Goal: Task Accomplishment & Management: Manage account settings

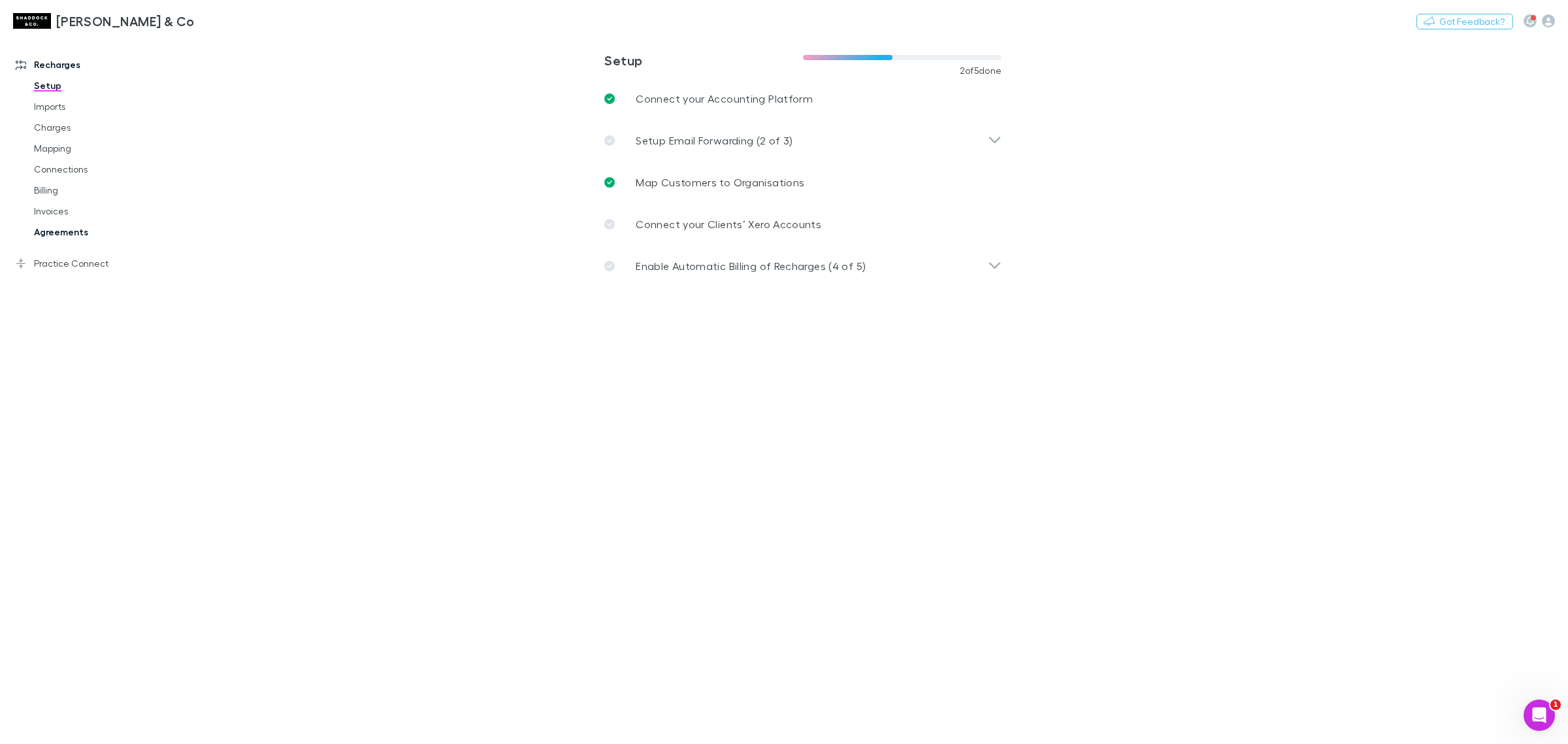
click at [73, 227] on link "Agreements" at bounding box center [102, 232] width 163 height 20
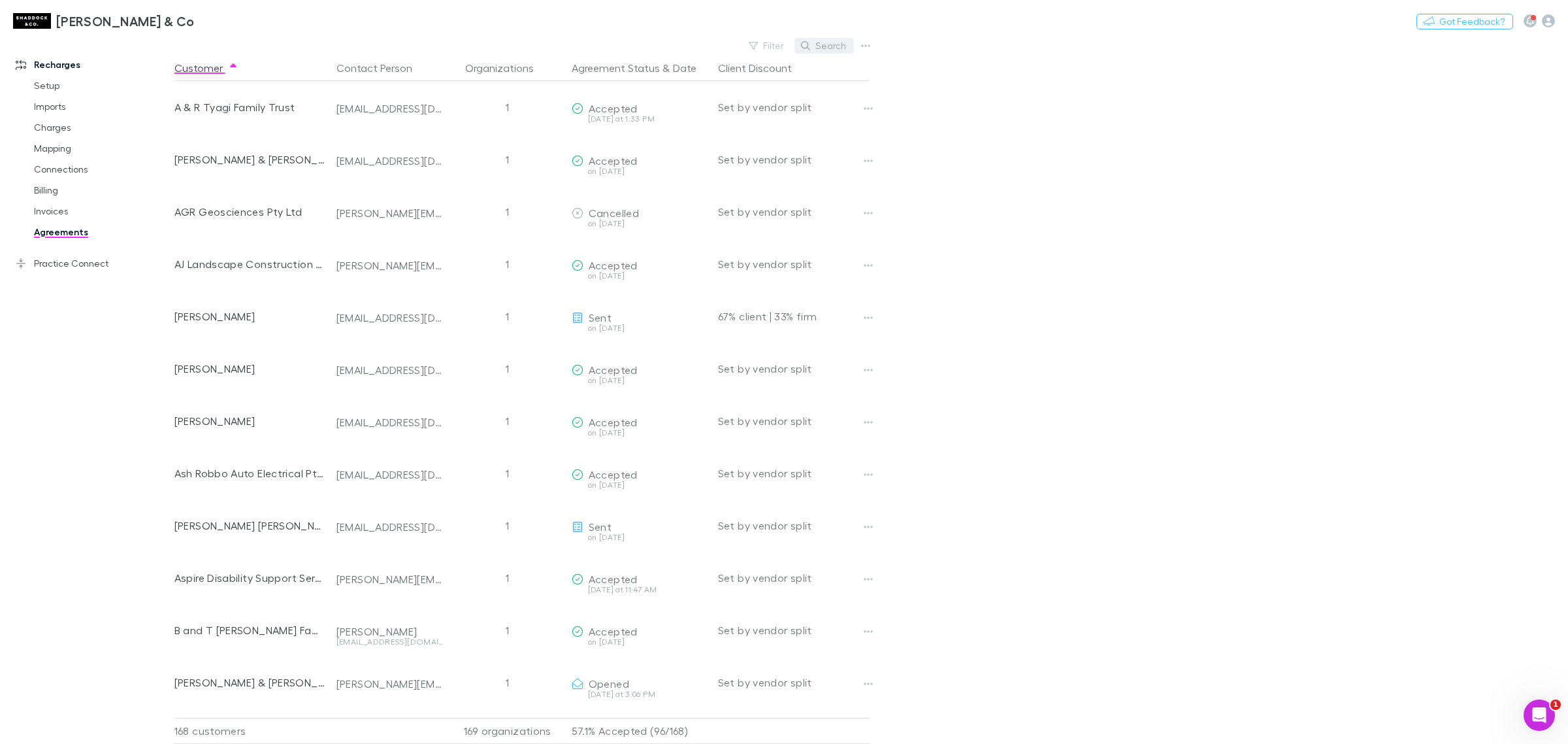
click at [820, 50] on button "Search" at bounding box center [824, 46] width 60 height 16
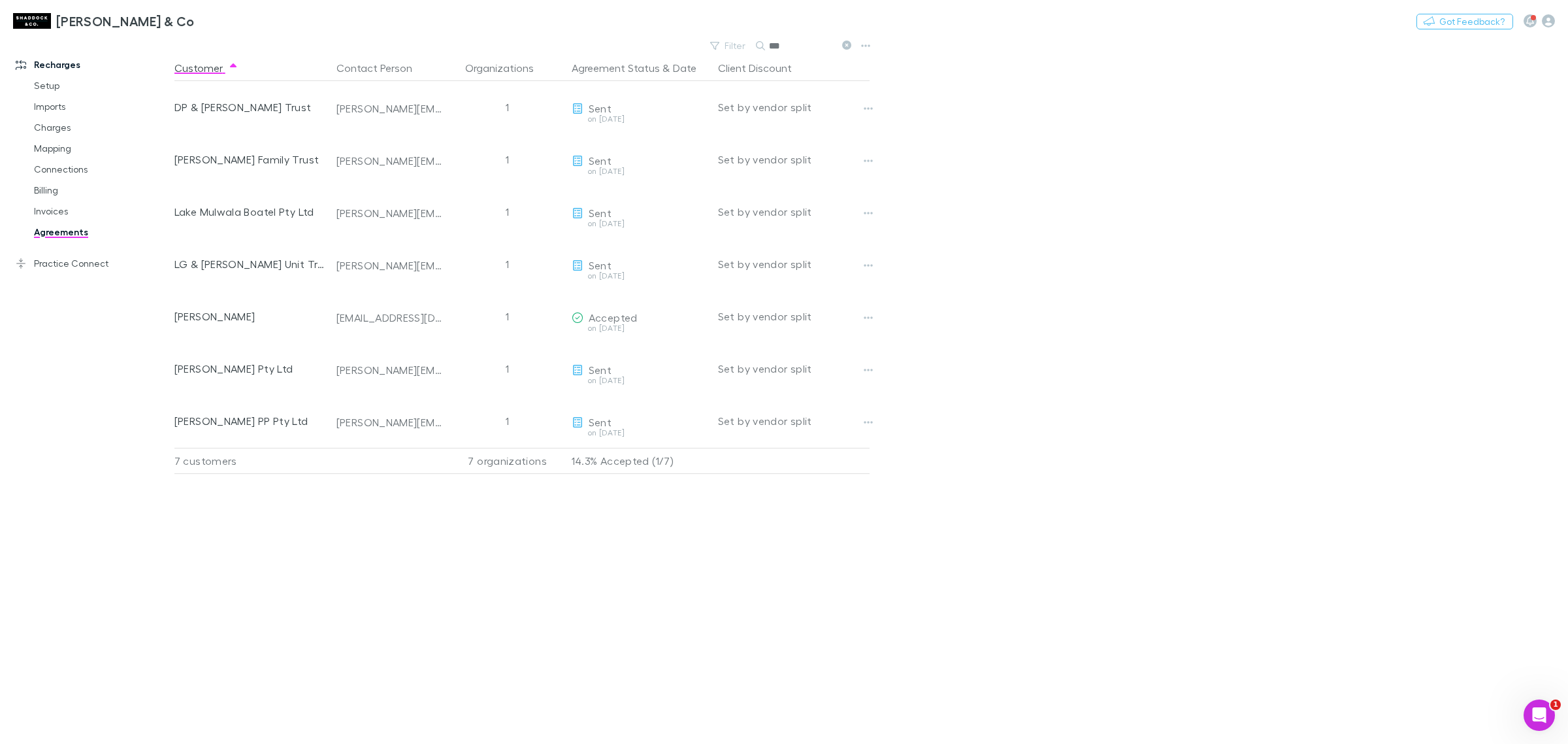
type input "***"
click at [846, 49] on icon at bounding box center [846, 45] width 9 height 9
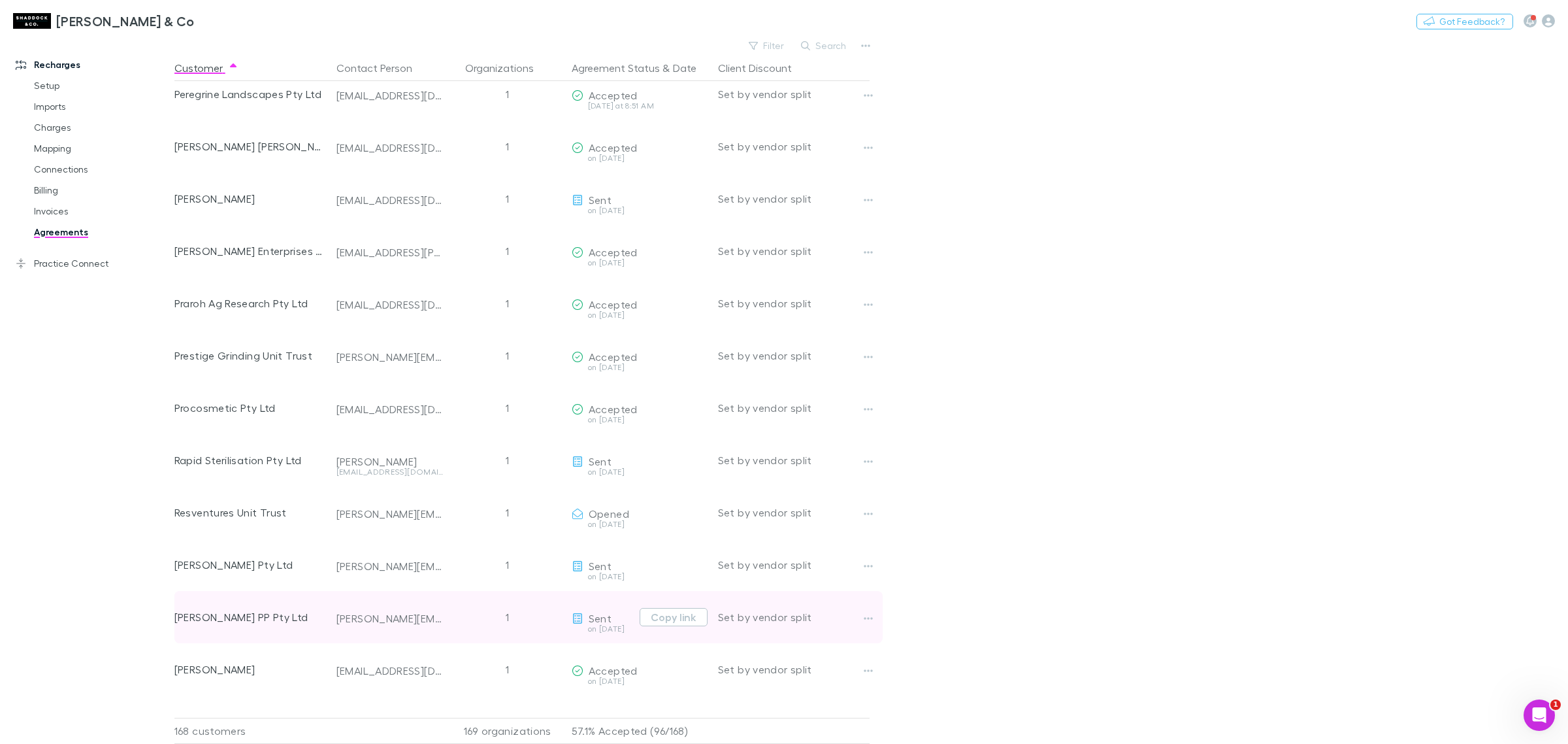
scroll to position [6808, 0]
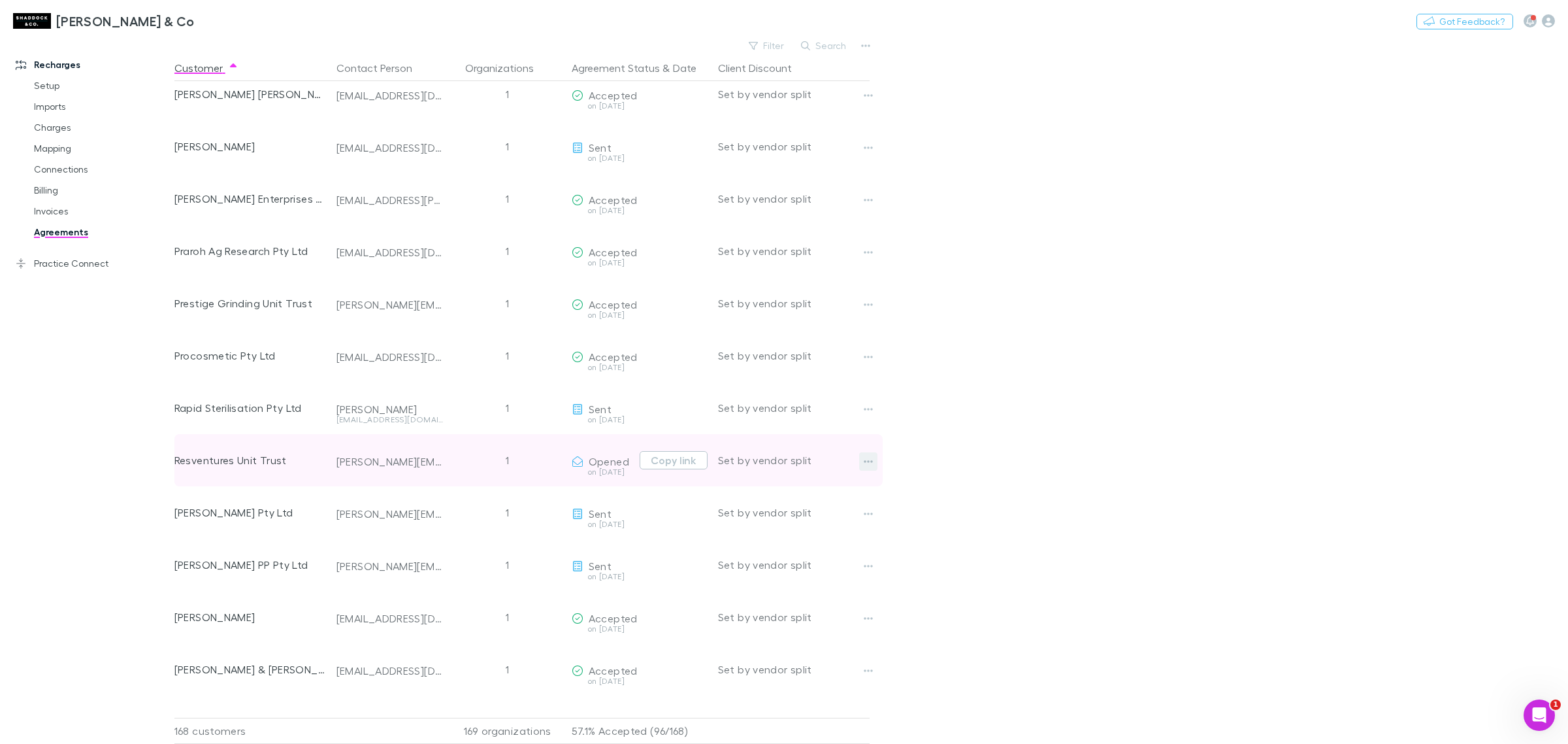
click at [870, 456] on icon "button" at bounding box center [868, 462] width 9 height 11
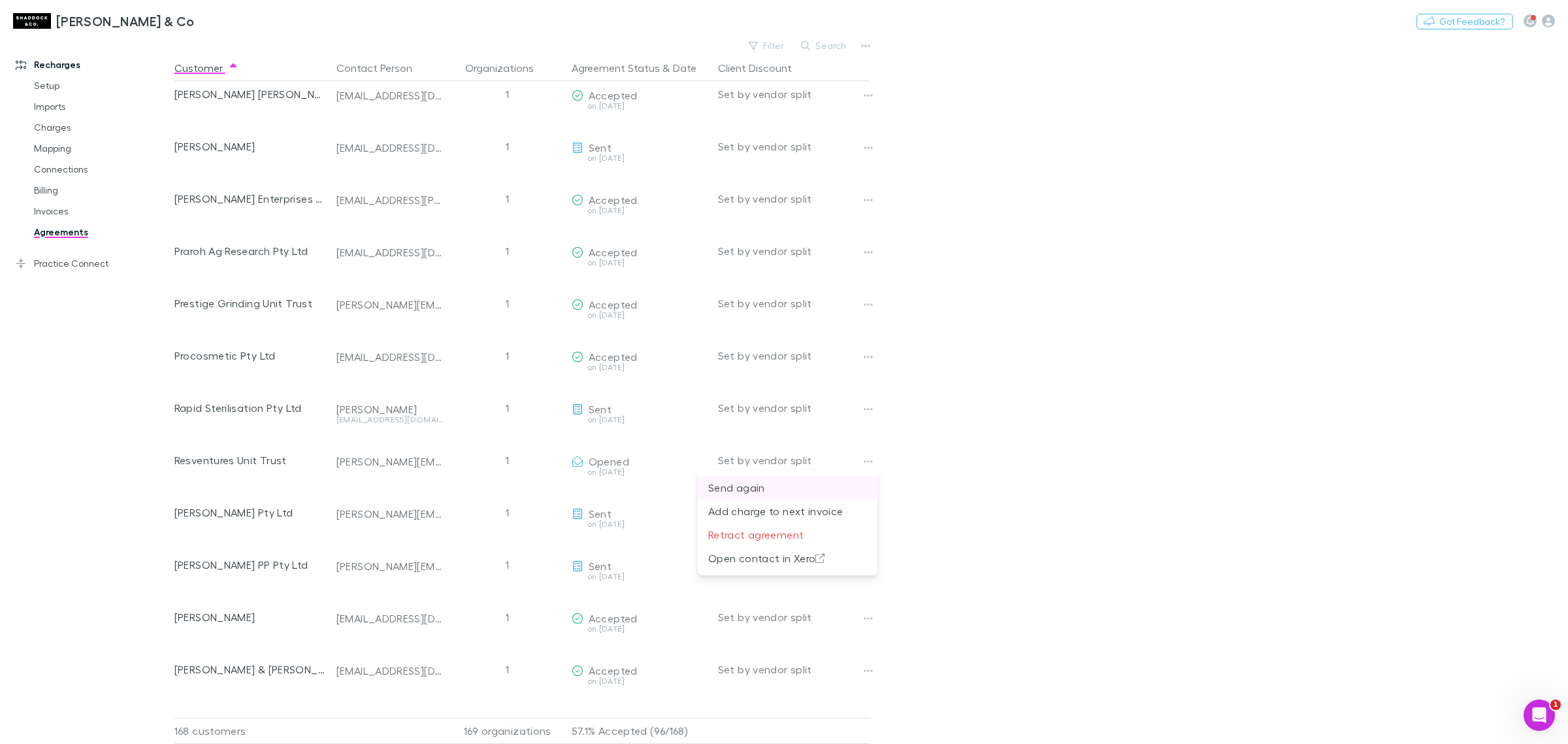
click at [785, 486] on p "Send again" at bounding box center [788, 487] width 159 height 16
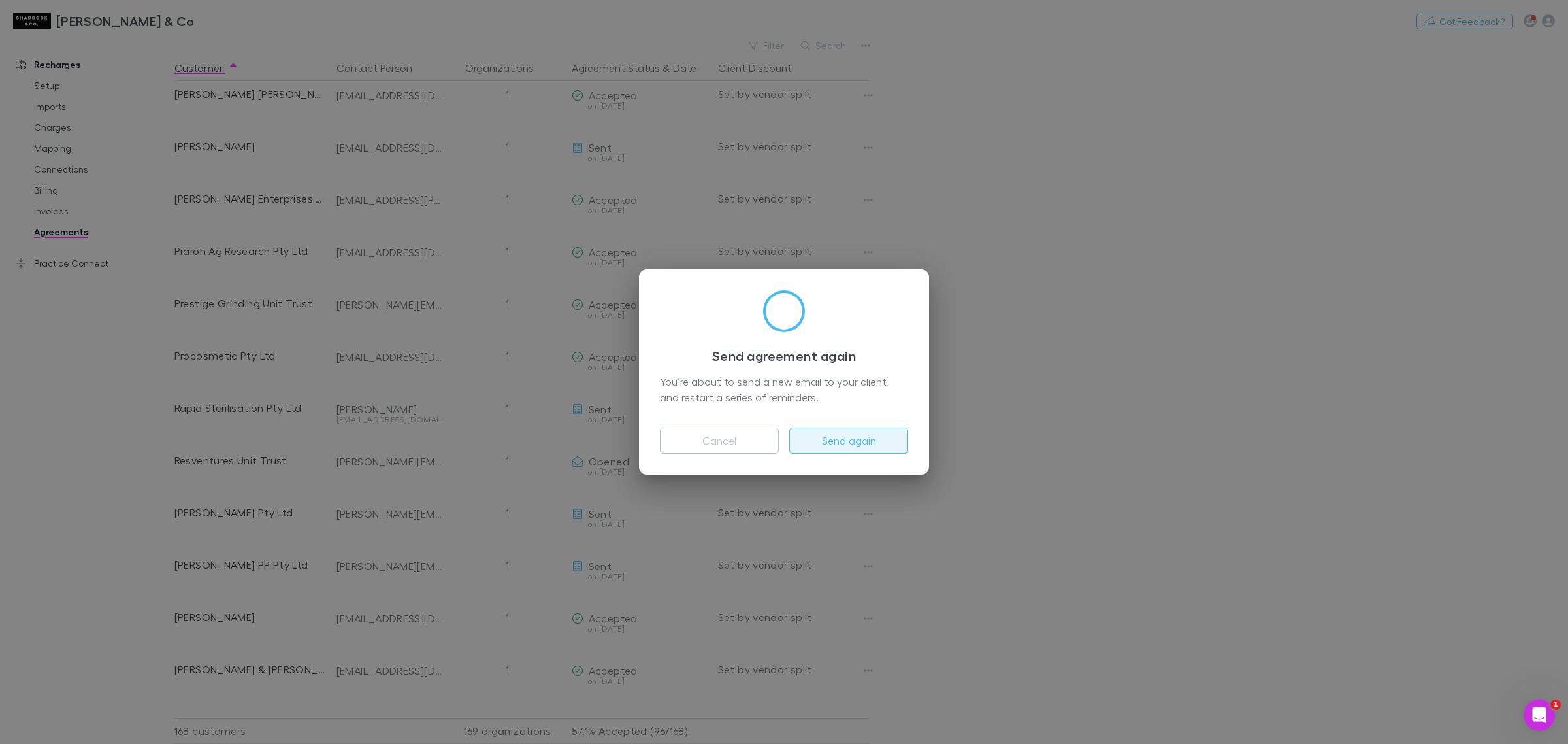
click at [860, 437] on button "Send again" at bounding box center [848, 440] width 118 height 26
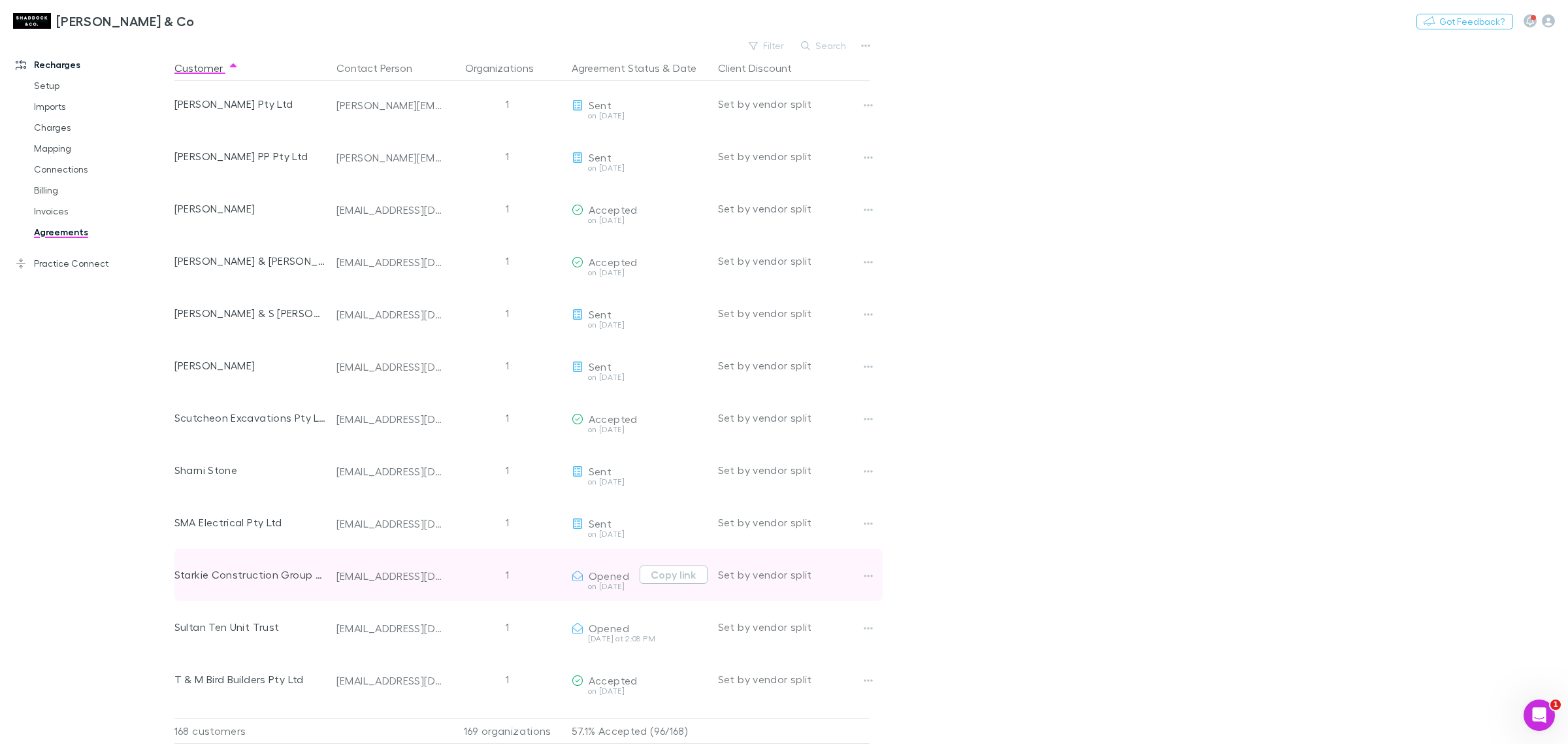
scroll to position [7298, 0]
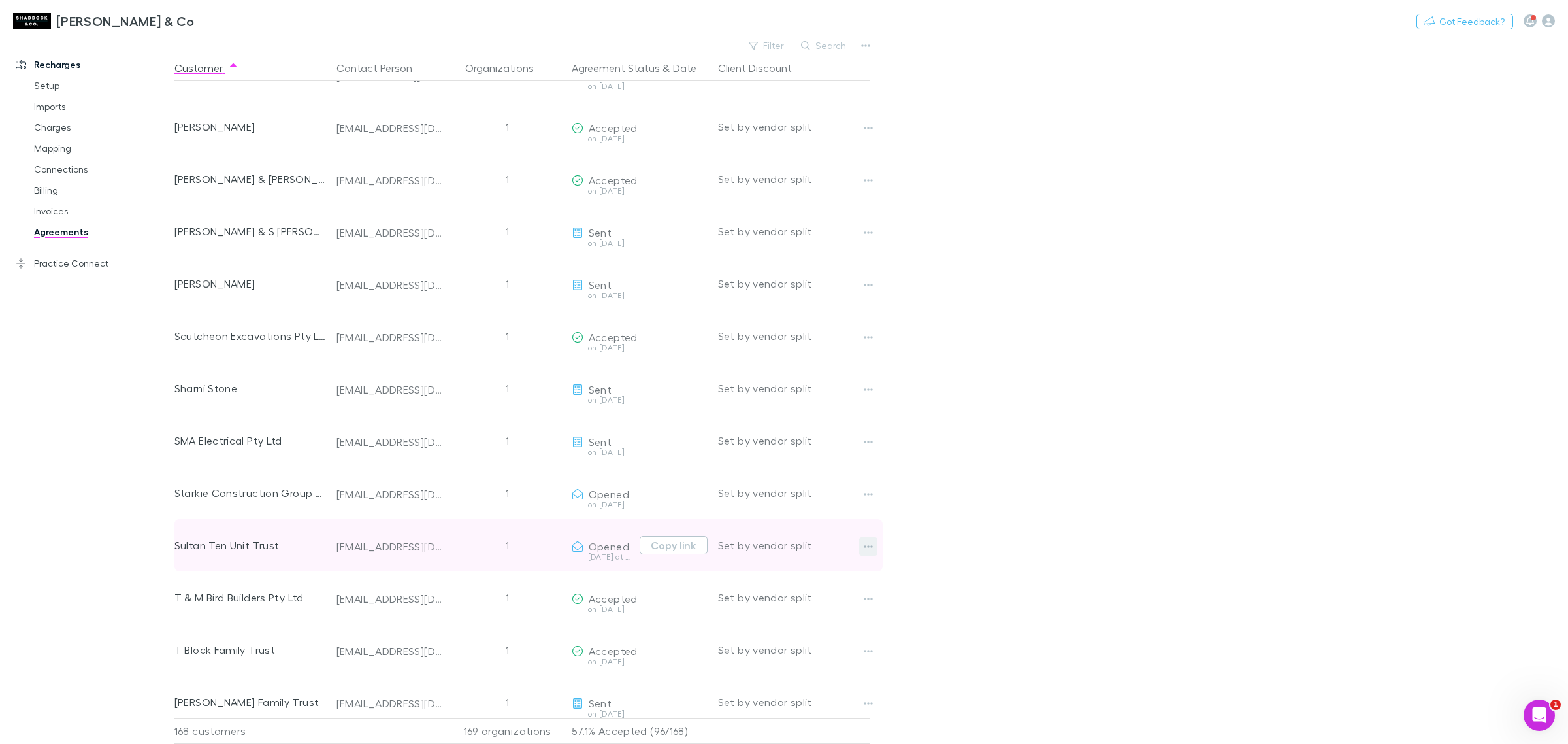
click at [864, 544] on icon "button" at bounding box center [868, 546] width 9 height 11
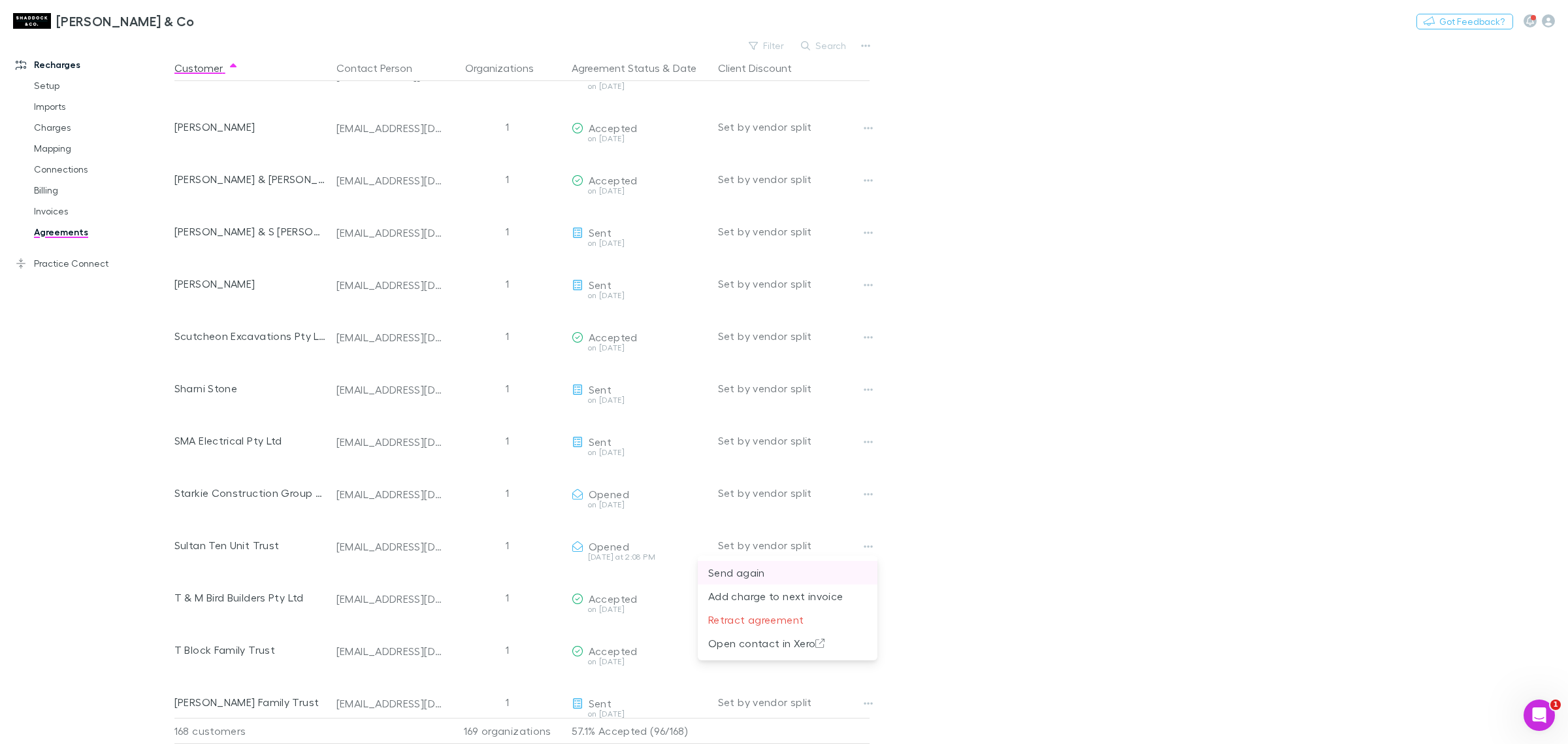
click at [796, 572] on p "Send again" at bounding box center [788, 573] width 159 height 16
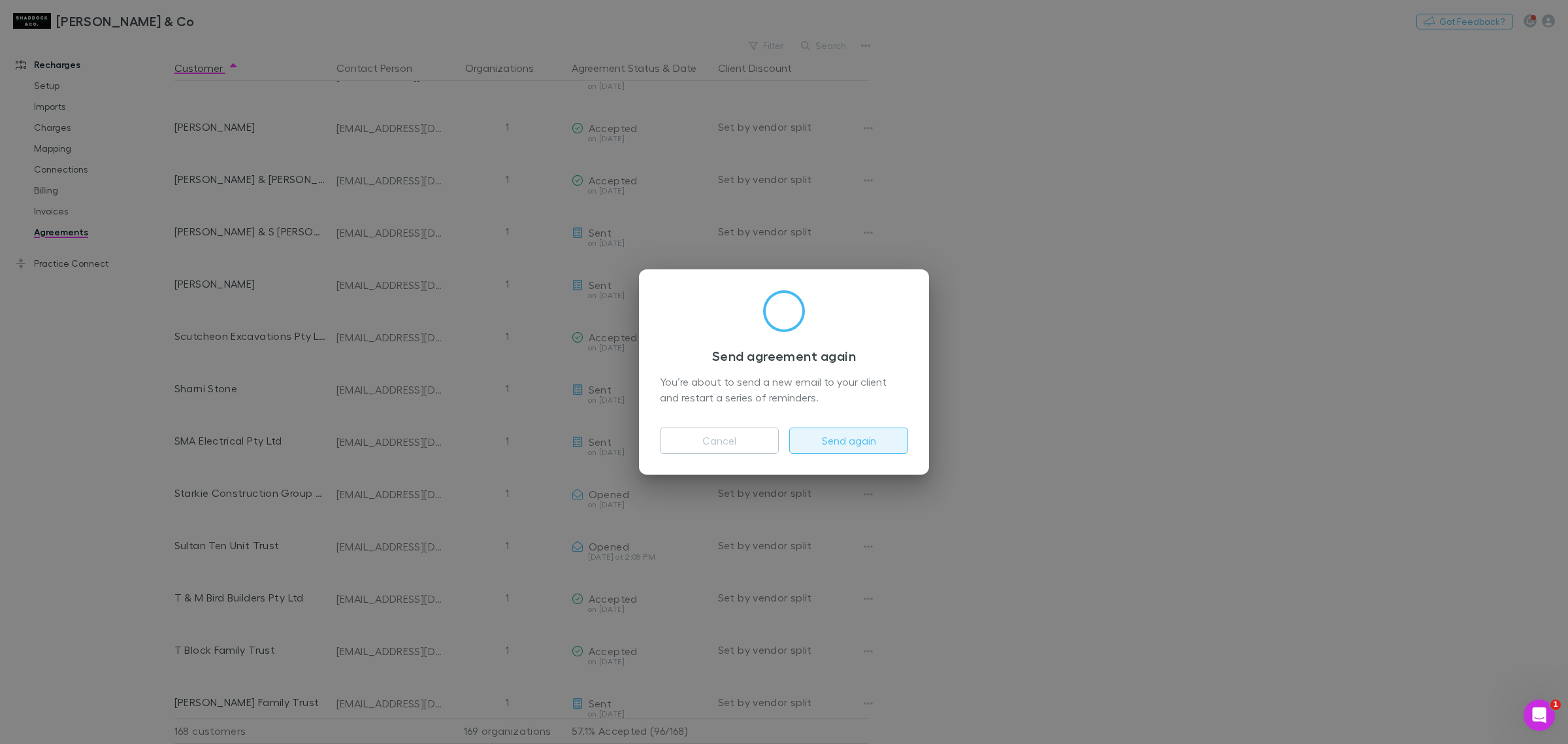
click at [851, 442] on button "Send again" at bounding box center [848, 440] width 118 height 26
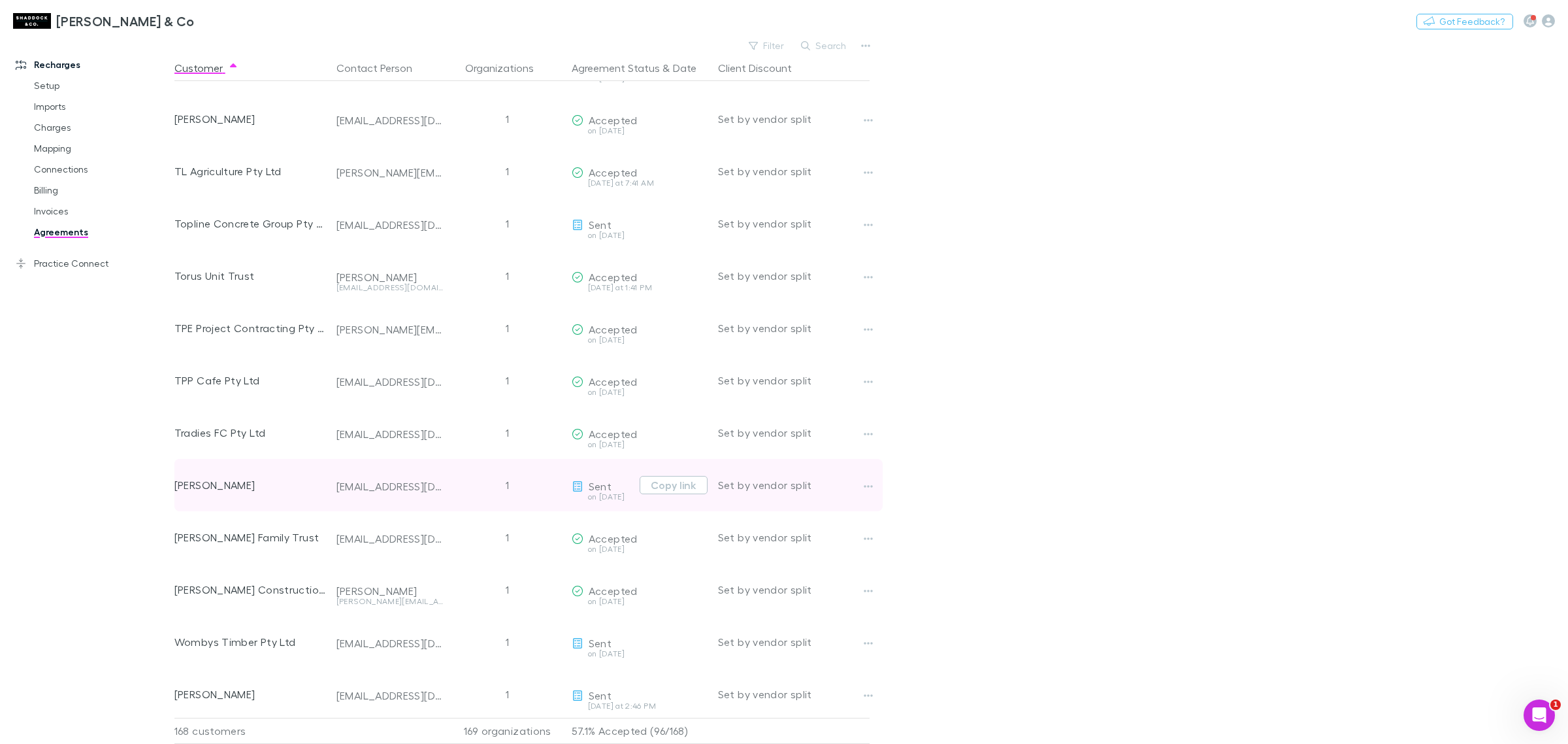
scroll to position [8158, 0]
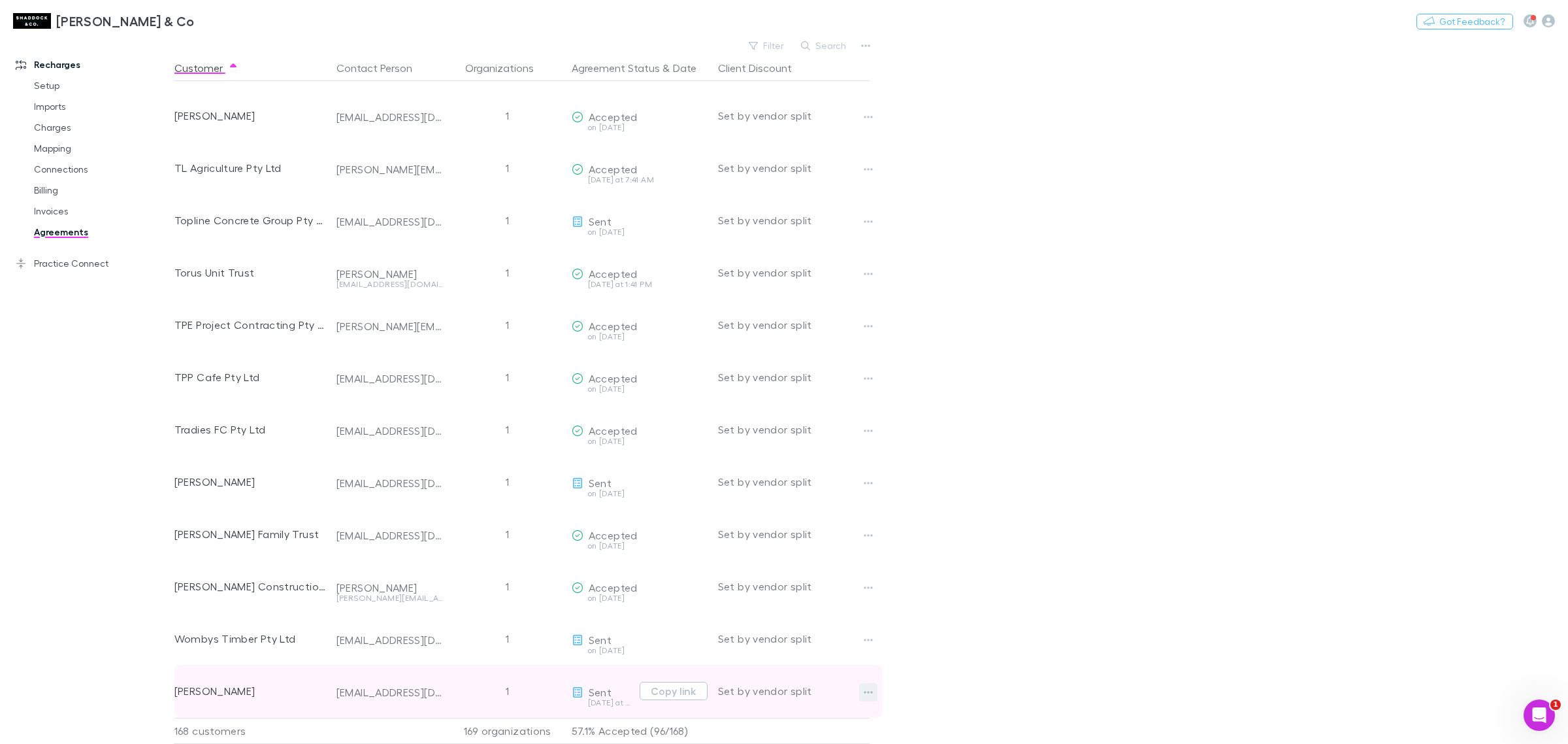
click at [873, 683] on button "button" at bounding box center [868, 691] width 19 height 19
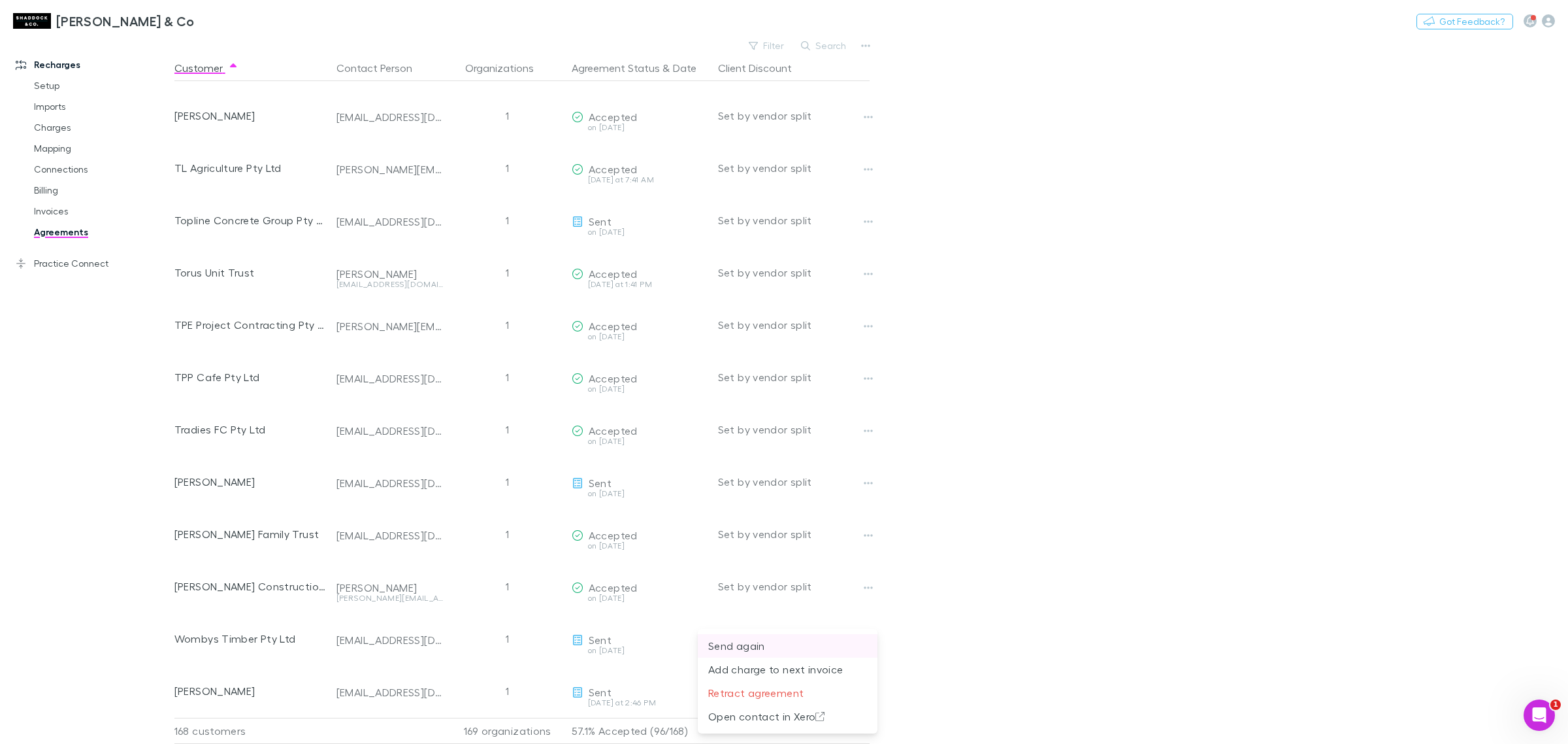
click at [817, 651] on p "Send again" at bounding box center [788, 646] width 159 height 16
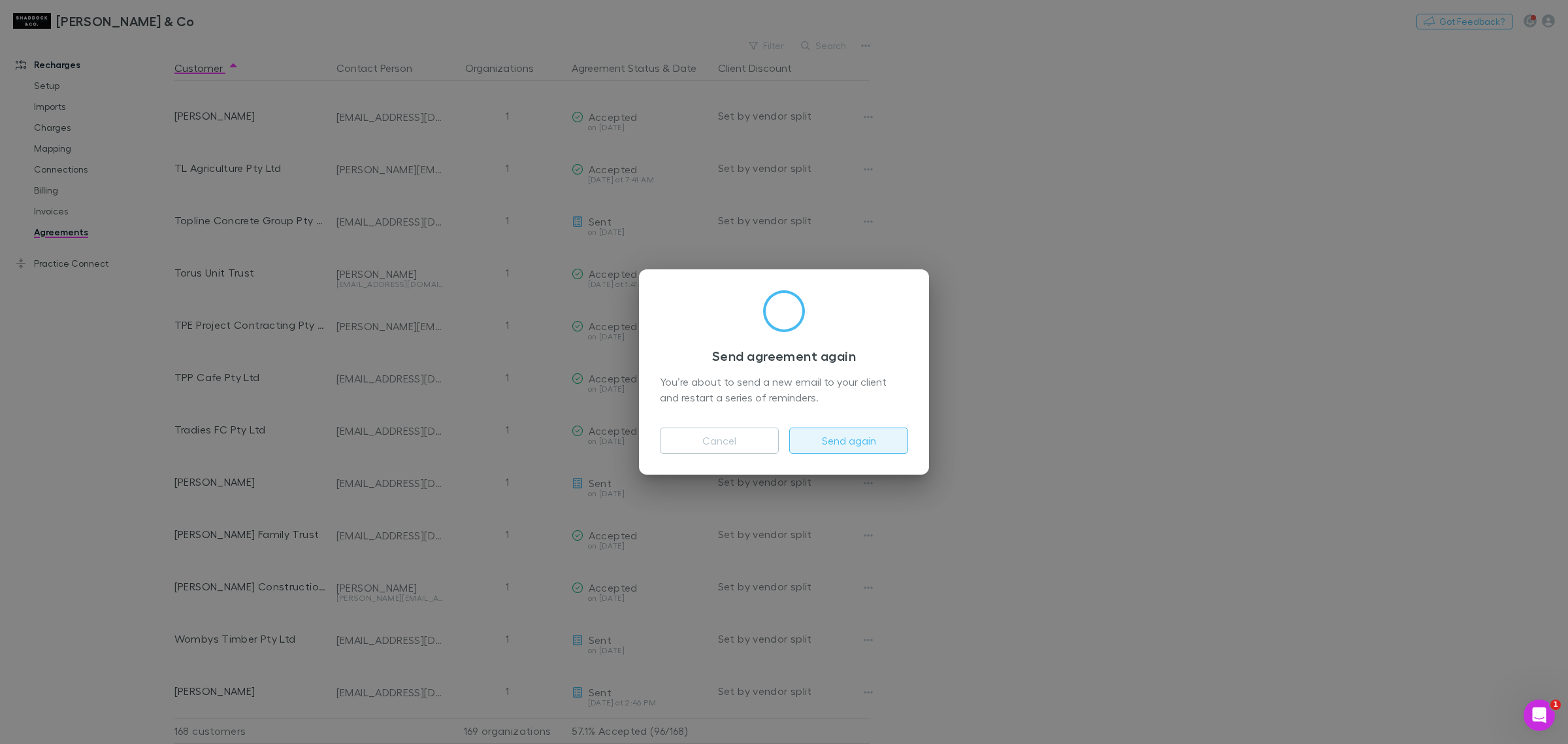
click at [850, 433] on button "Send again" at bounding box center [848, 440] width 118 height 26
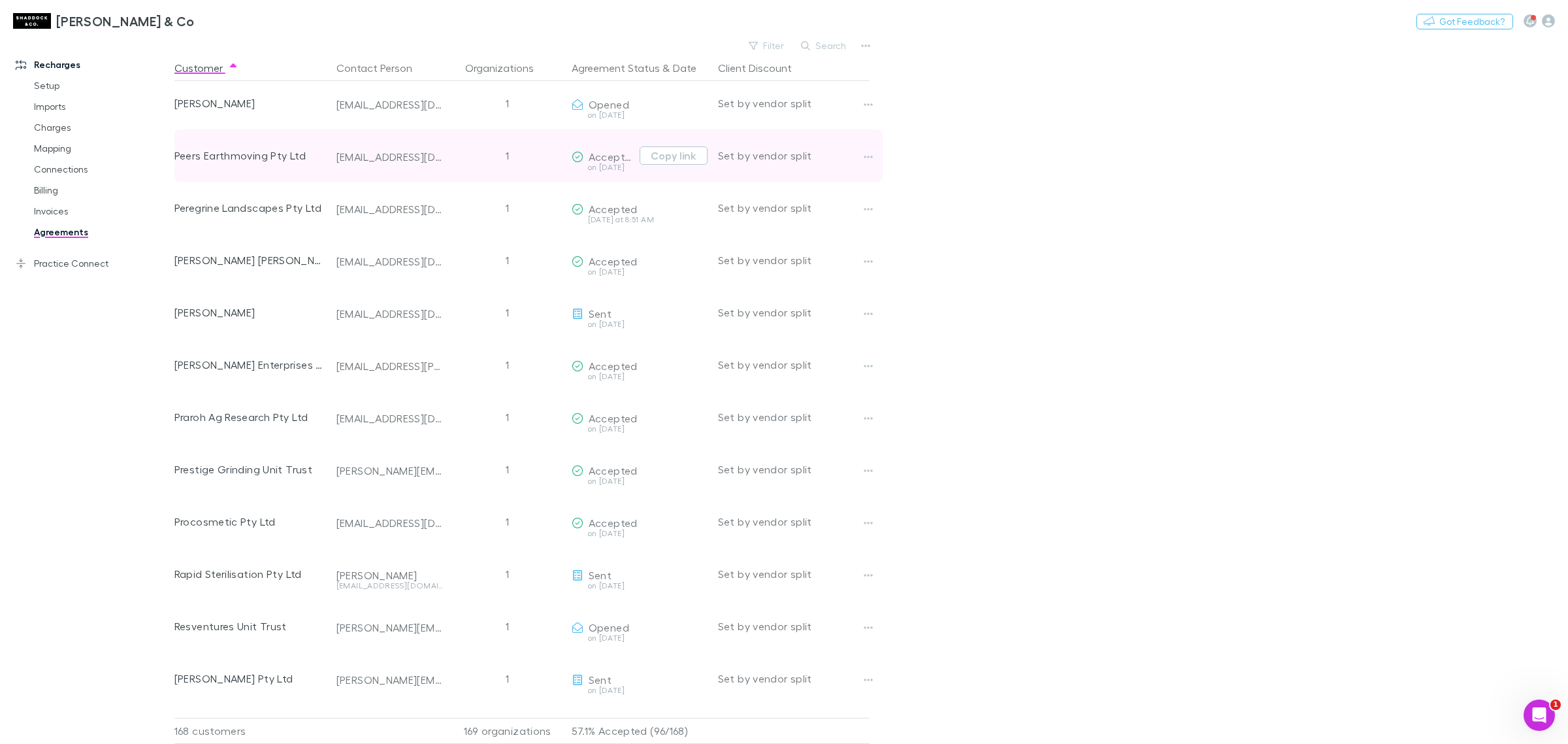
scroll to position [6443, 0]
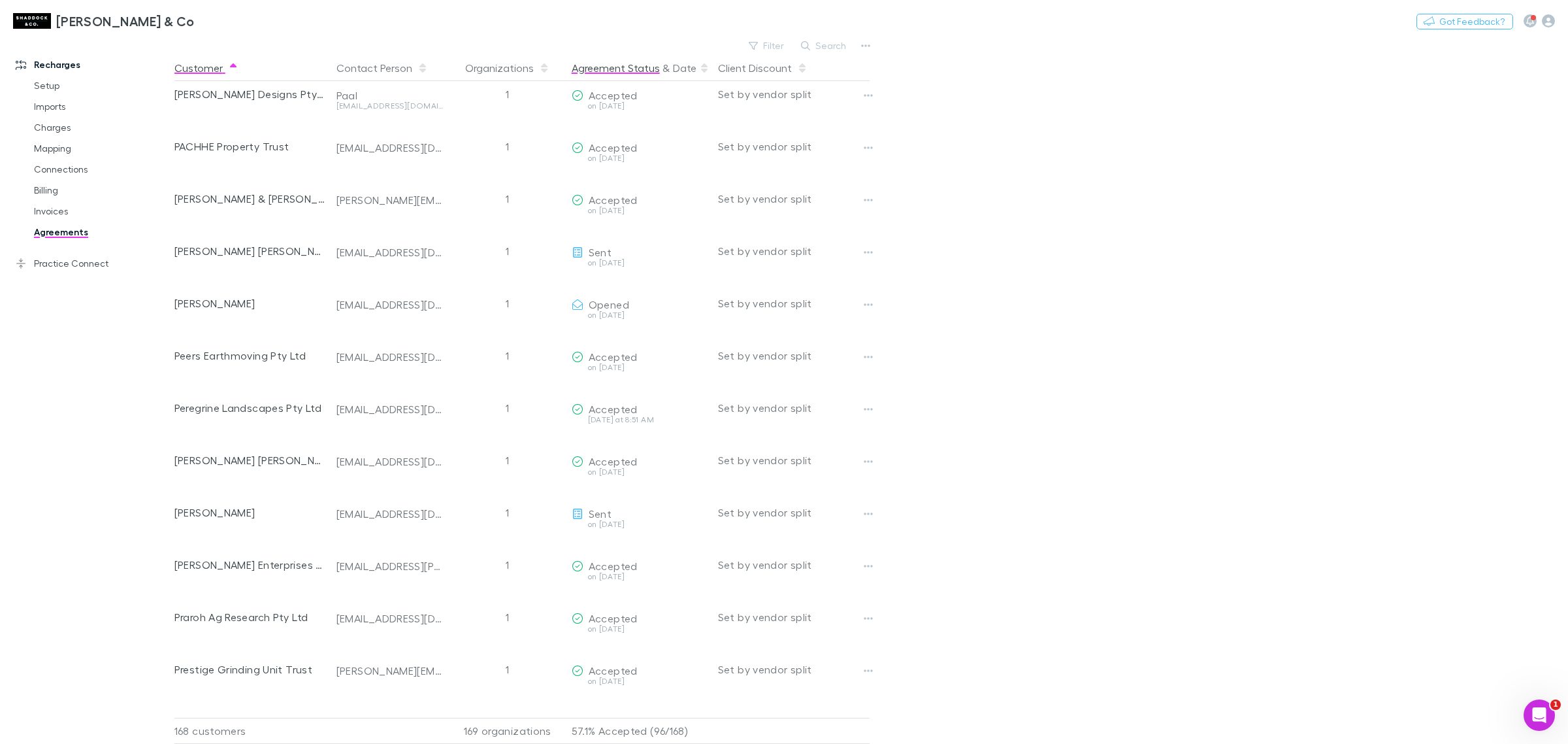
click at [628, 73] on button "Agreement Status" at bounding box center [616, 68] width 88 height 26
click at [699, 68] on span at bounding box center [705, 68] width 11 height 11
click at [768, 45] on button "Filter" at bounding box center [767, 46] width 50 height 16
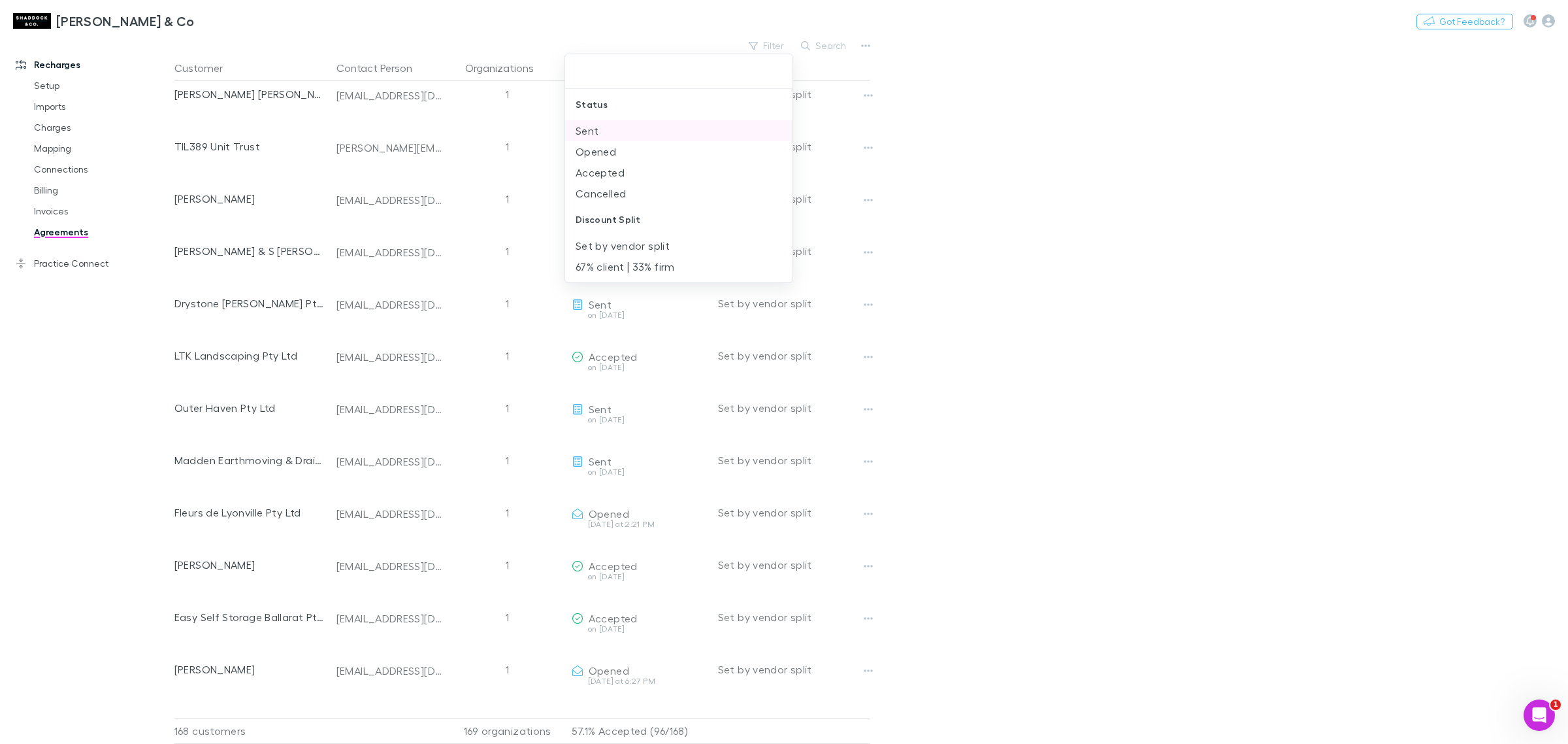
click at [614, 128] on li "Sent" at bounding box center [678, 130] width 227 height 20
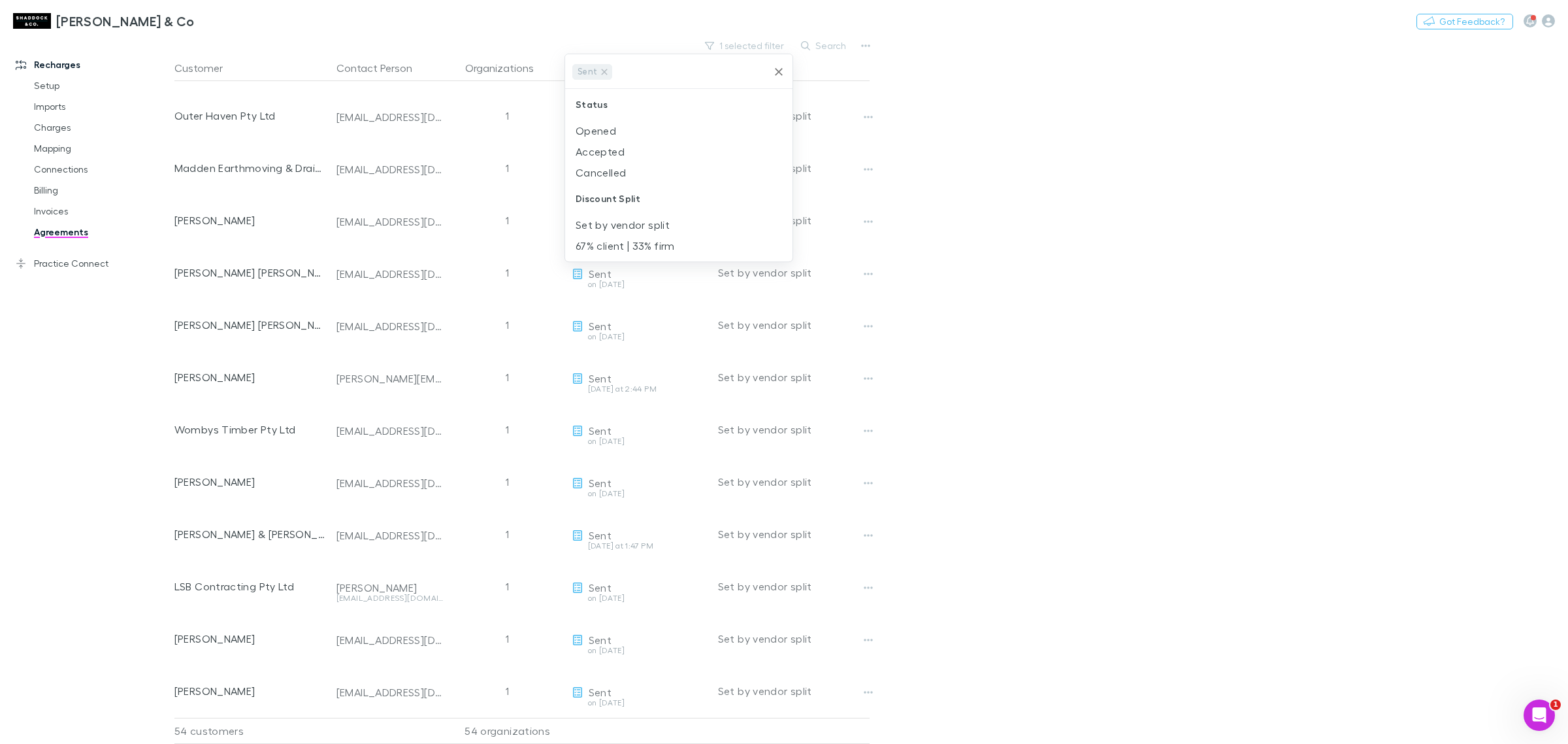
scroll to position [1947, 0]
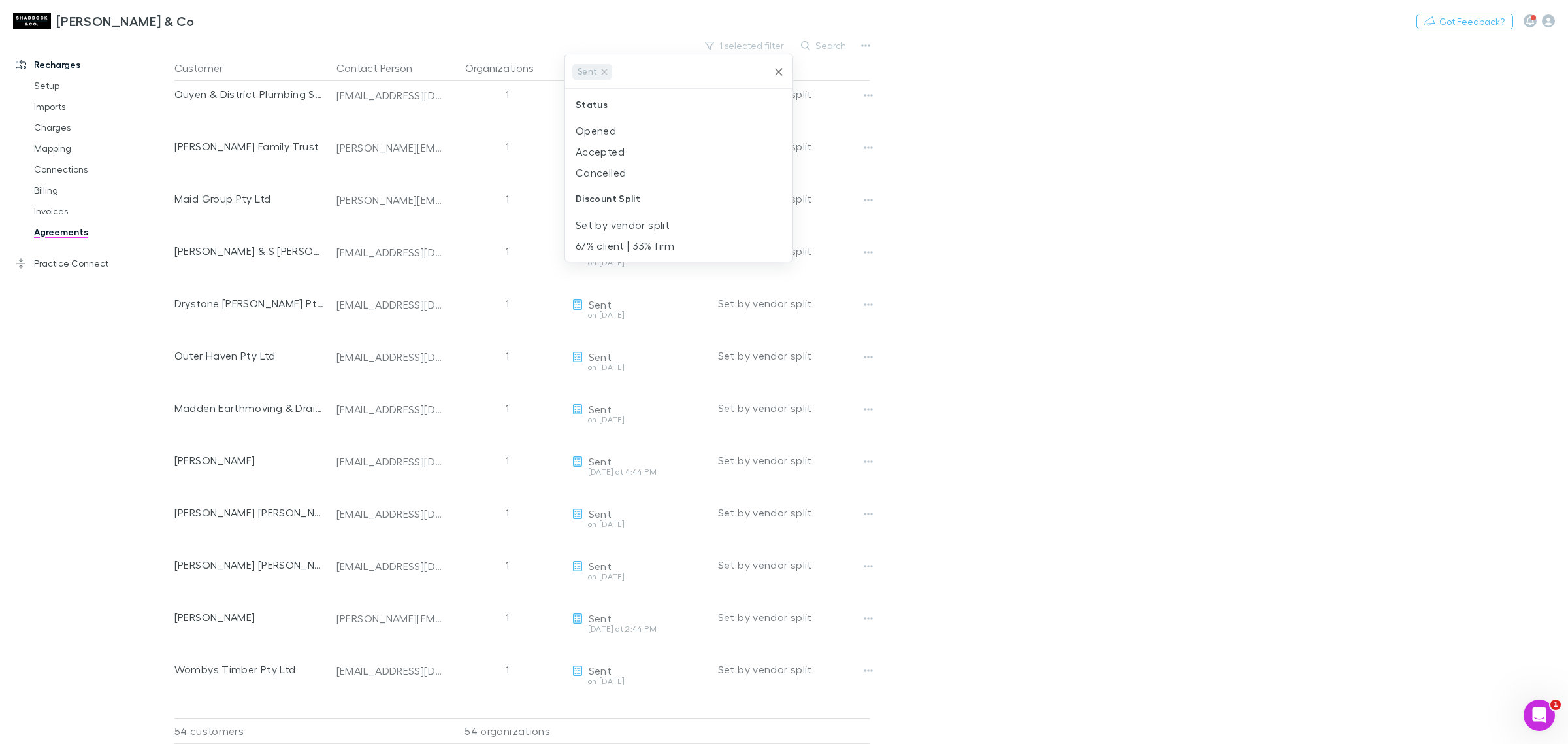
drag, startPoint x: 997, startPoint y: 215, endPoint x: 951, endPoint y: 200, distance: 48.4
click at [951, 200] on div at bounding box center [784, 372] width 1568 height 744
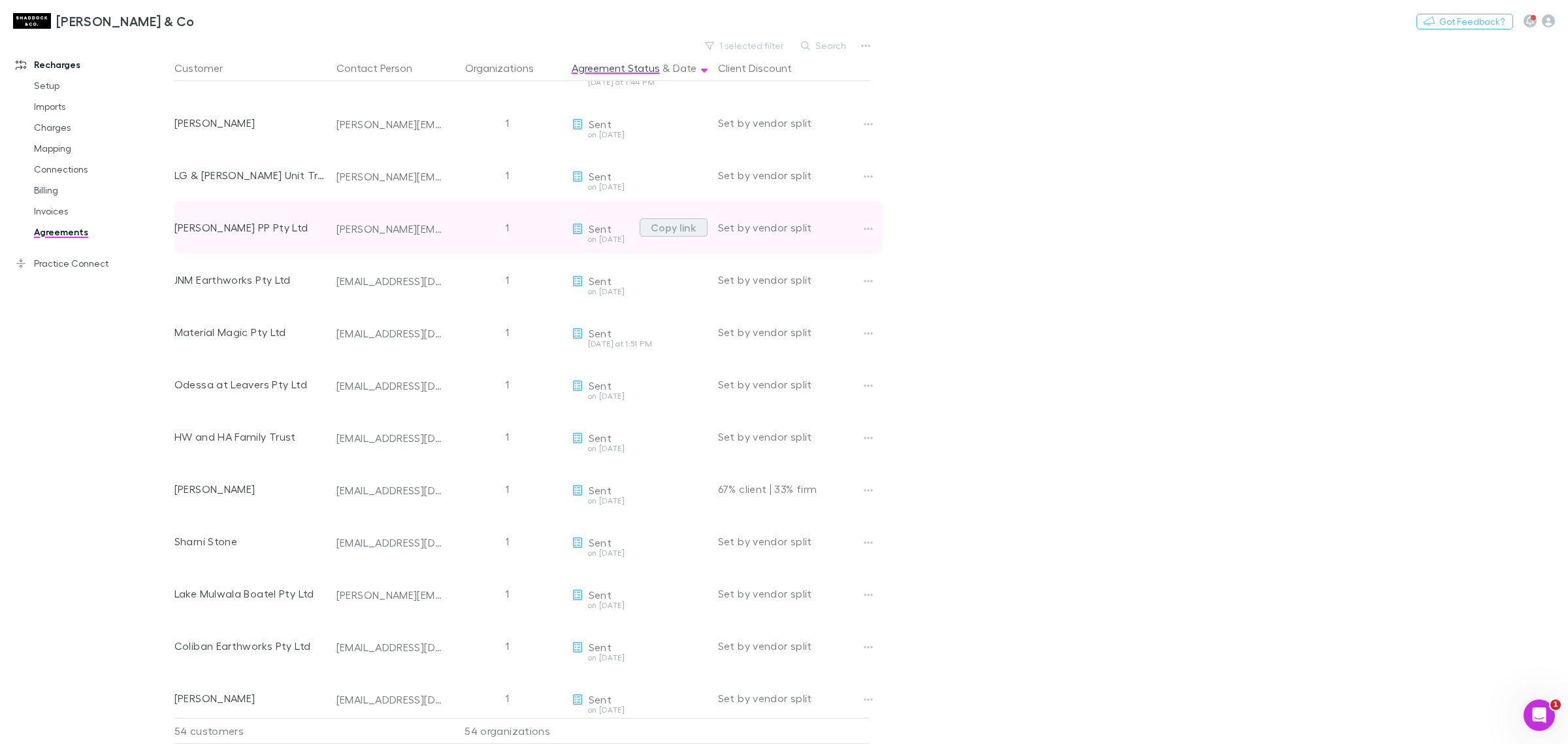
scroll to position [0, 0]
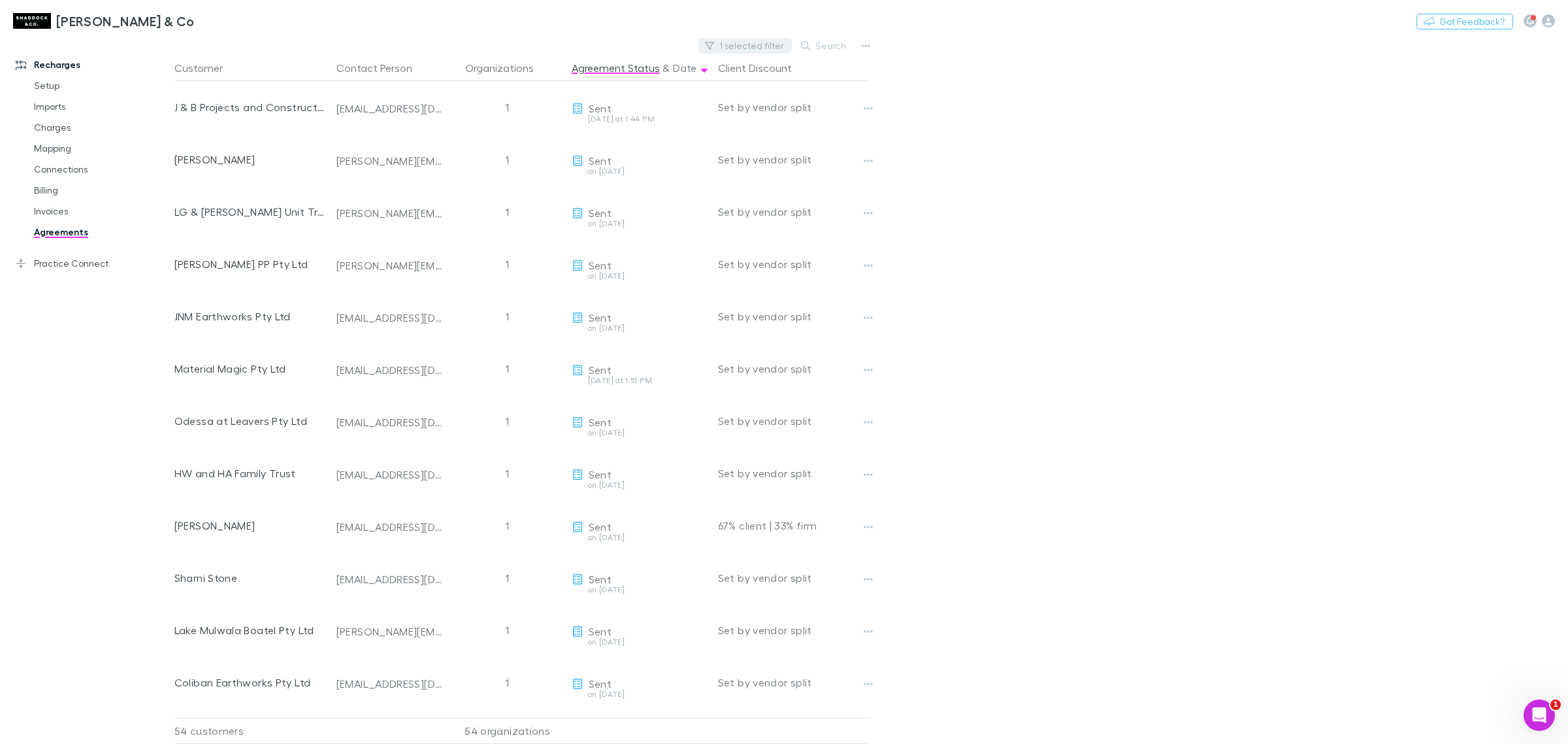
click at [775, 49] on button "1 selected filter" at bounding box center [745, 46] width 94 height 16
click at [612, 129] on li "Opened" at bounding box center [678, 130] width 227 height 20
click at [1167, 235] on div at bounding box center [784, 372] width 1568 height 744
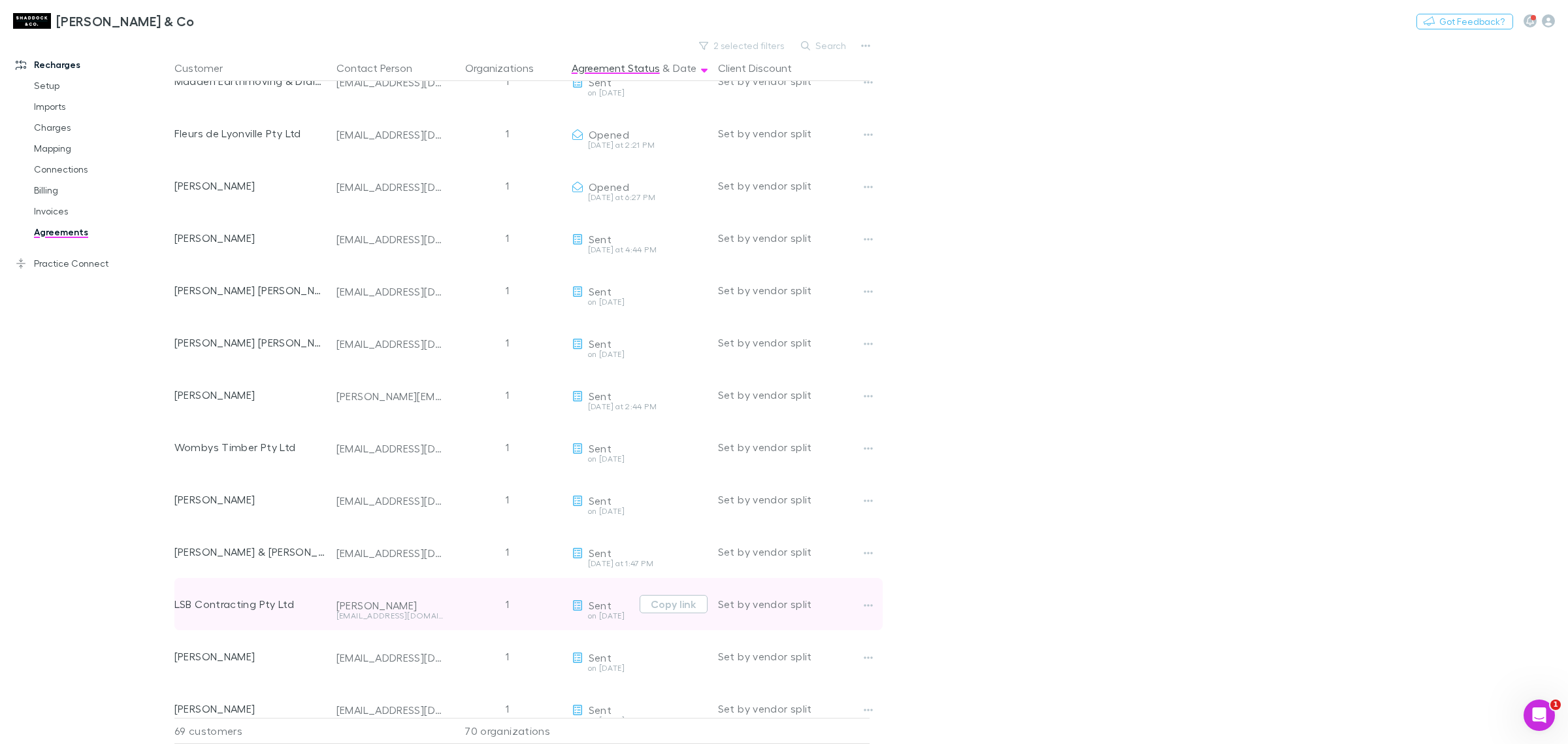
scroll to position [2901, 0]
click at [866, 599] on button "button" at bounding box center [868, 605] width 19 height 19
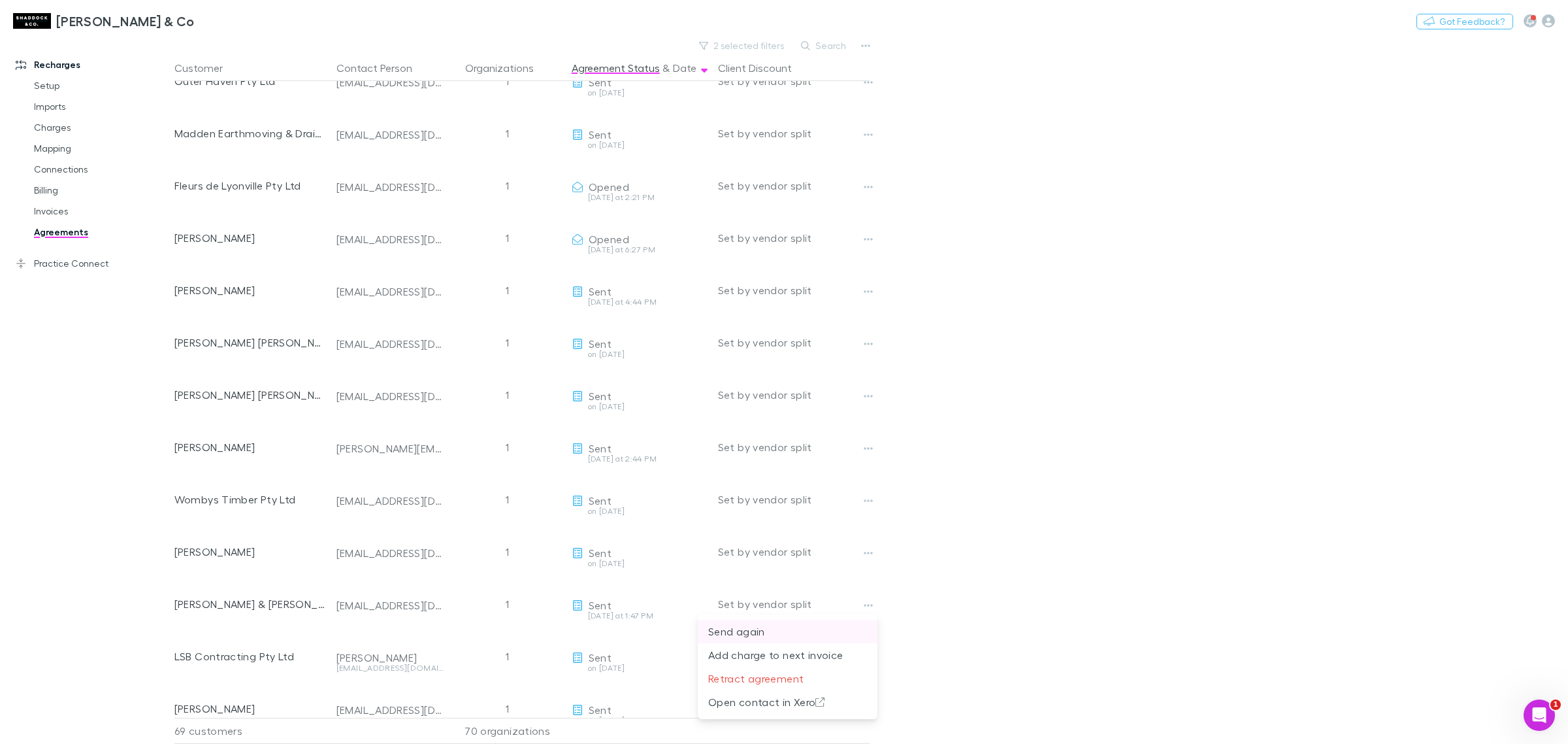
click at [797, 634] on p "Send again" at bounding box center [788, 632] width 159 height 16
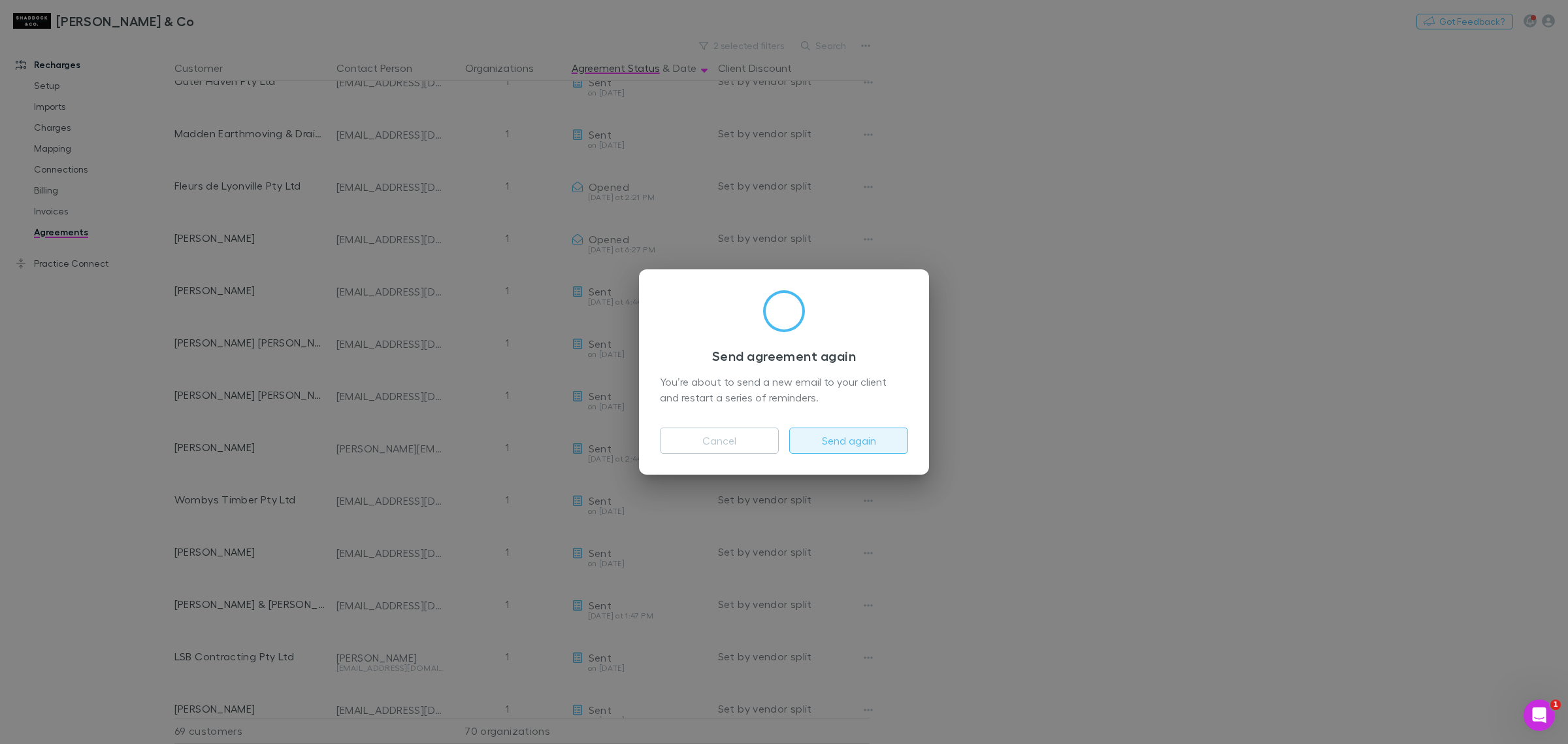
click at [837, 436] on button "Send again" at bounding box center [848, 440] width 118 height 26
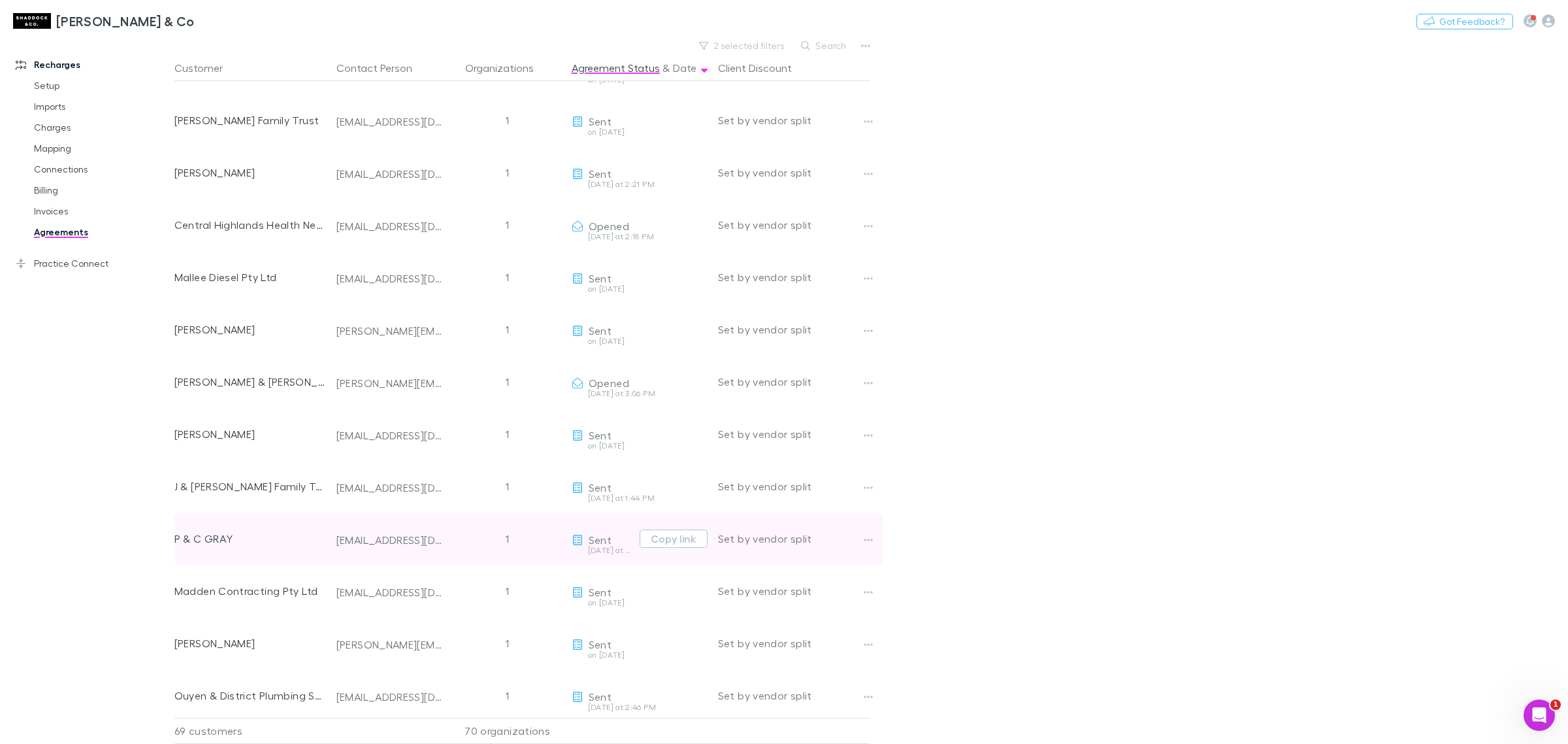
scroll to position [1839, 0]
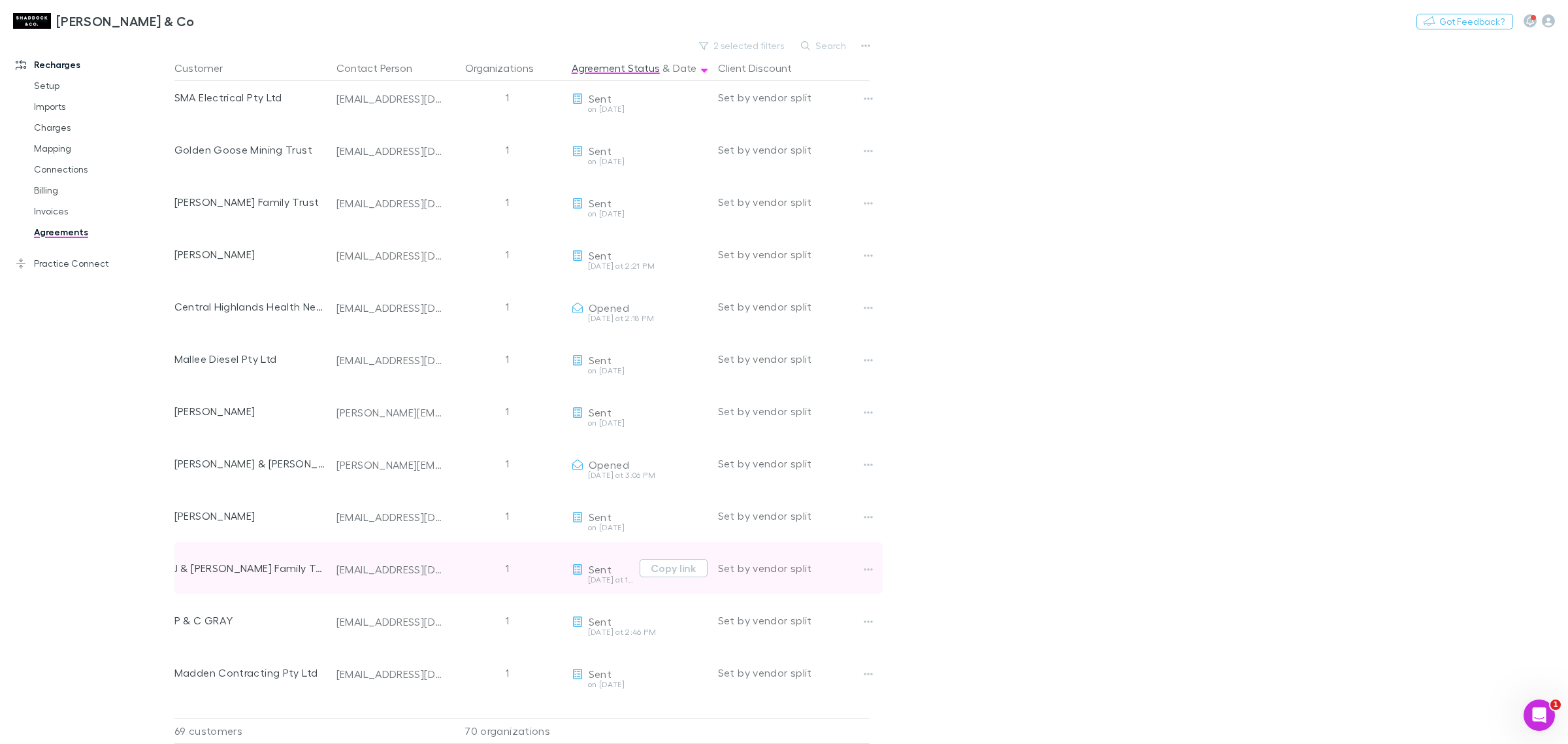
click at [846, 573] on div "Set by vendor split" at bounding box center [794, 568] width 151 height 53
click at [862, 569] on button "button" at bounding box center [868, 568] width 19 height 19
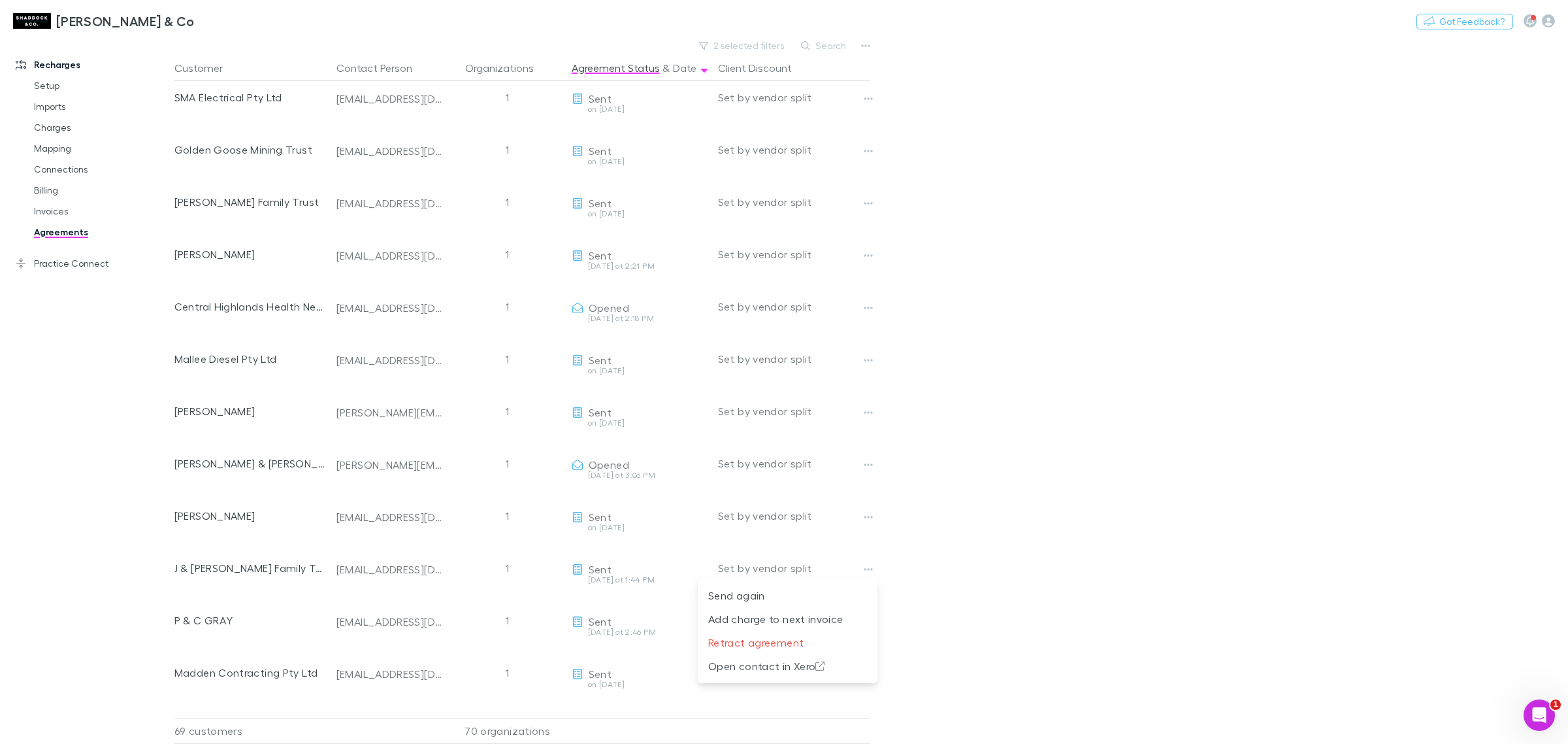
click at [115, 513] on div at bounding box center [784, 372] width 1568 height 744
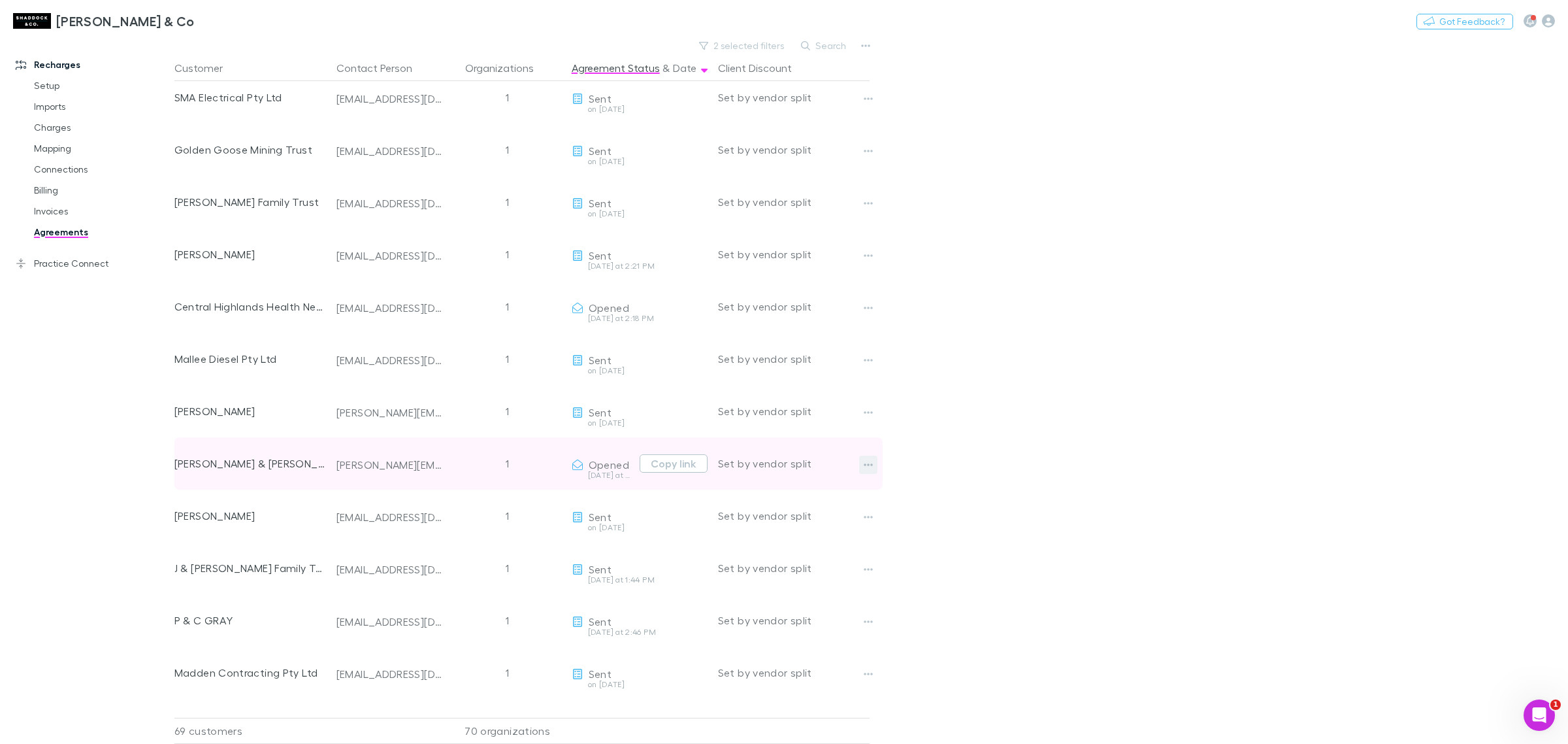
click at [871, 461] on icon "button" at bounding box center [868, 465] width 9 height 11
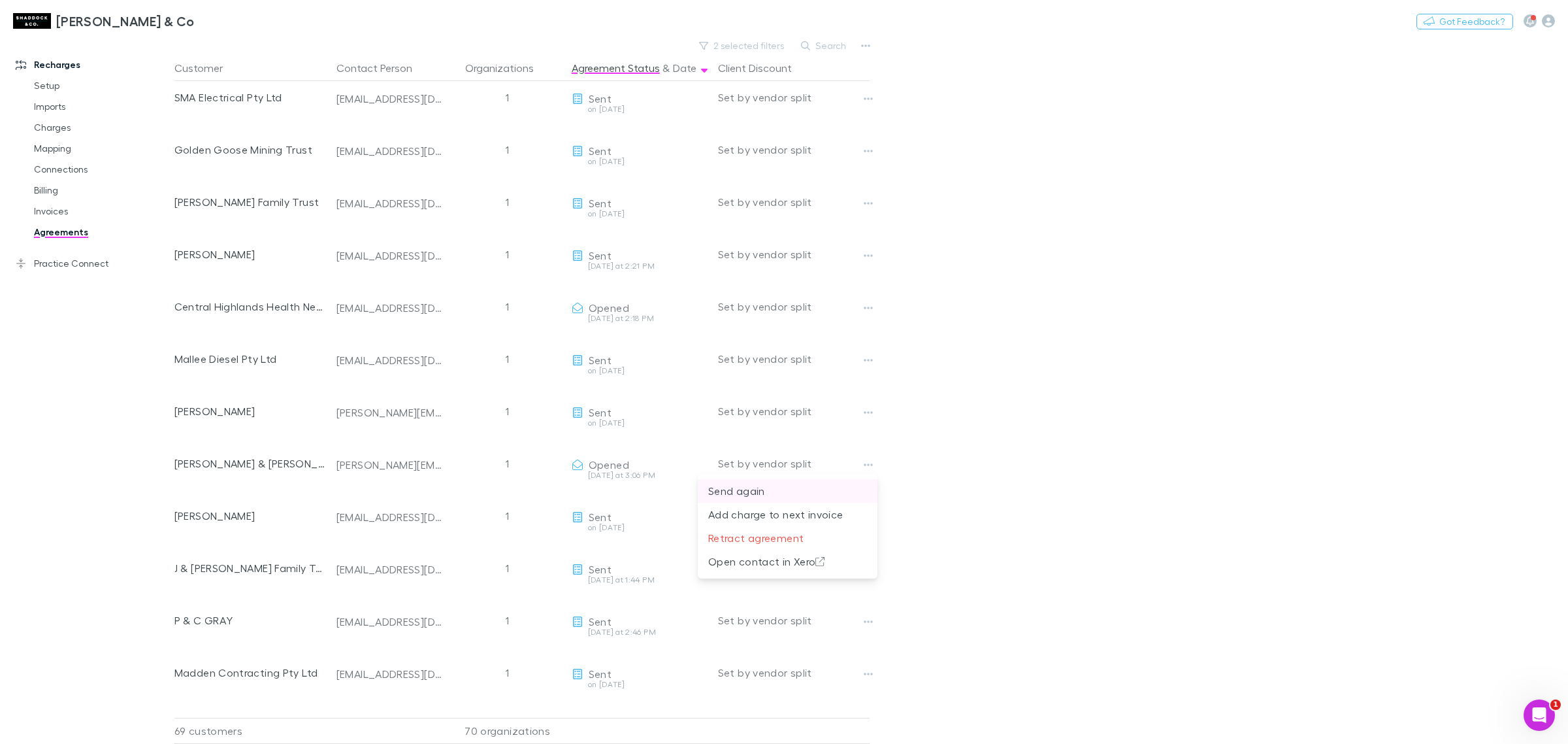
click at [790, 495] on p "Send again" at bounding box center [788, 491] width 159 height 16
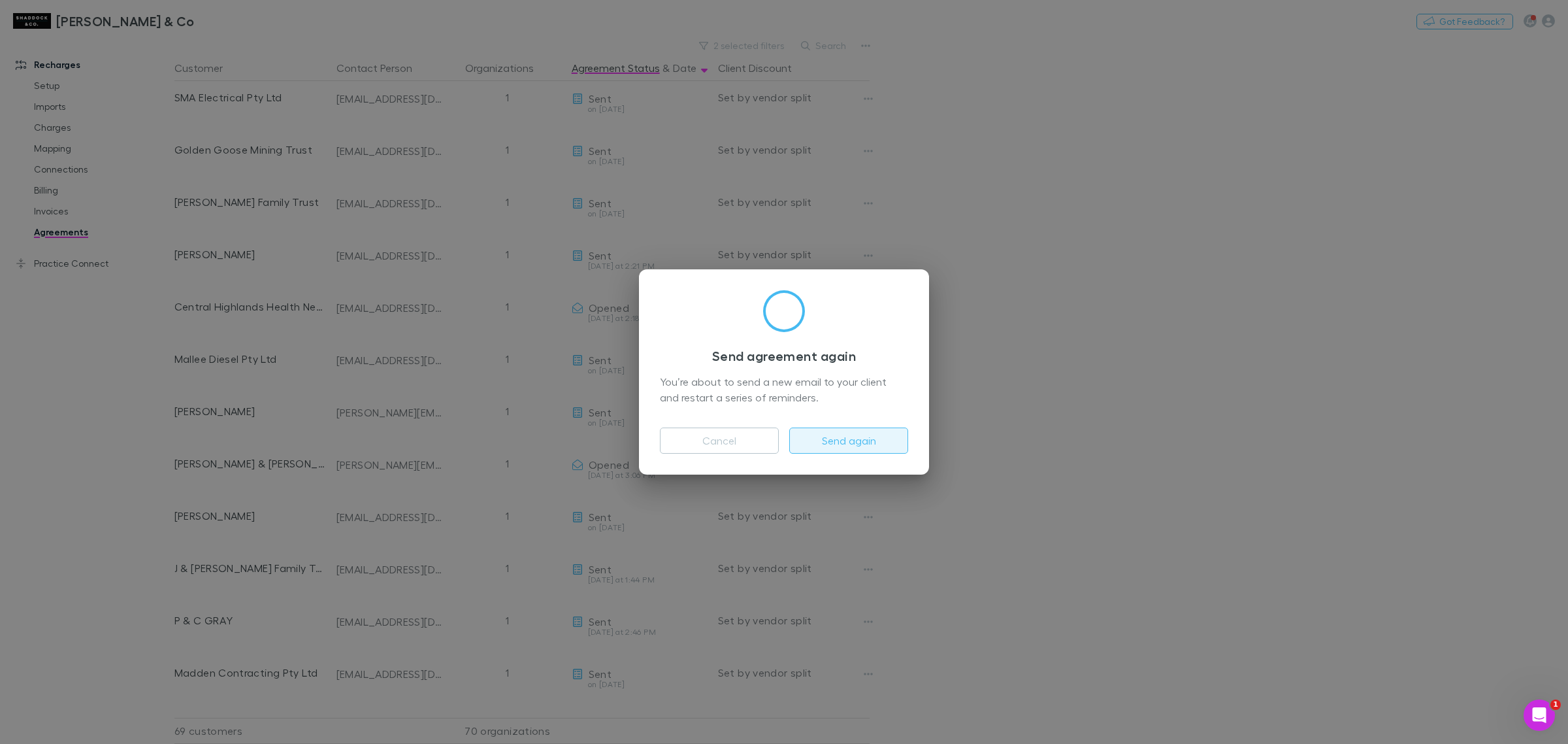
click at [833, 439] on button "Send again" at bounding box center [848, 440] width 118 height 26
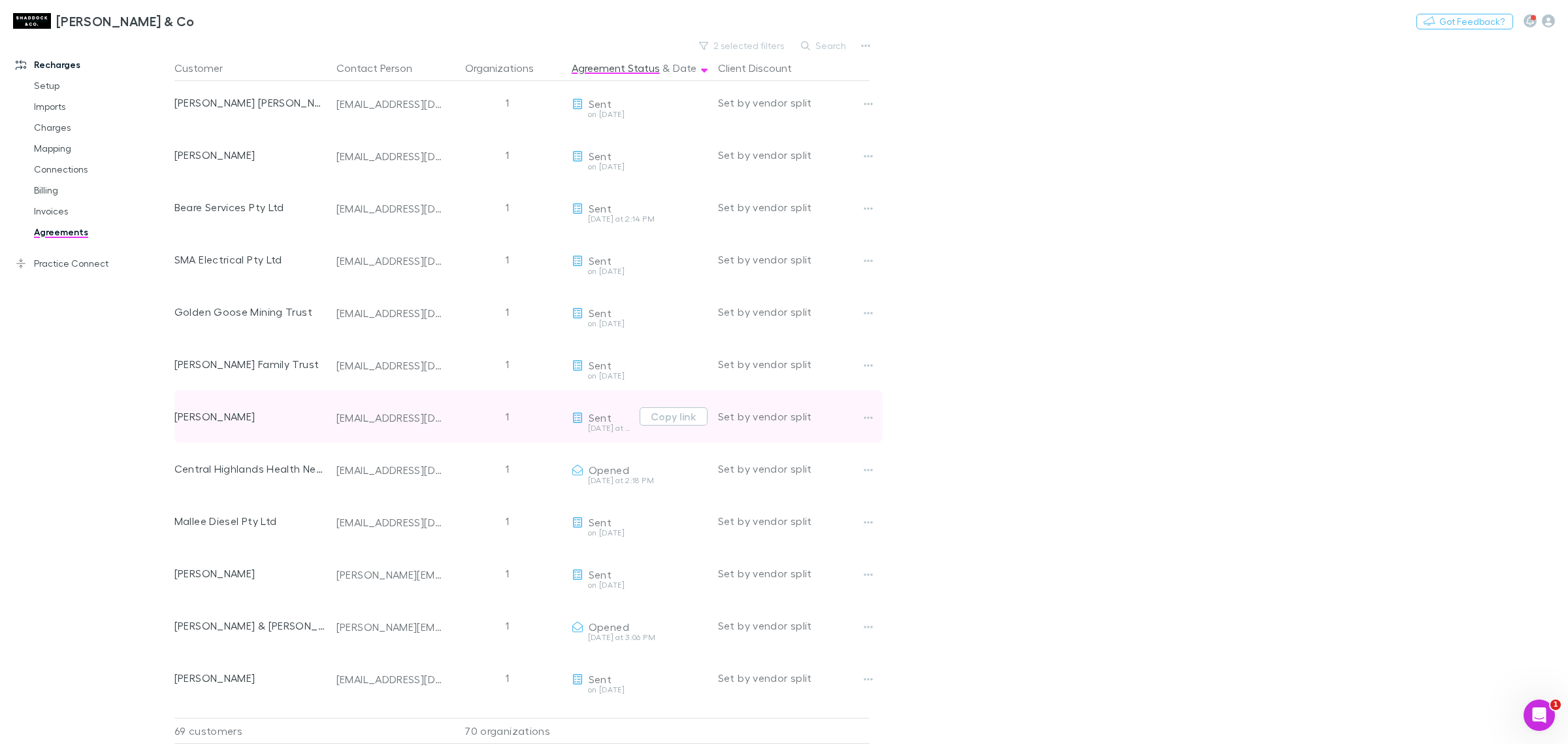
scroll to position [1676, 0]
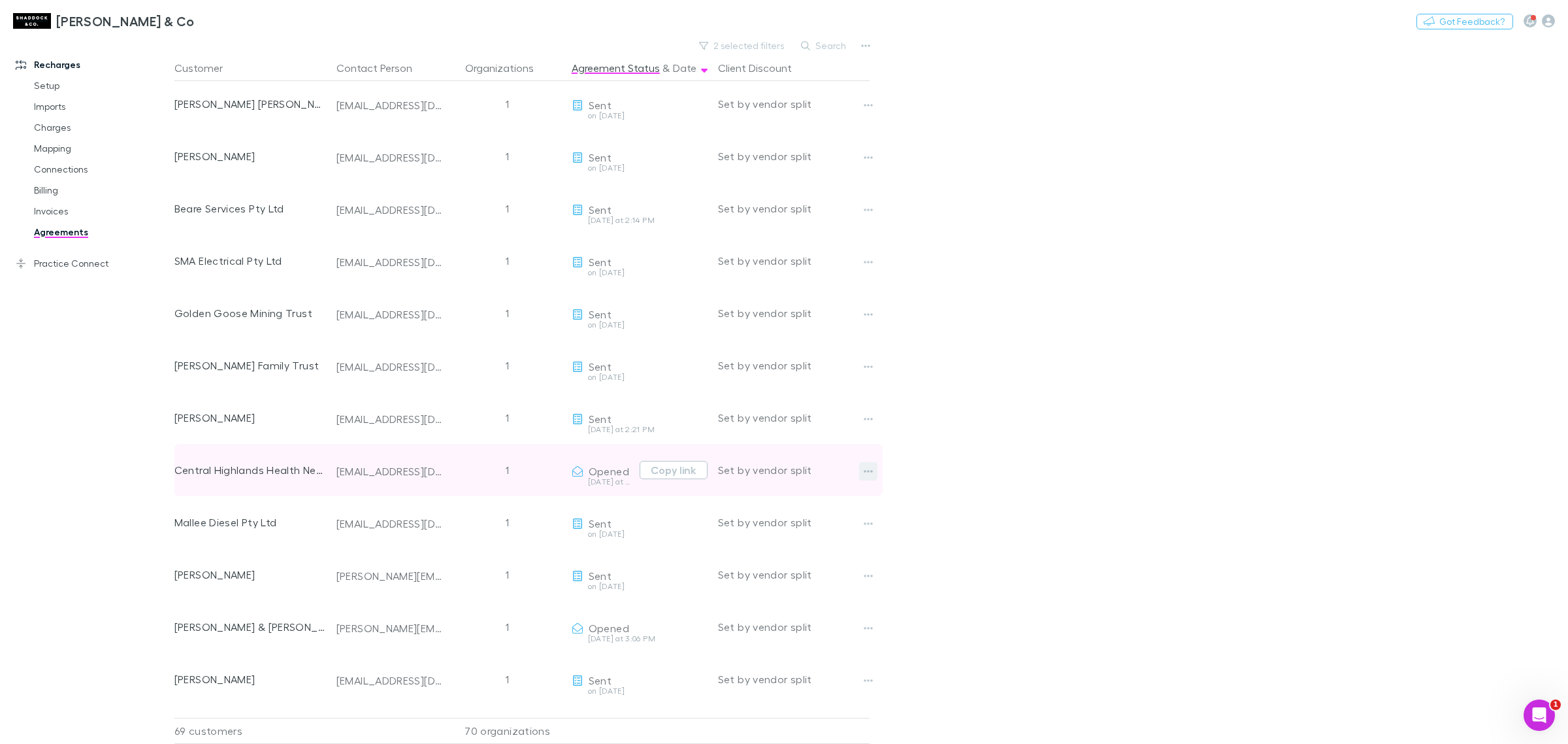
click at [862, 468] on button "button" at bounding box center [868, 470] width 19 height 19
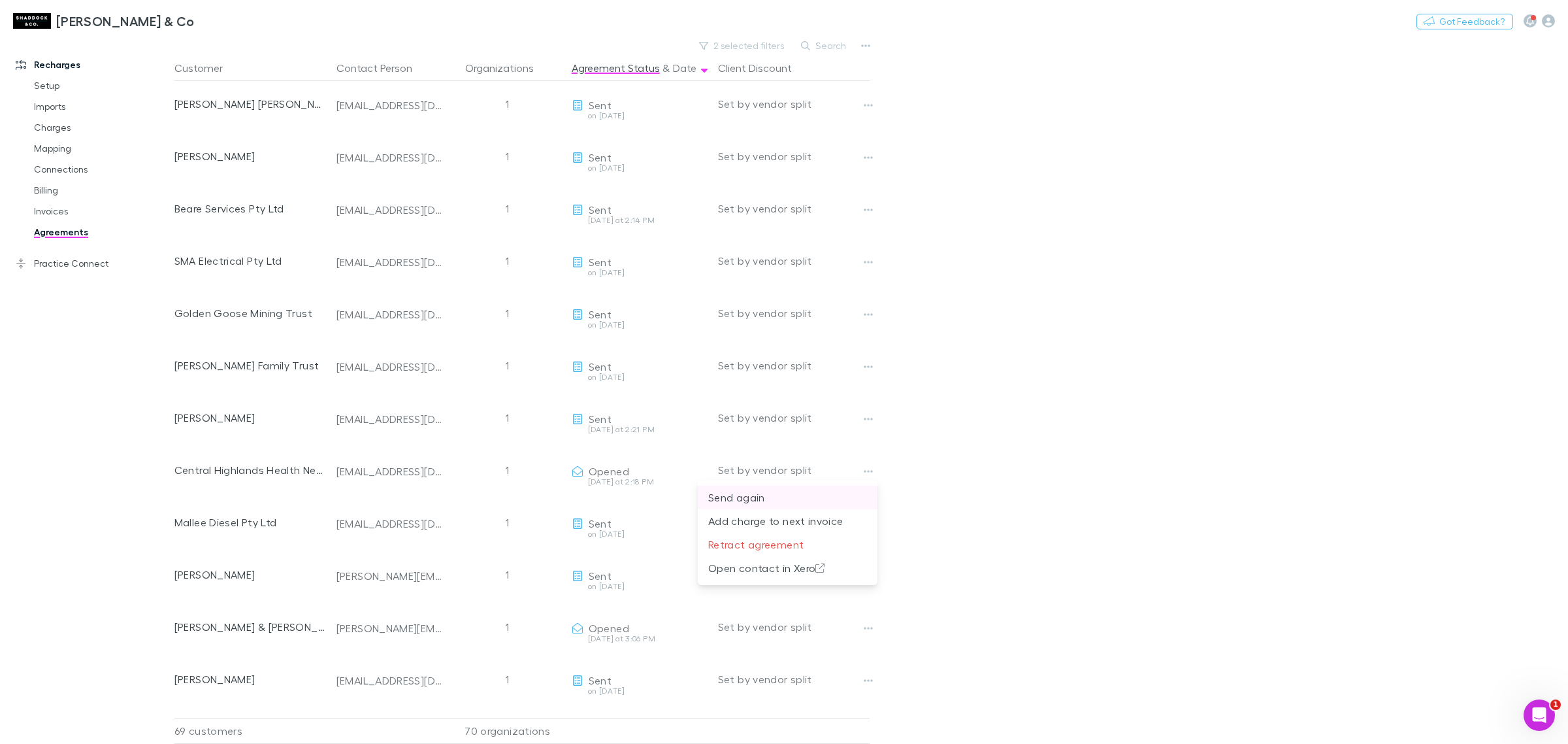
click at [813, 497] on p "Send again" at bounding box center [788, 497] width 159 height 16
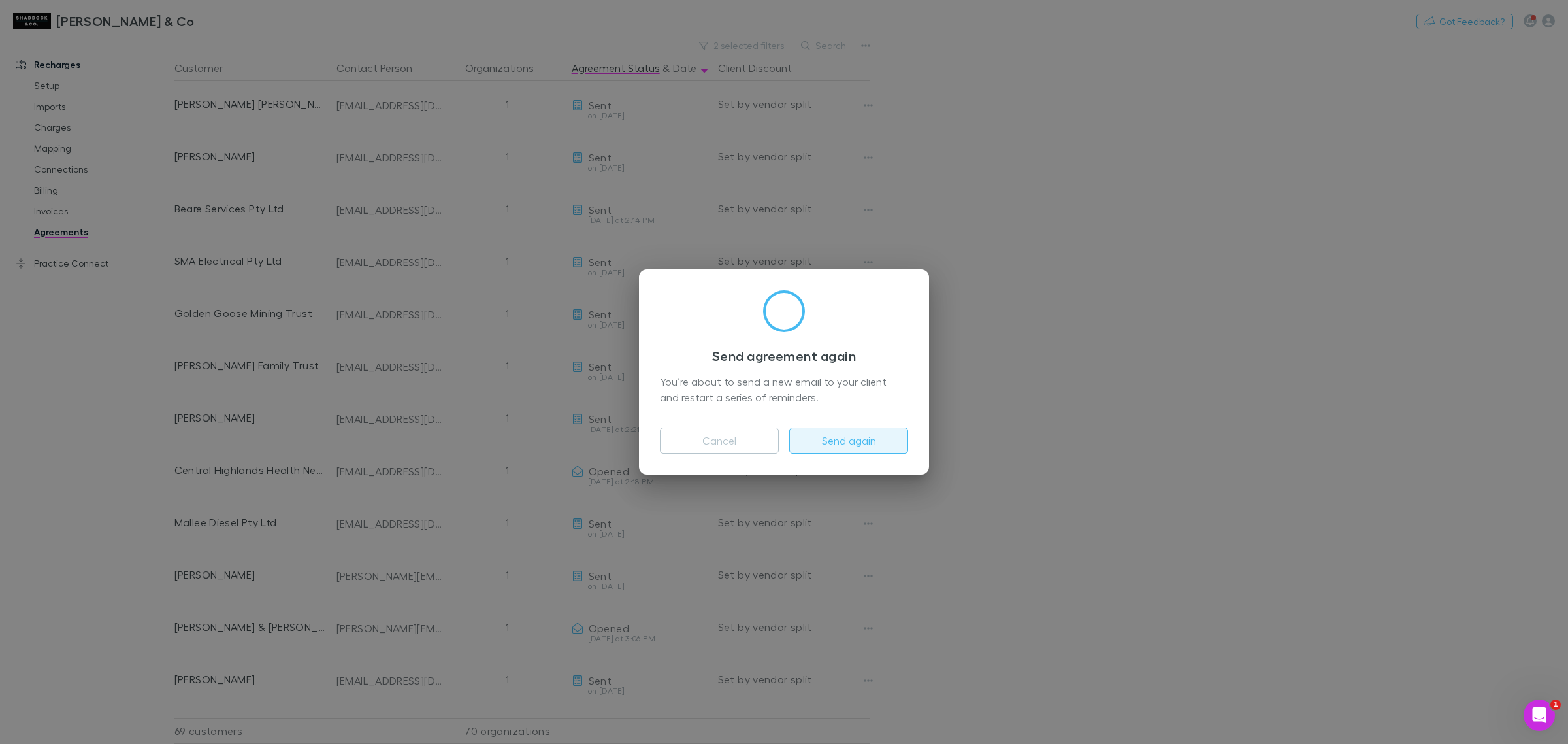
click at [859, 437] on button "Send again" at bounding box center [848, 440] width 118 height 26
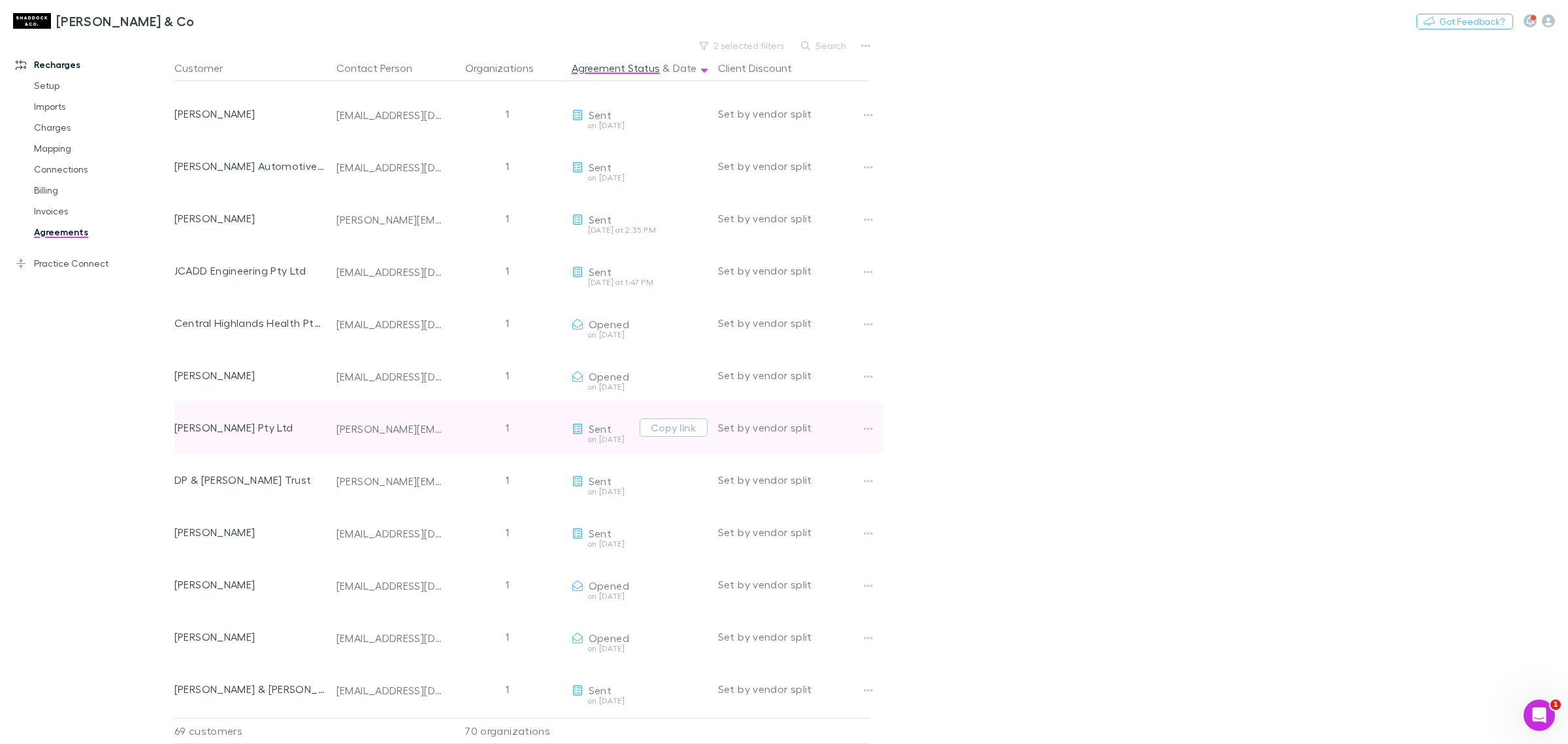
scroll to position [696, 0]
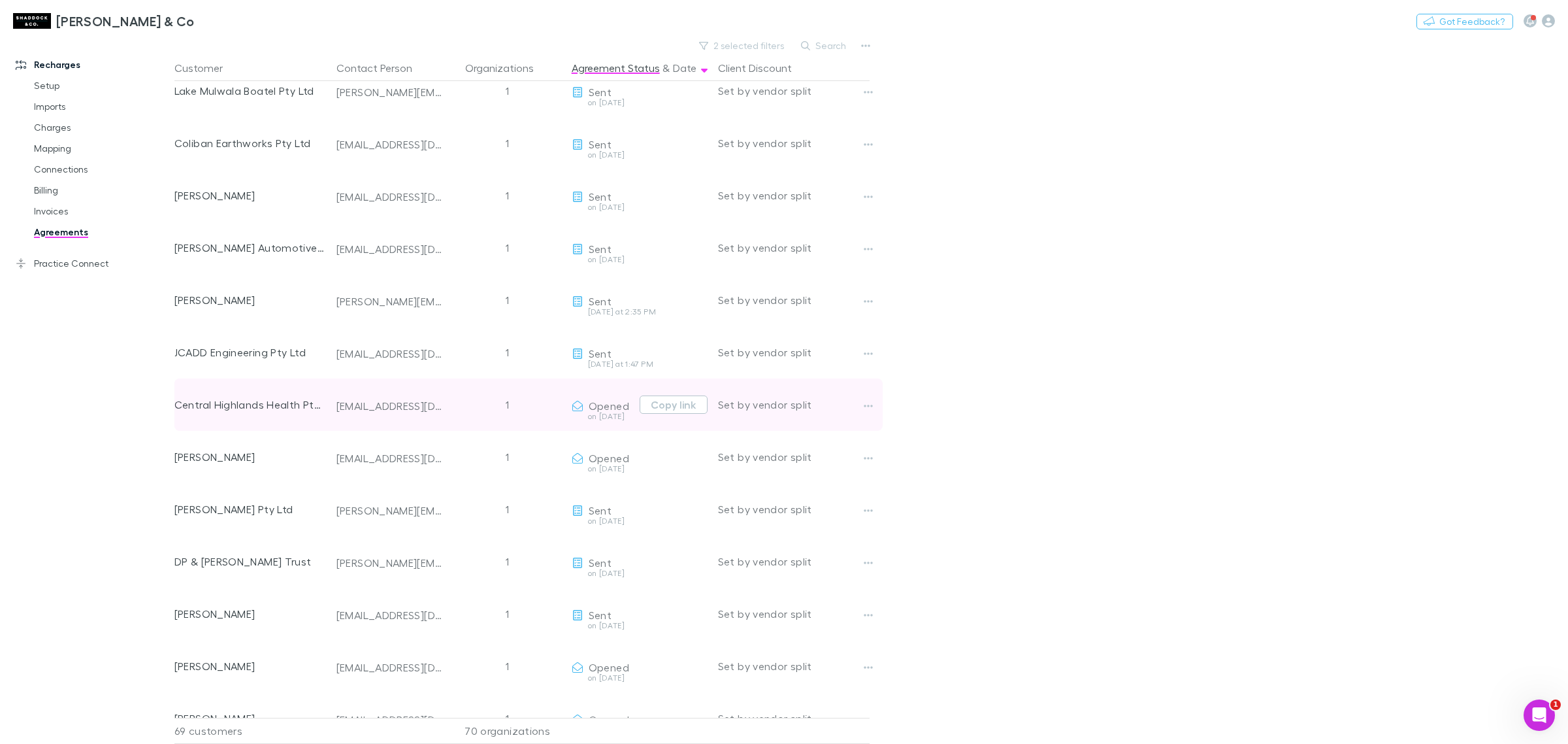
click at [883, 399] on div at bounding box center [879, 405] width 42 height 53
click at [854, 406] on div "Set by vendor split" at bounding box center [794, 405] width 151 height 53
click at [867, 405] on icon "button" at bounding box center [868, 406] width 9 height 11
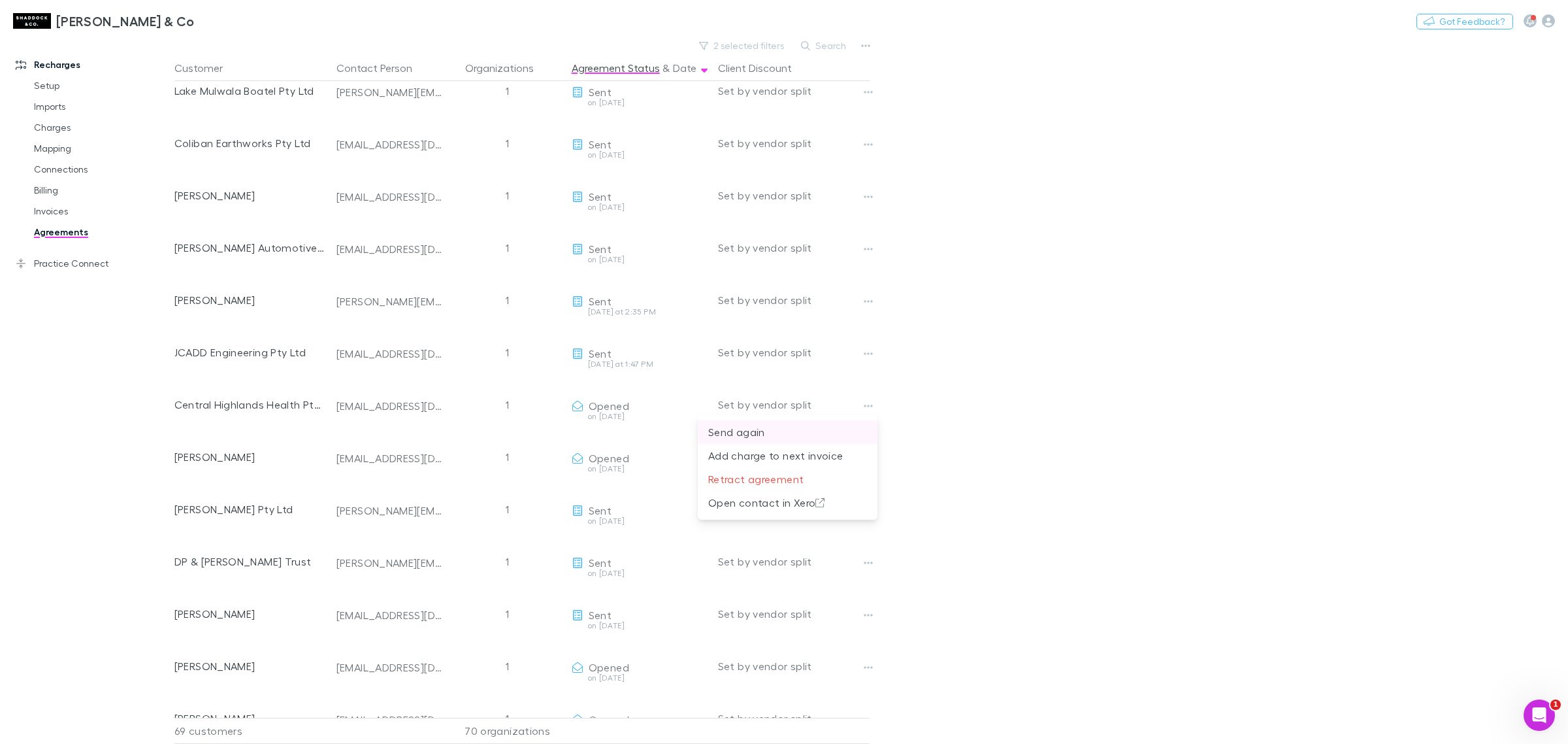
click at [788, 425] on p "Send again" at bounding box center [788, 432] width 159 height 16
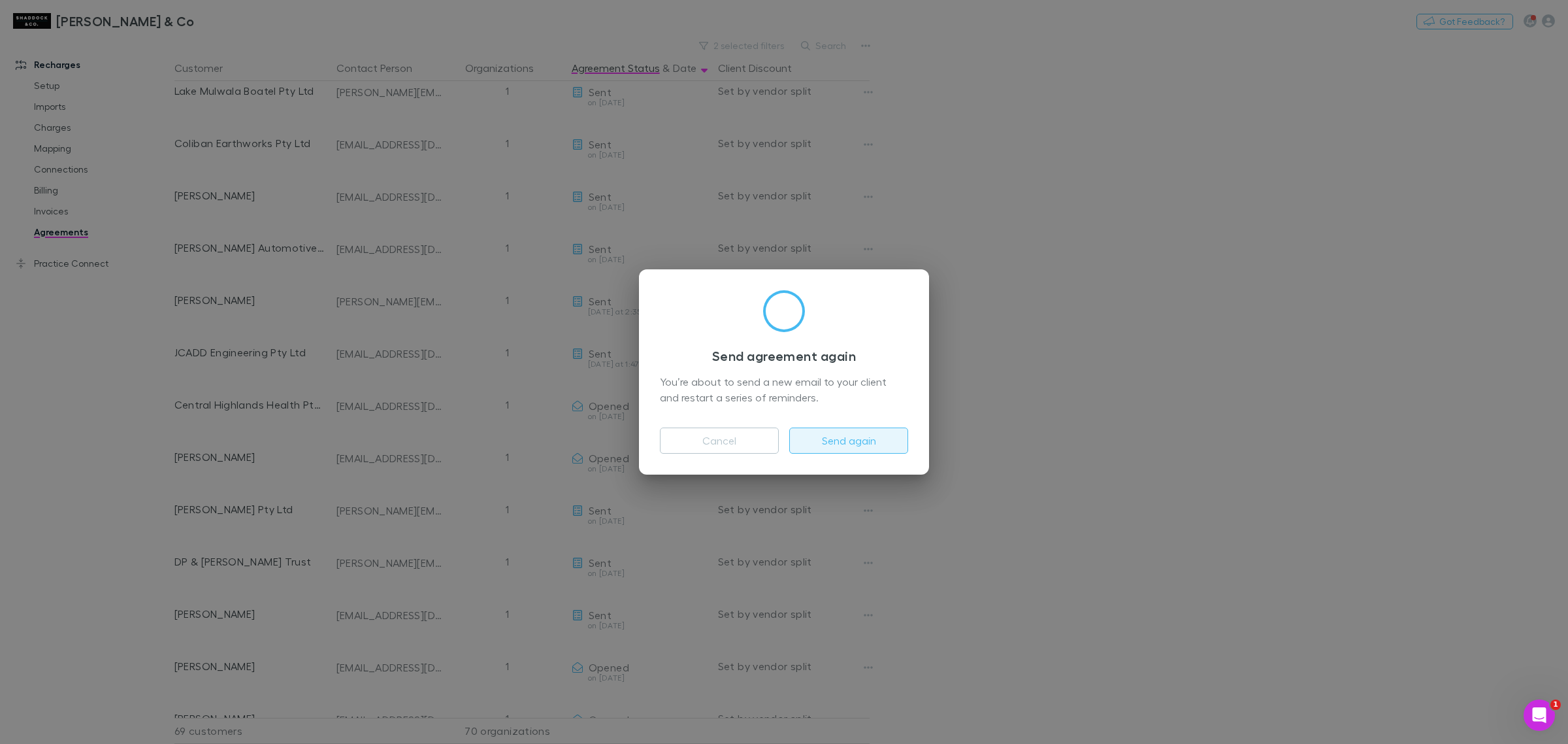
click at [823, 436] on button "Send again" at bounding box center [848, 440] width 118 height 26
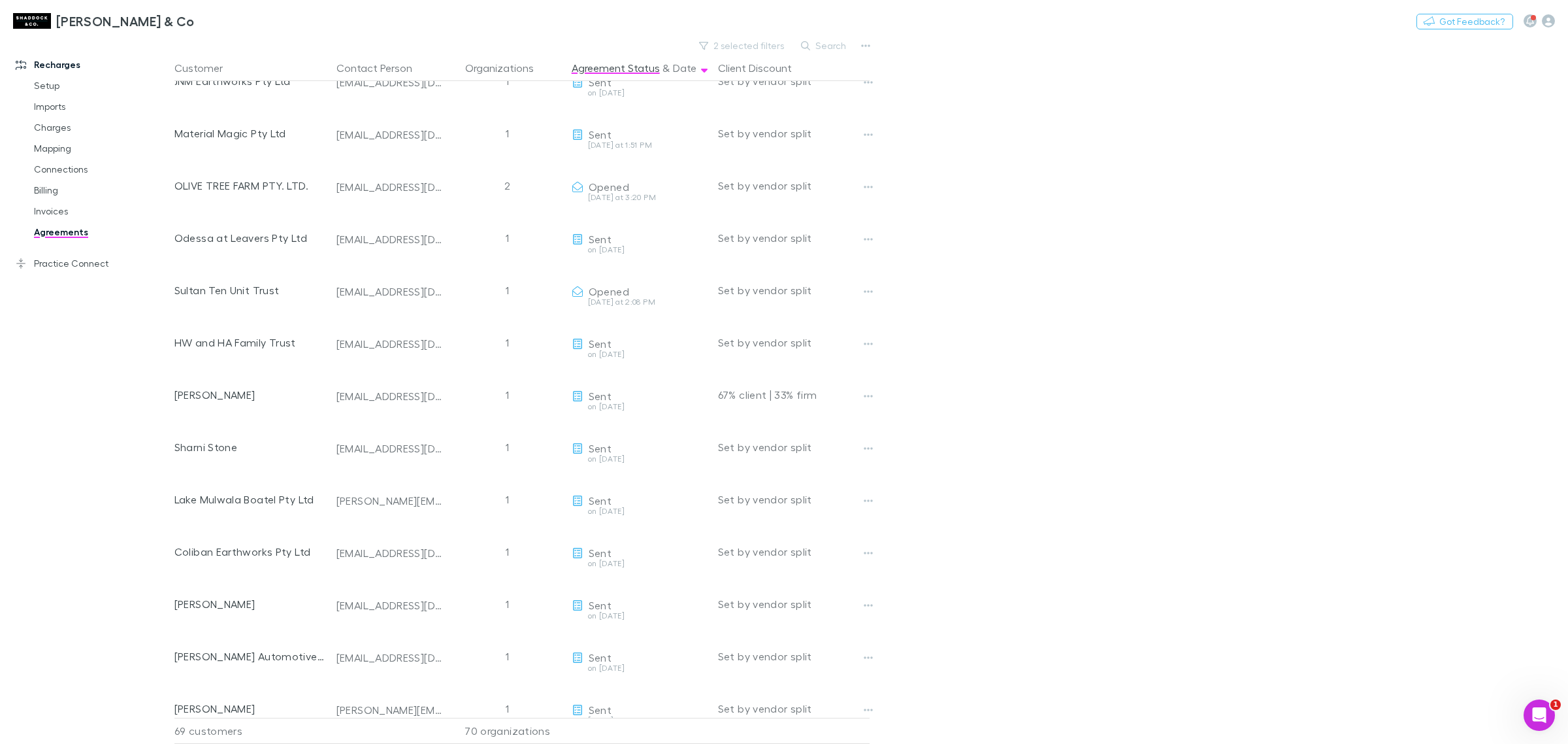
scroll to position [206, 0]
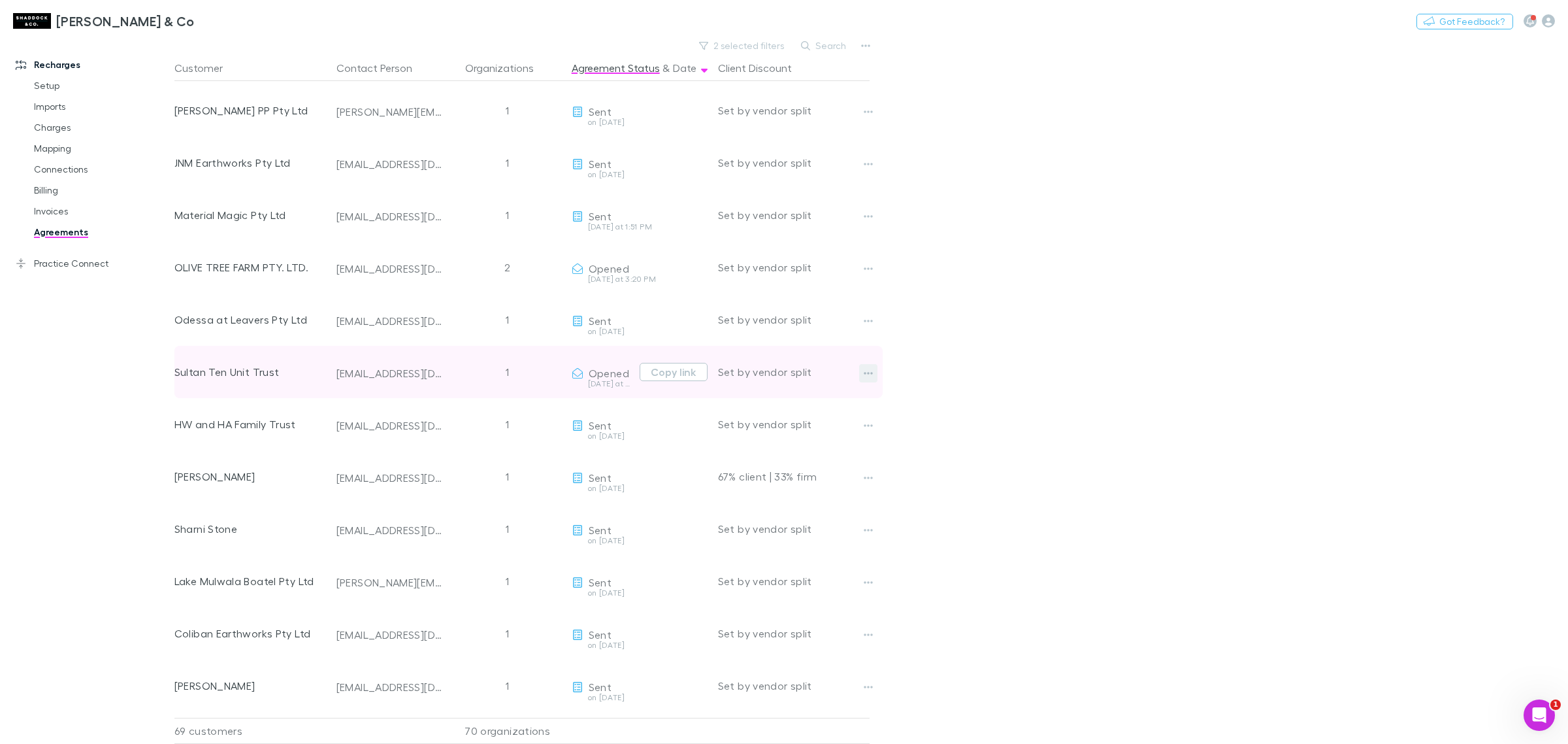
click at [870, 372] on icon "button" at bounding box center [868, 373] width 9 height 11
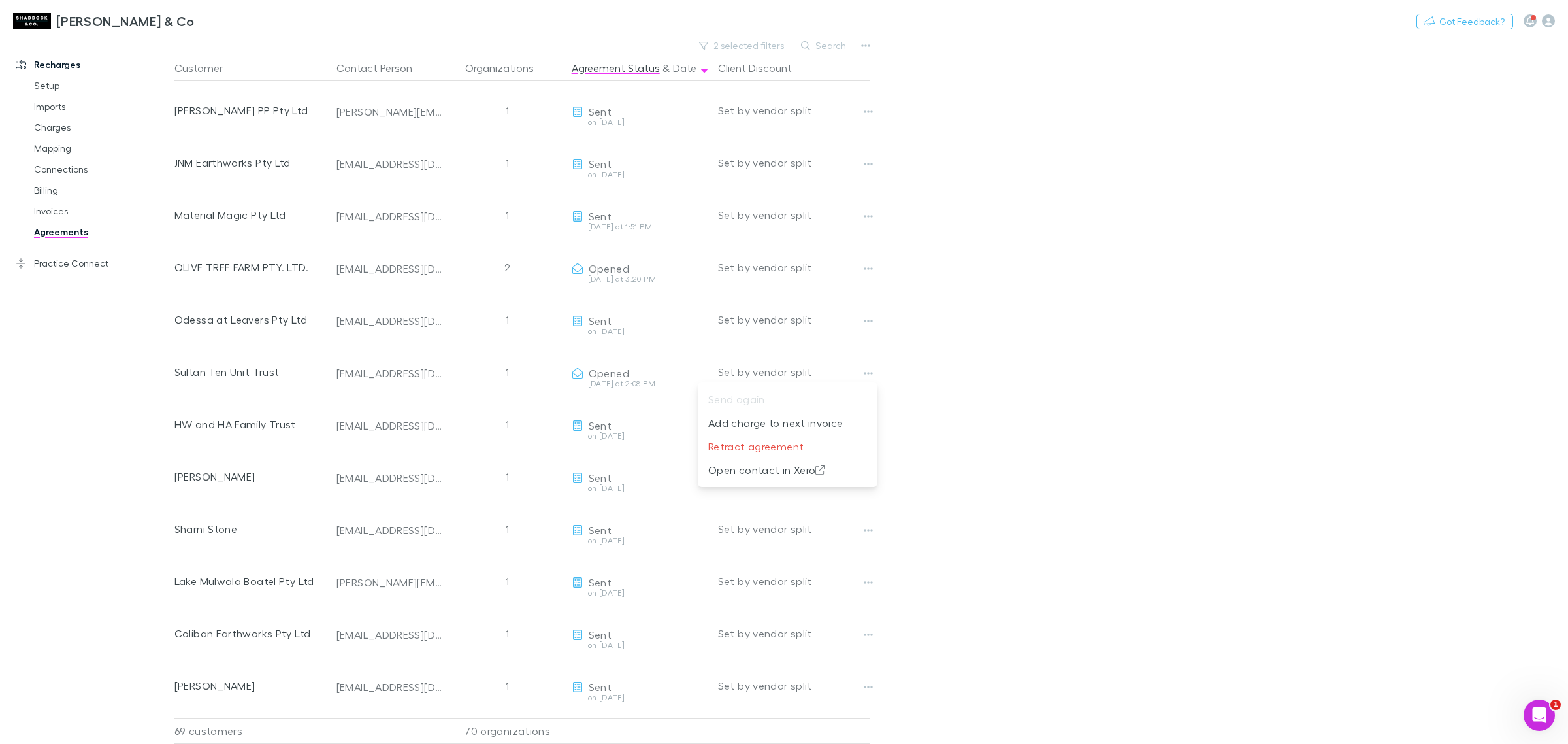
click at [1025, 388] on div at bounding box center [784, 372] width 1568 height 744
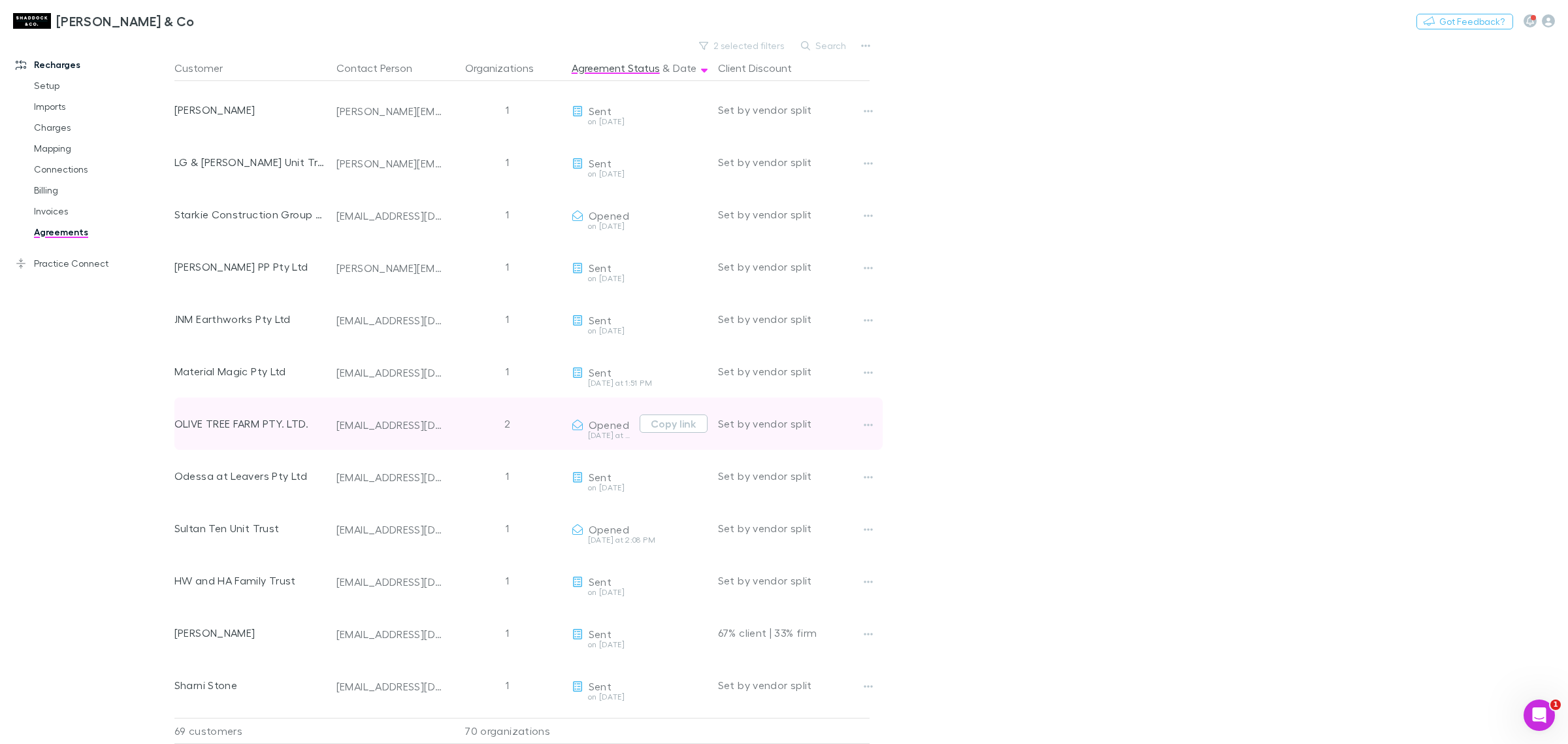
scroll to position [43, 0]
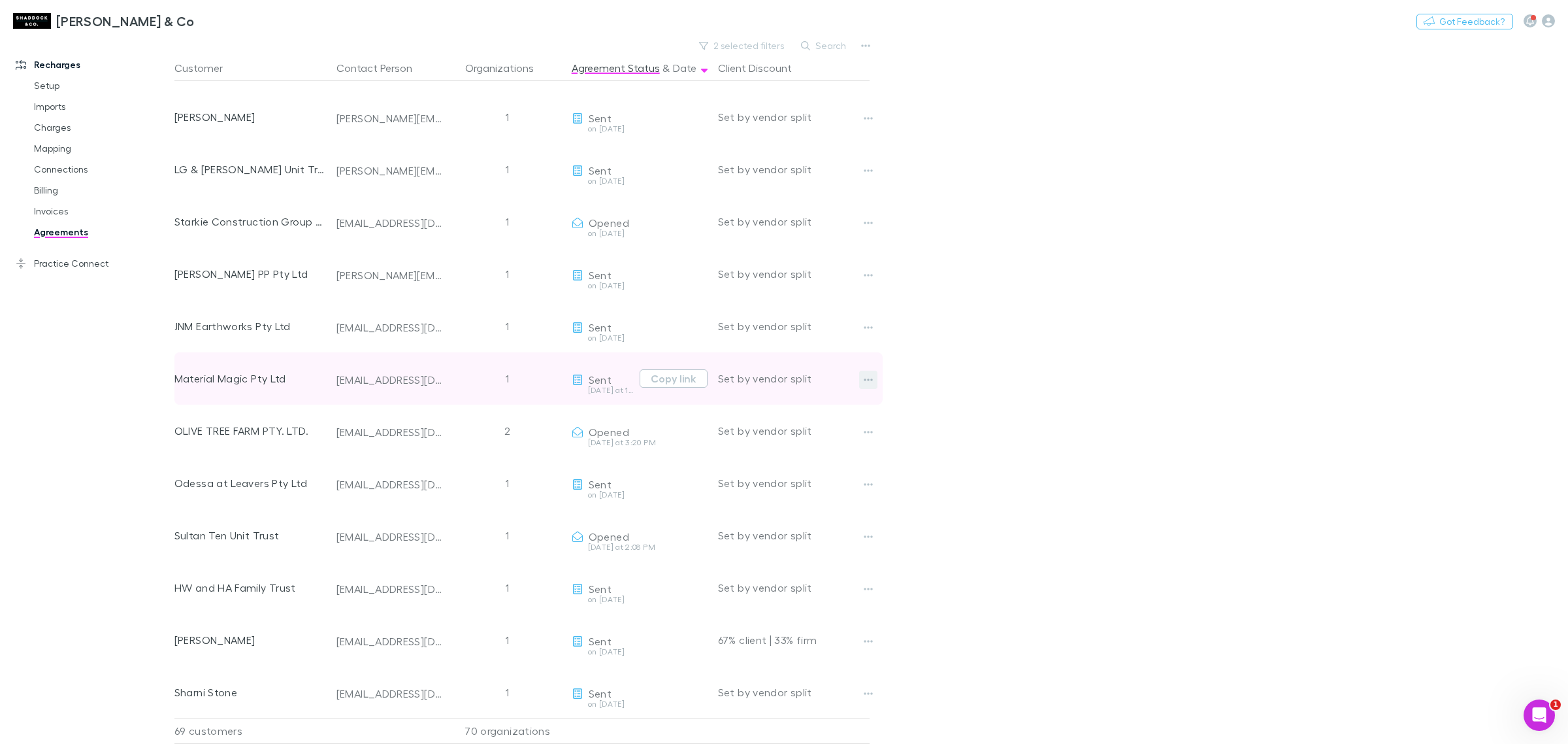
click at [867, 380] on icon "button" at bounding box center [868, 380] width 9 height 3
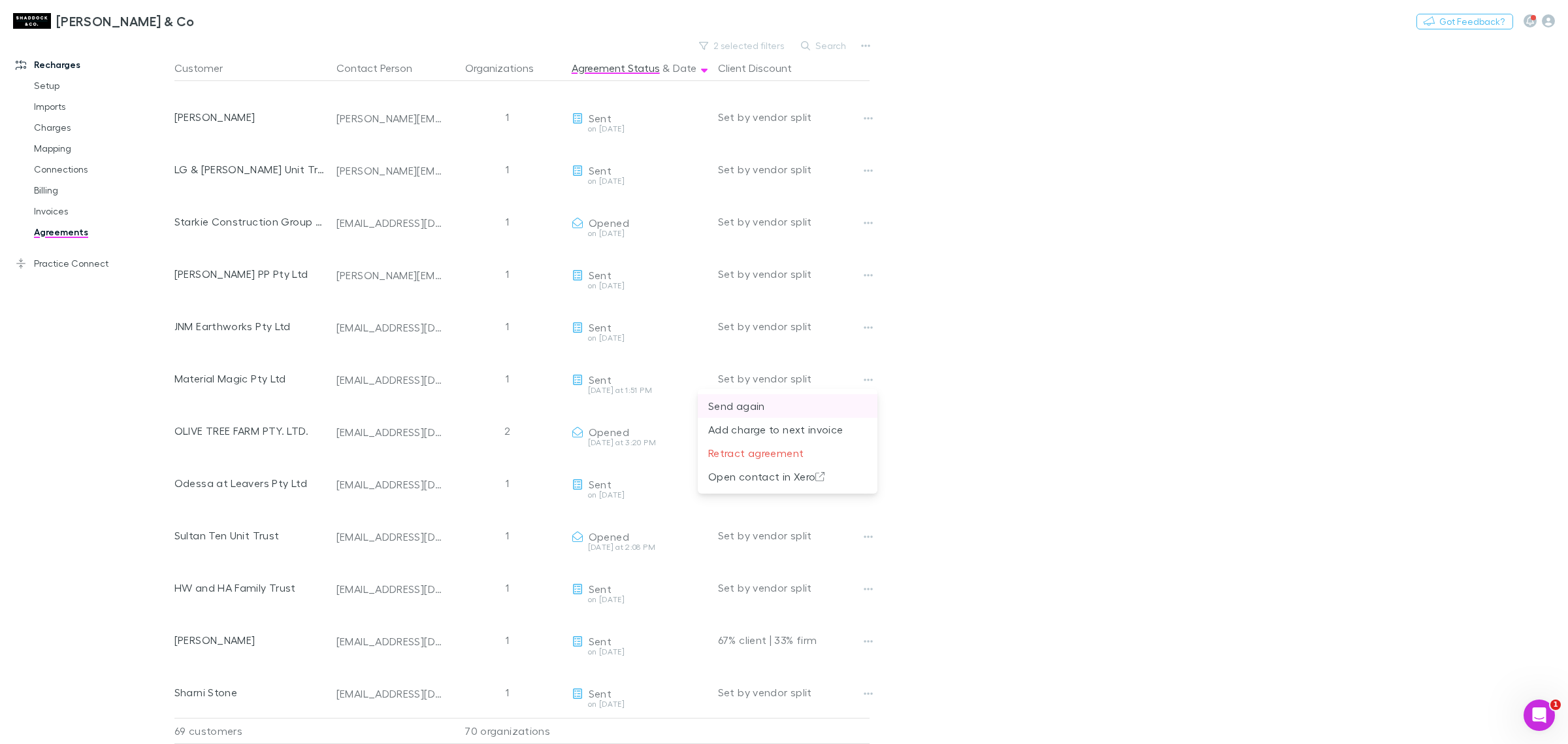
click at [779, 399] on p "Send again" at bounding box center [788, 406] width 159 height 16
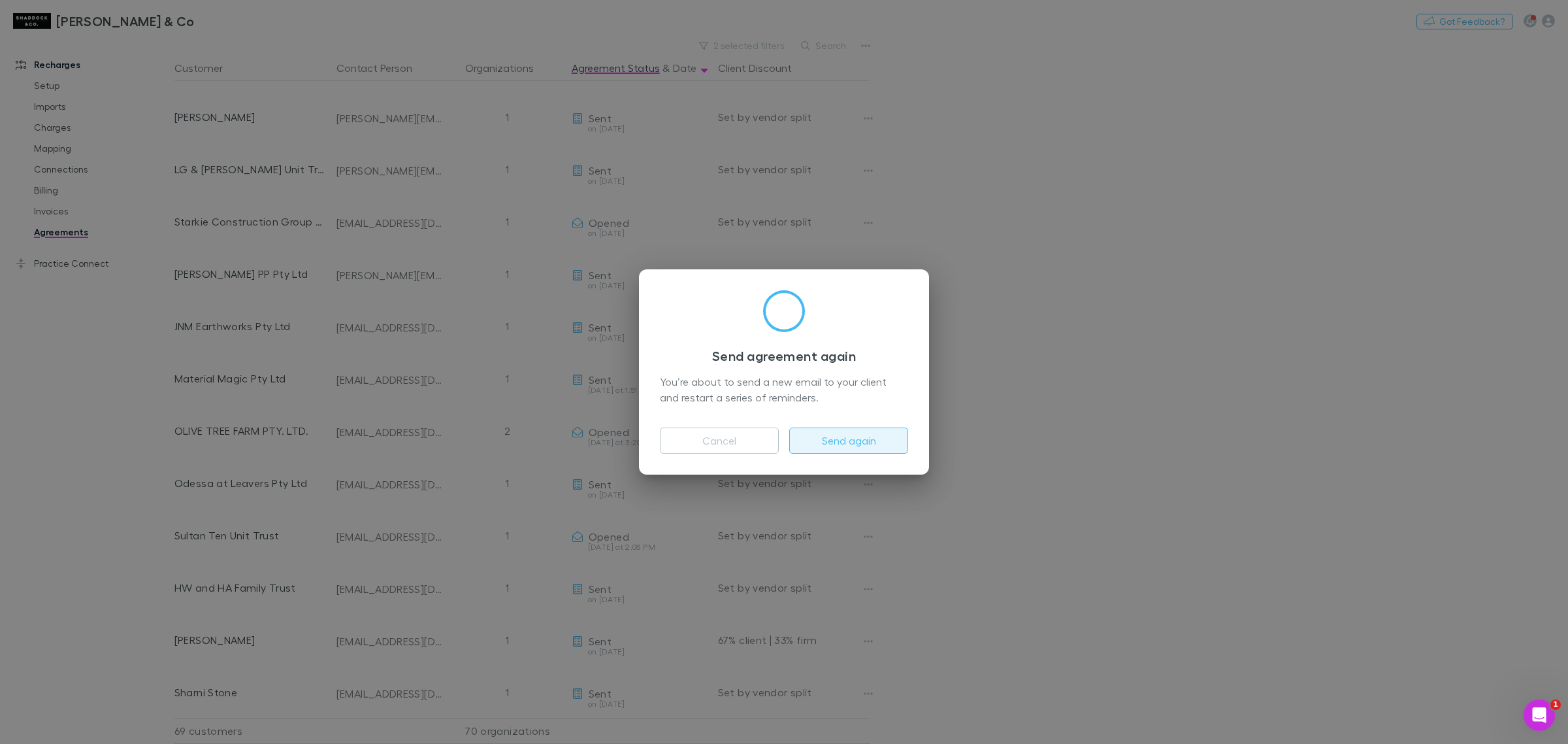
click at [830, 433] on button "Send again" at bounding box center [848, 440] width 118 height 26
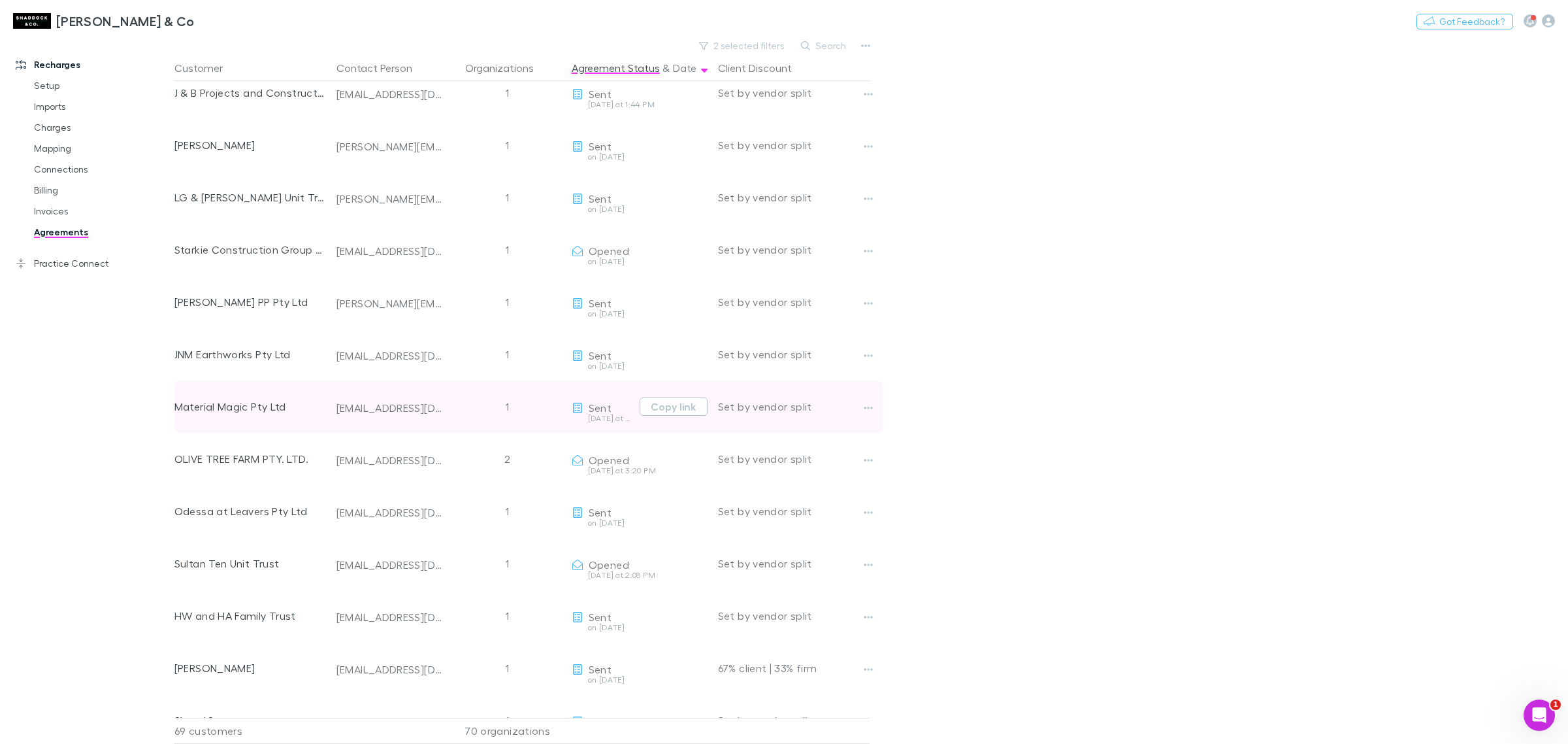
scroll to position [0, 0]
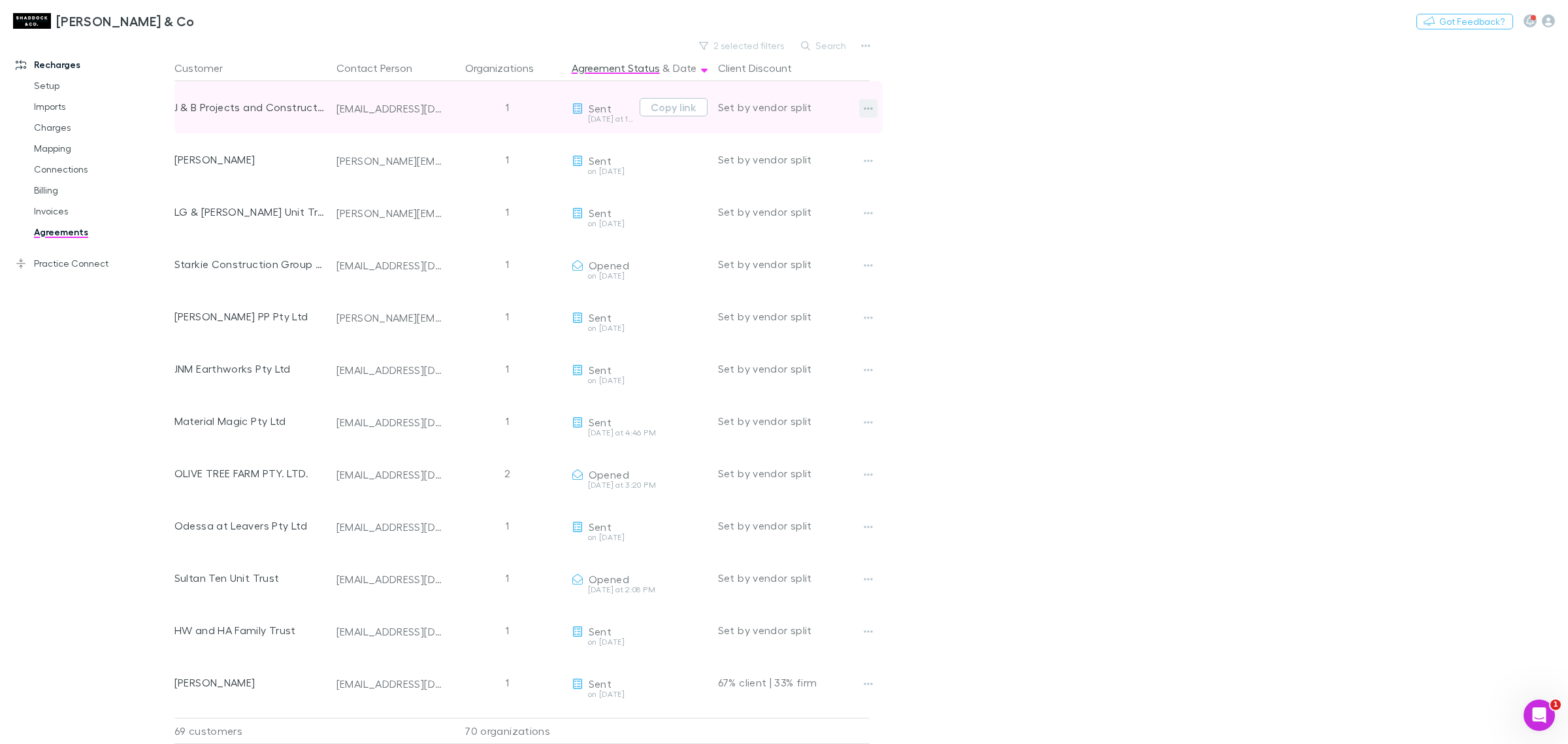
click at [868, 103] on icon "button" at bounding box center [868, 109] width 9 height 11
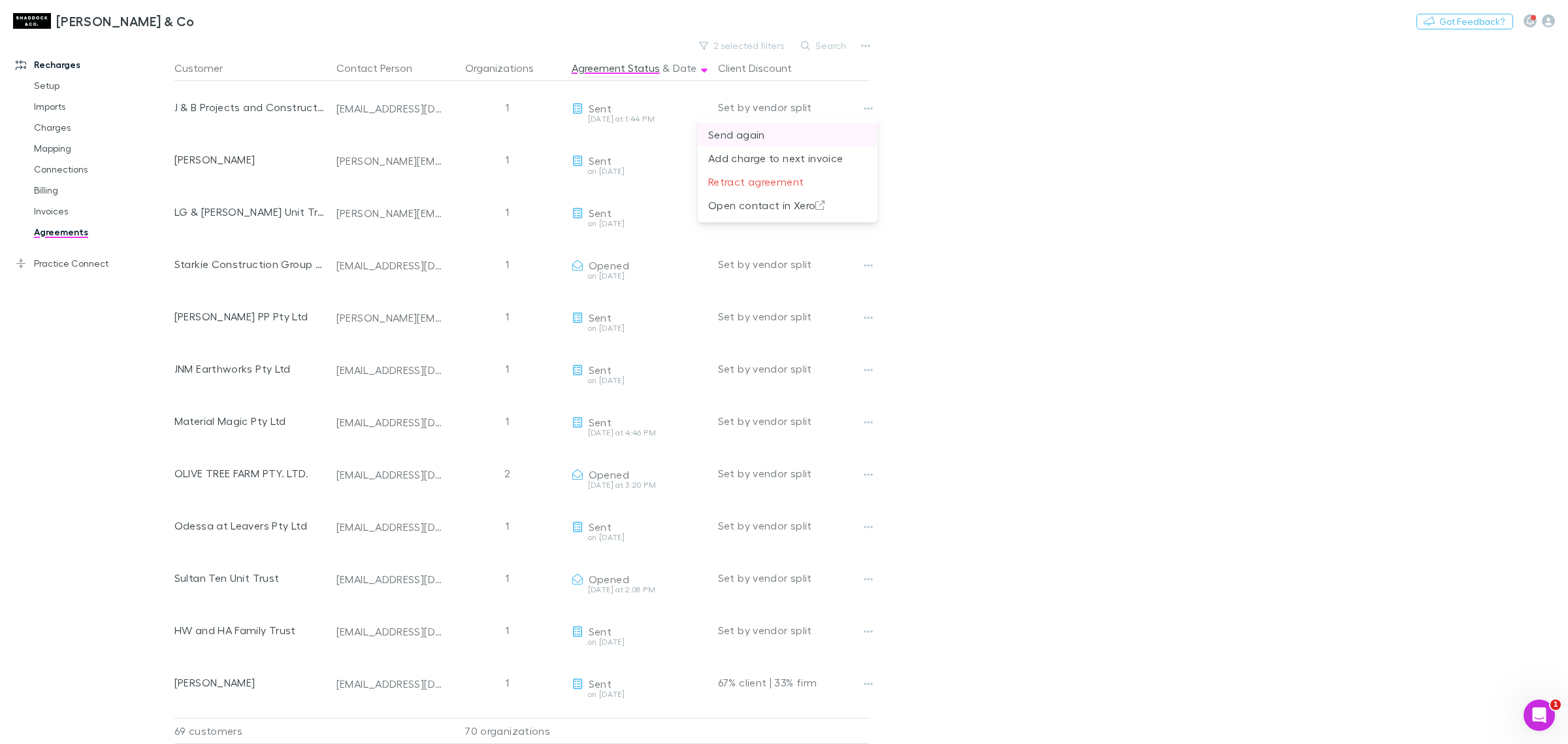
click at [841, 134] on p "Send again" at bounding box center [788, 135] width 159 height 16
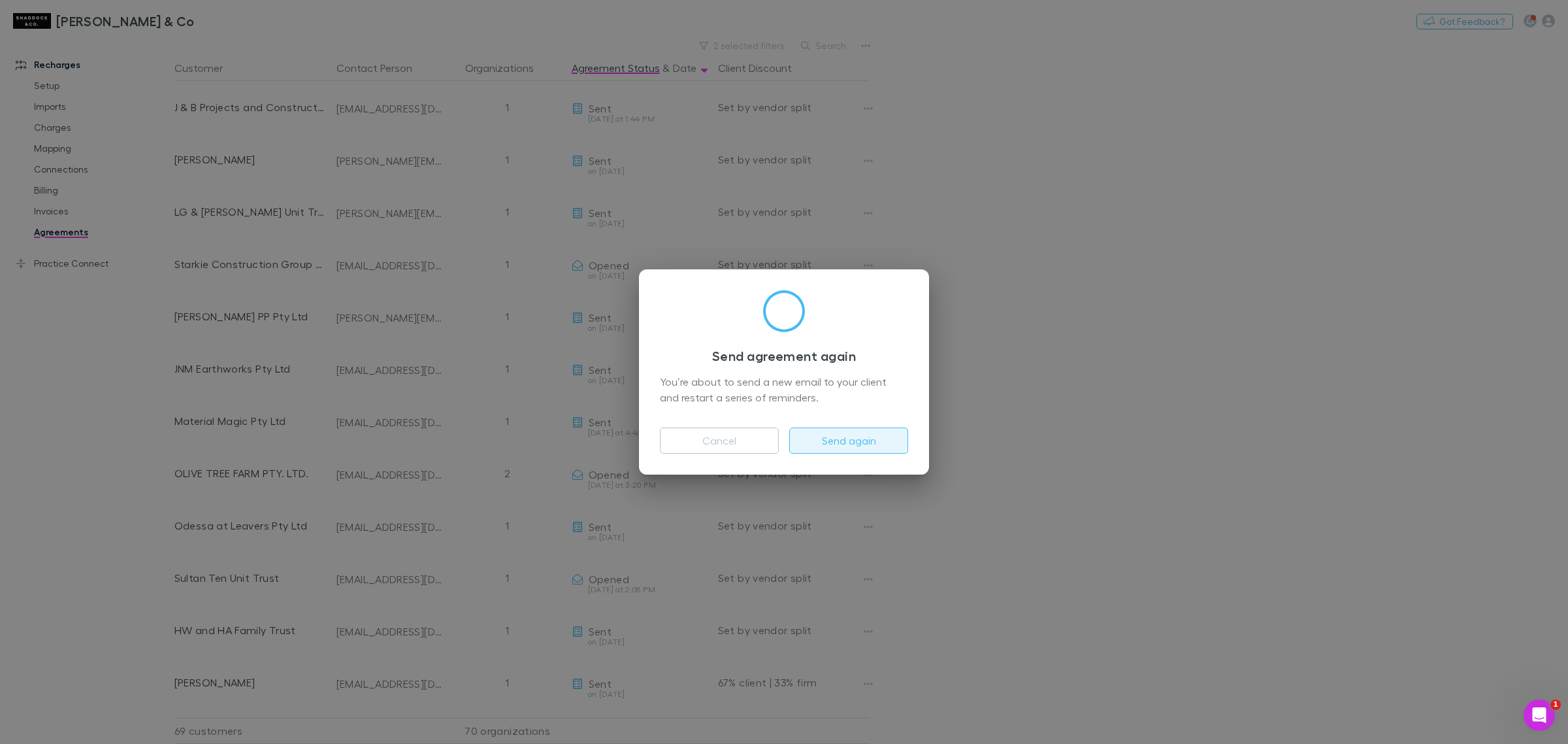
click at [884, 432] on button "Send again" at bounding box center [848, 440] width 118 height 26
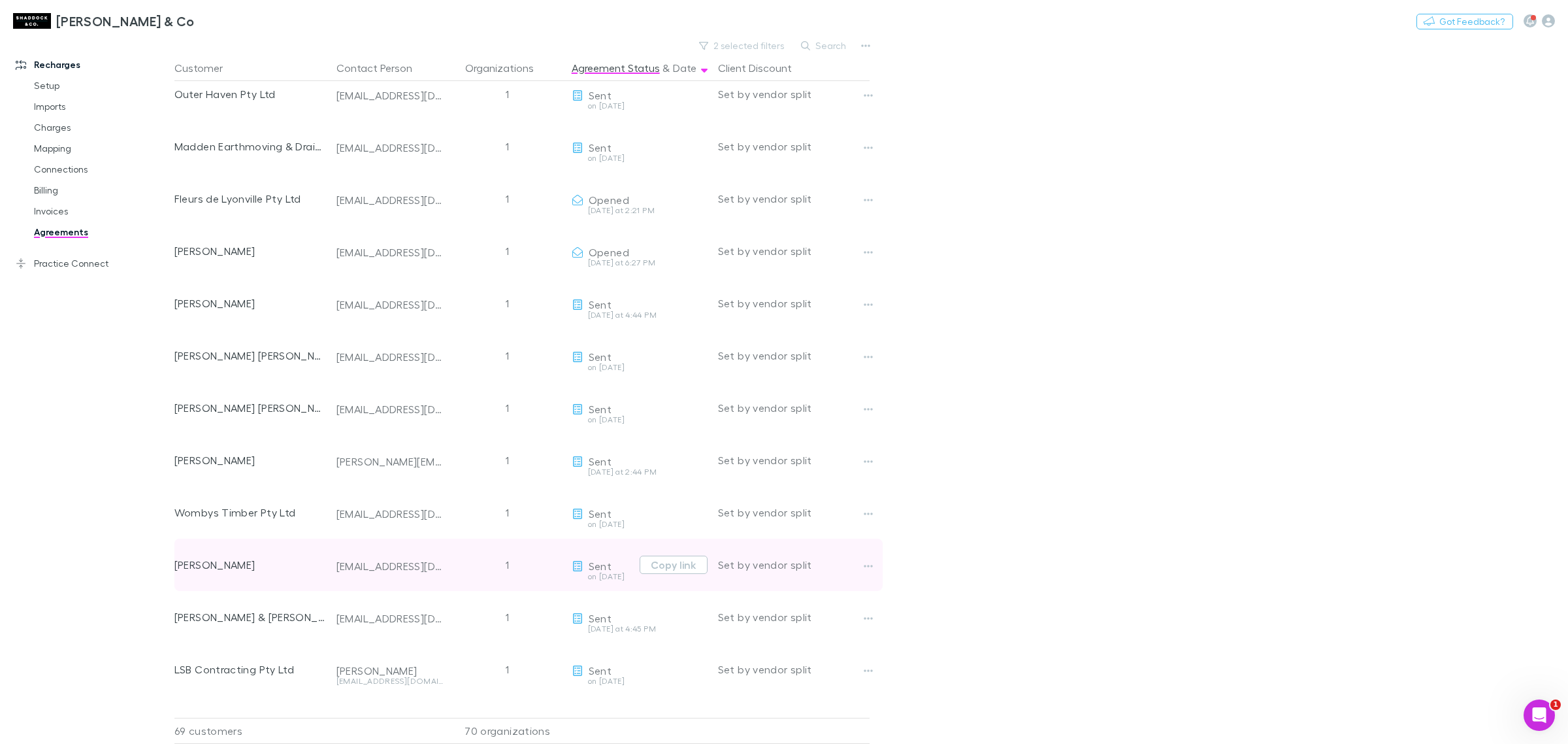
scroll to position [2983, 0]
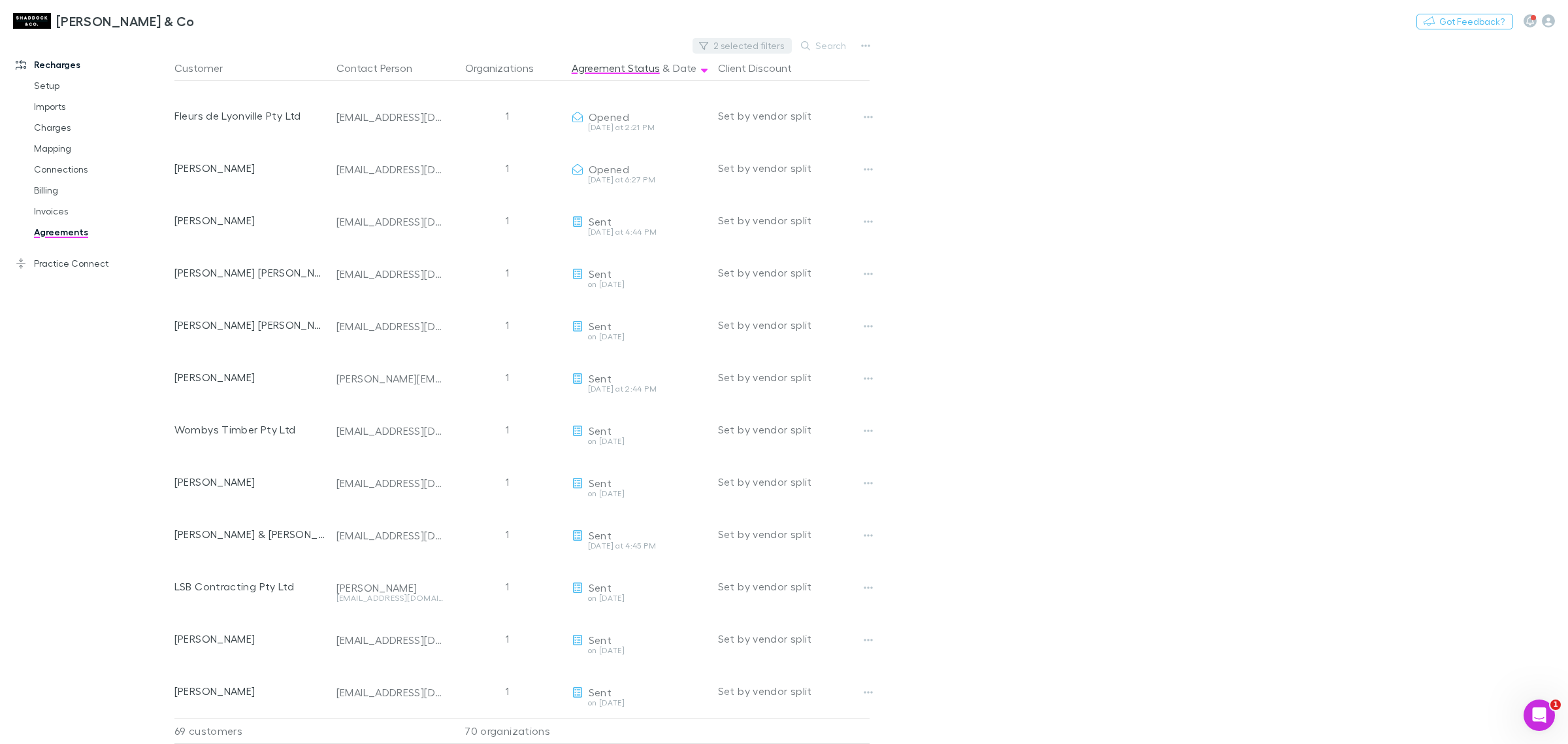
click at [753, 48] on button "2 selected filters" at bounding box center [741, 46] width 99 height 16
click at [1348, 239] on div at bounding box center [784, 372] width 1568 height 744
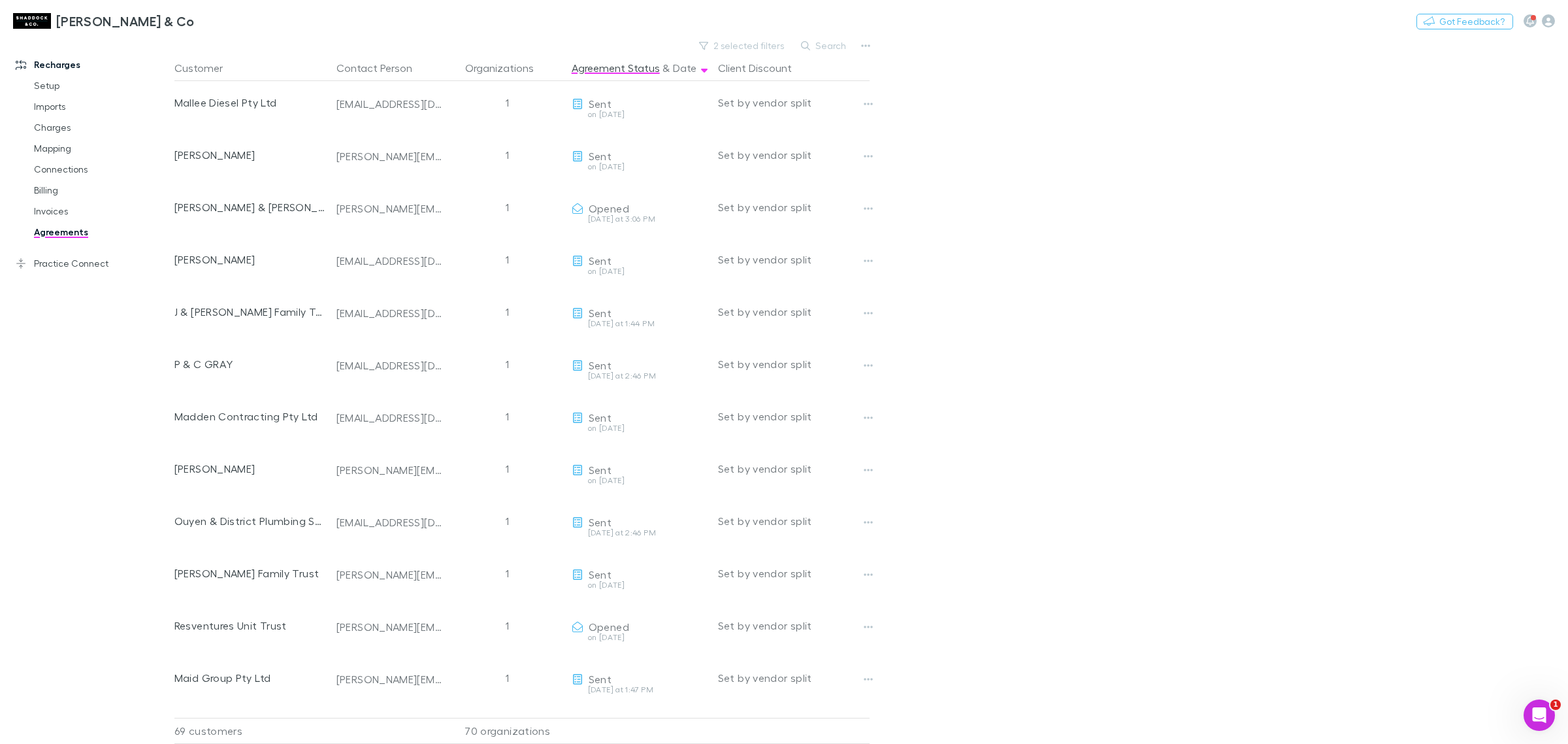
scroll to position [2123, 0]
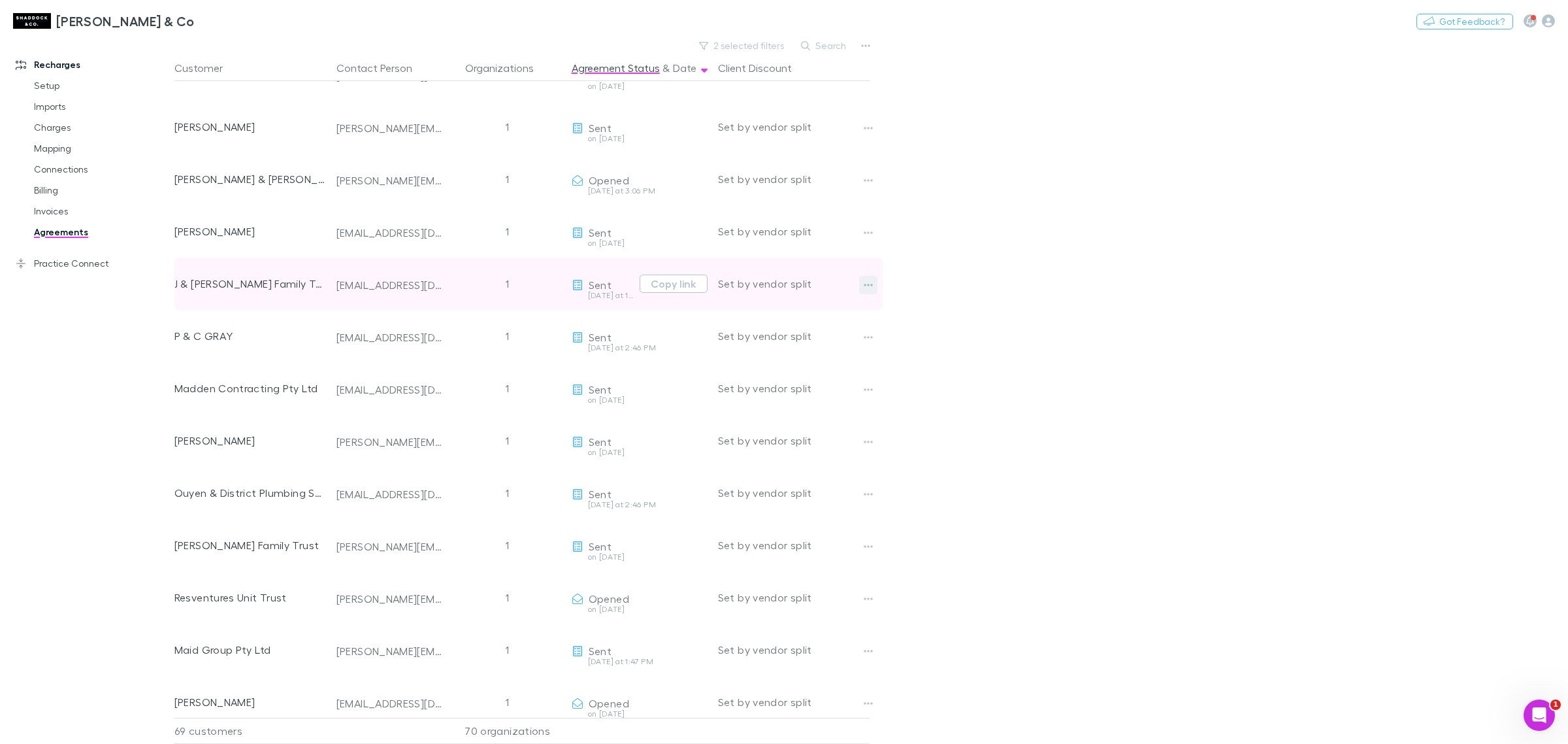
click at [863, 276] on button "button" at bounding box center [868, 284] width 19 height 19
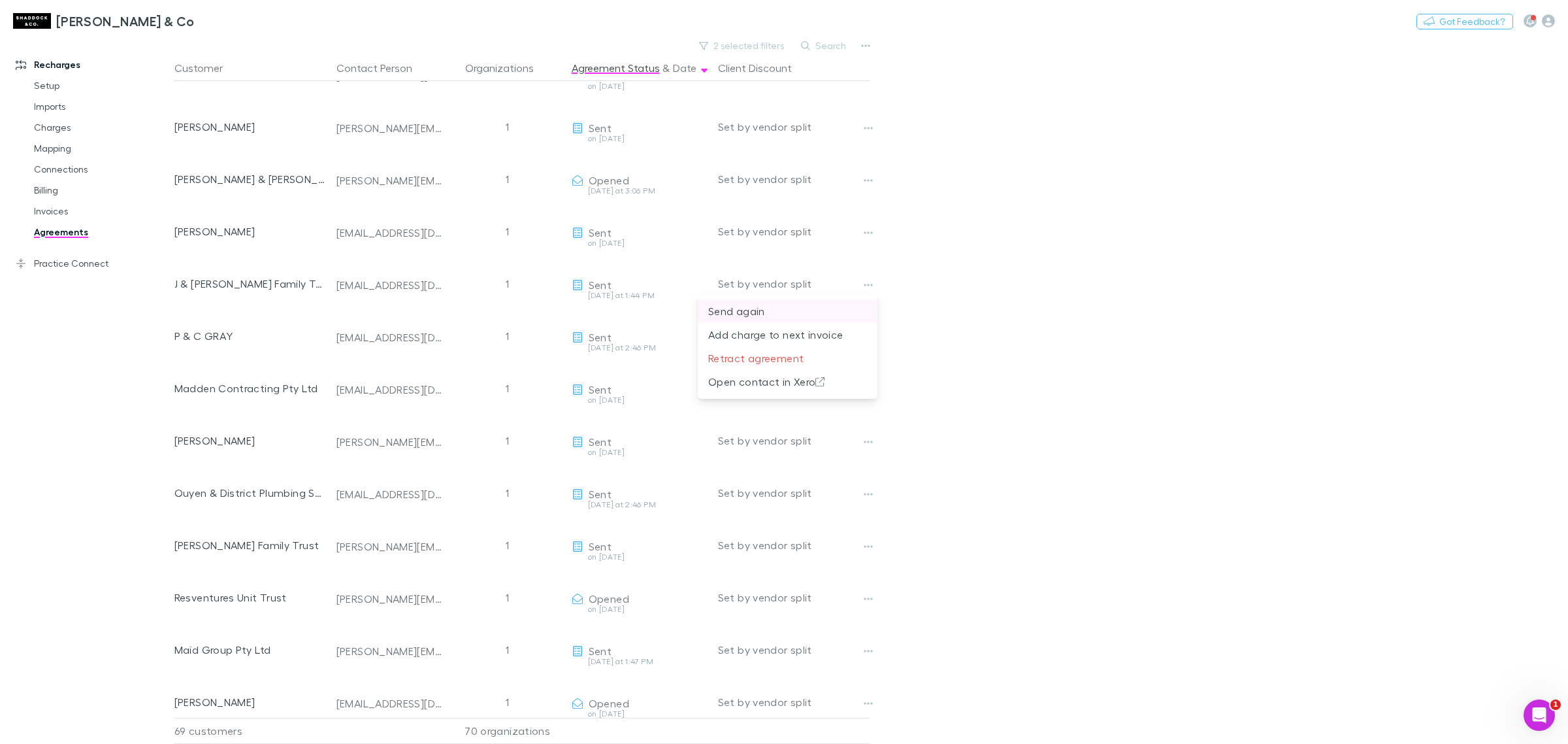
click at [726, 303] on p "Send again" at bounding box center [788, 311] width 159 height 16
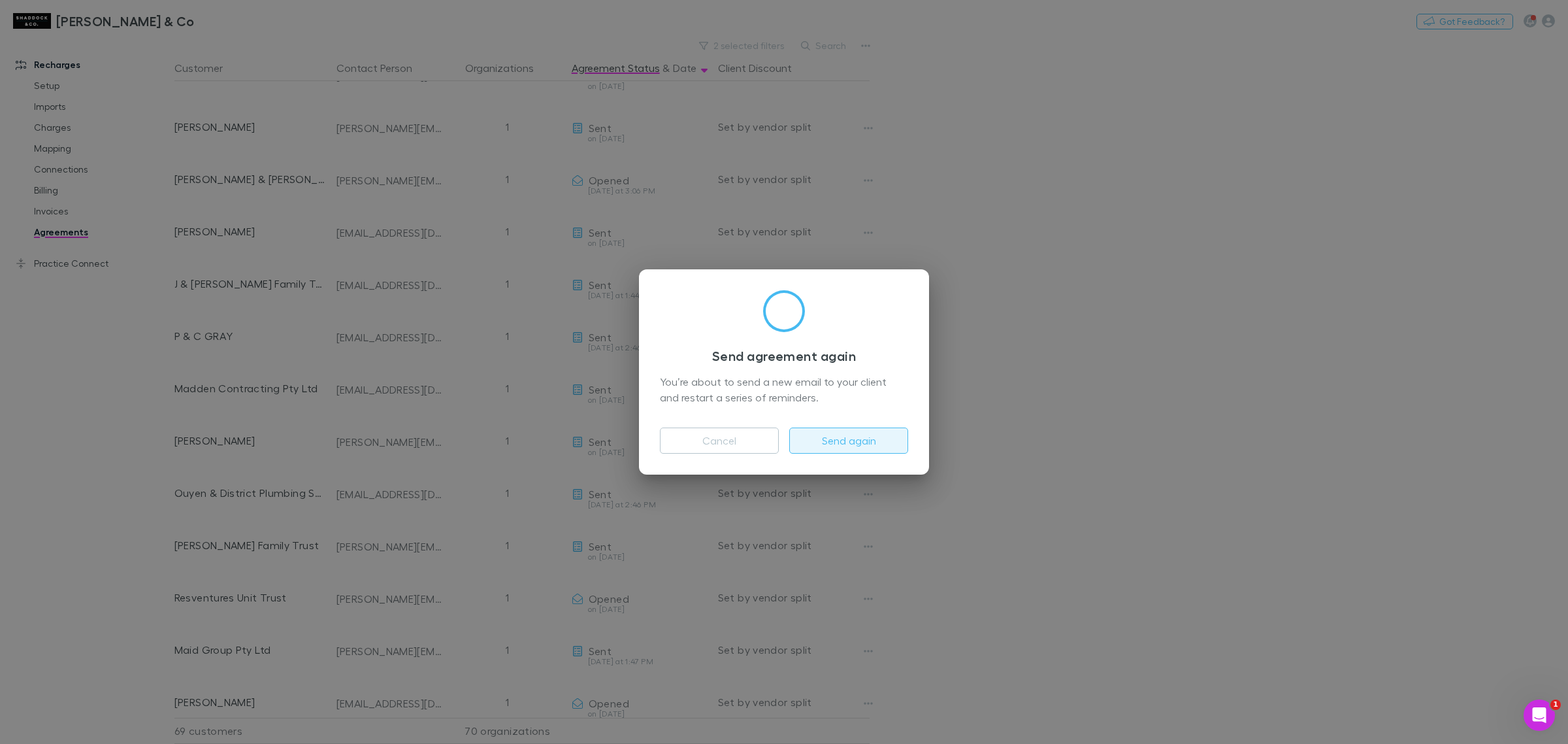
click at [870, 437] on button "Send again" at bounding box center [848, 440] width 118 height 26
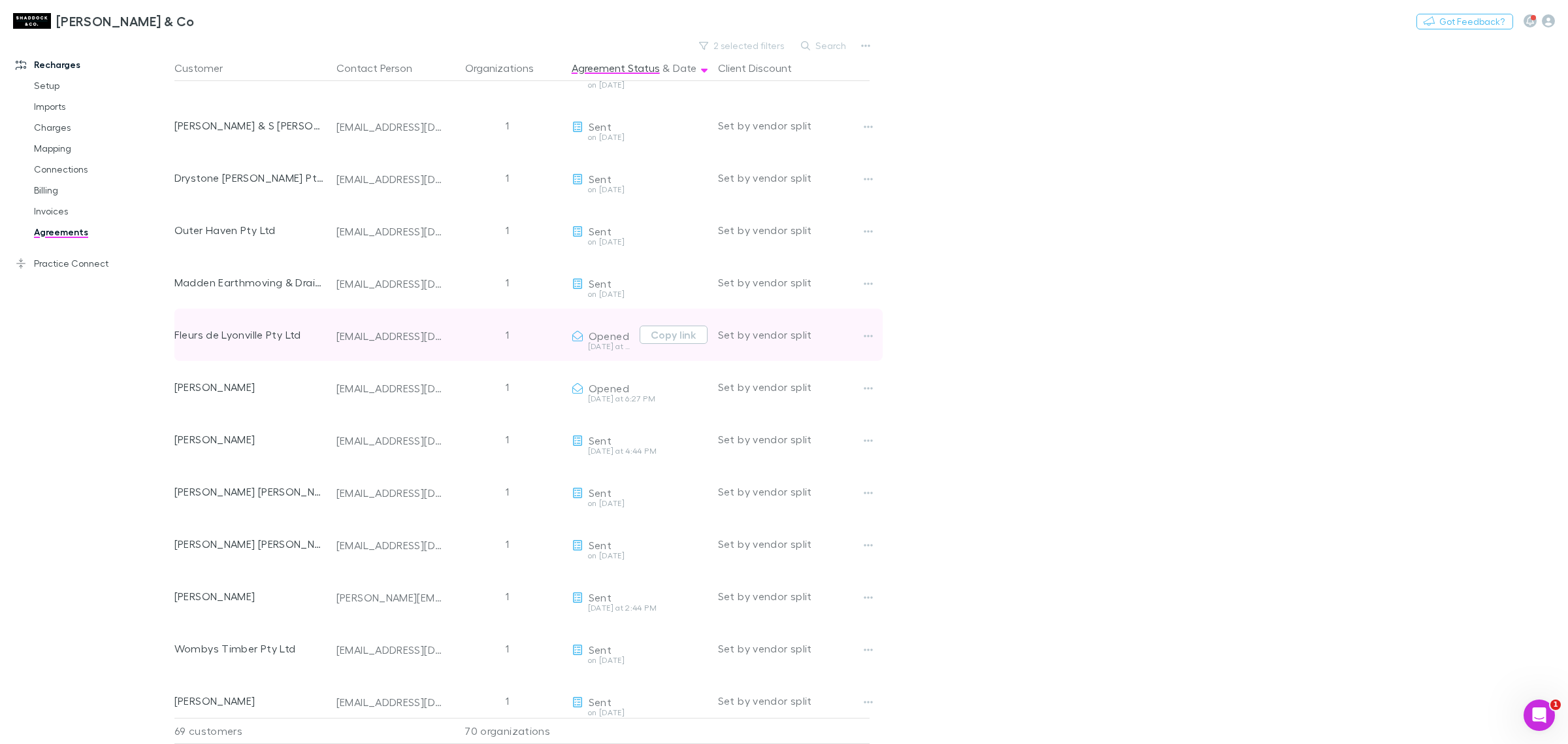
scroll to position [2777, 0]
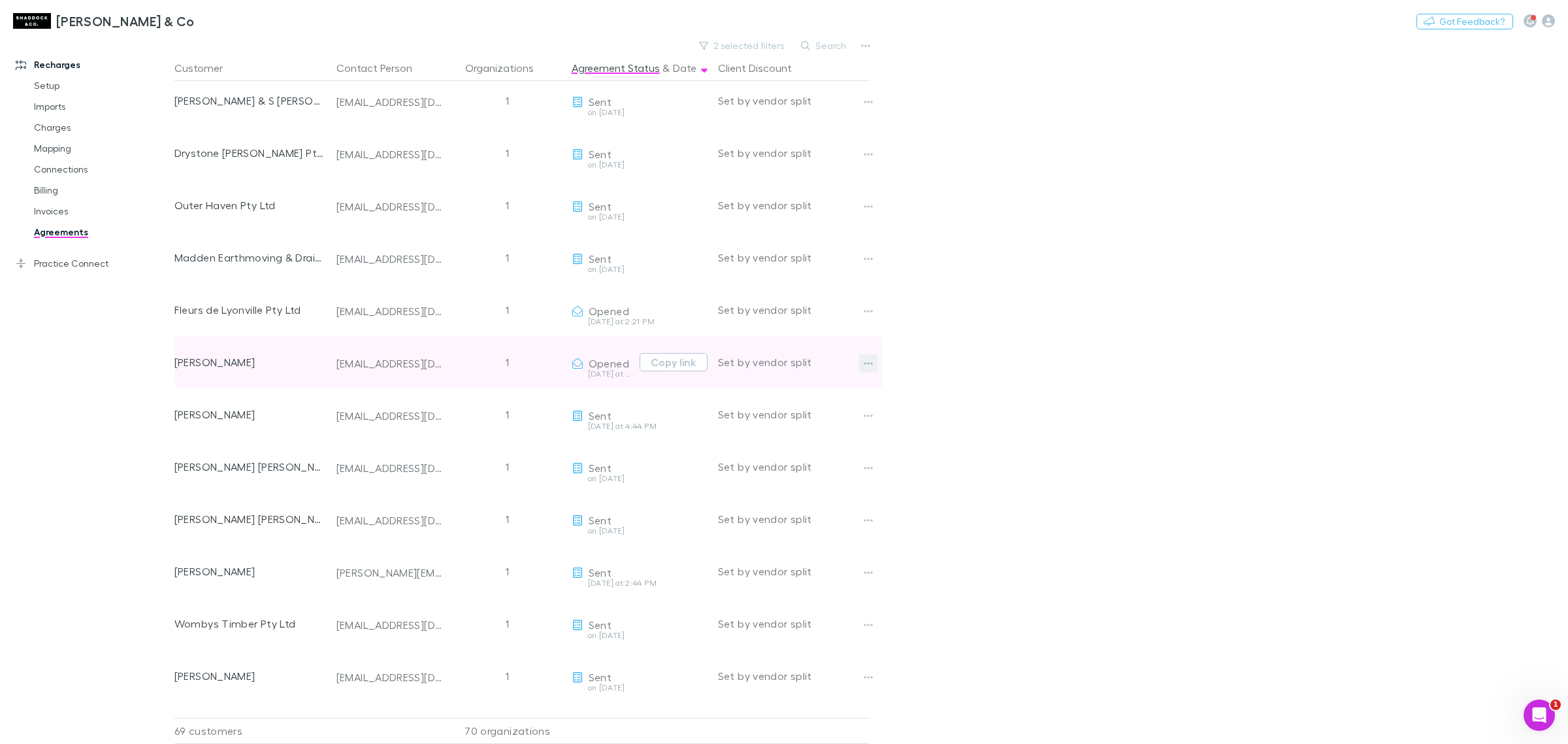
click at [870, 359] on icon "button" at bounding box center [868, 364] width 9 height 11
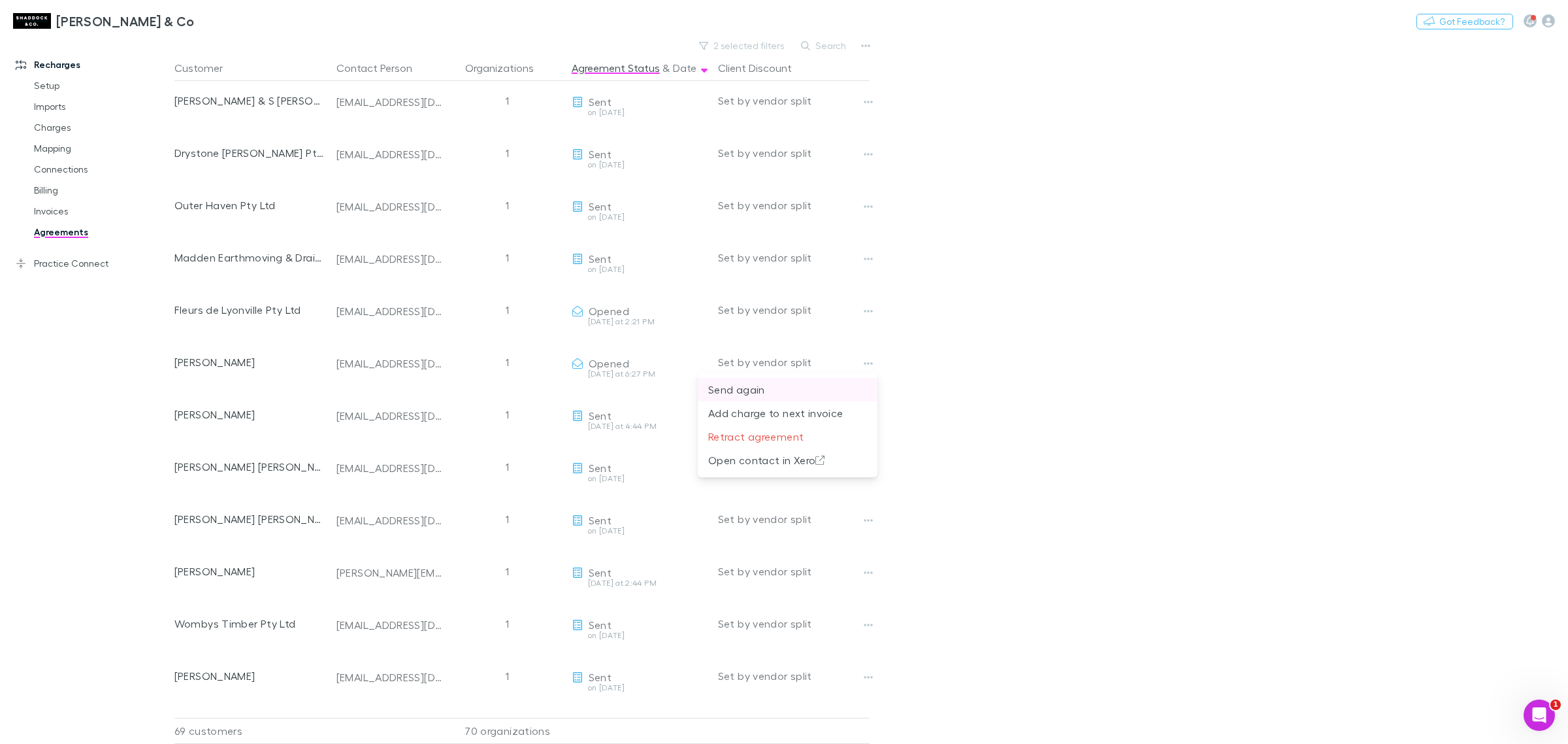
click at [771, 387] on p "Send again" at bounding box center [788, 389] width 159 height 16
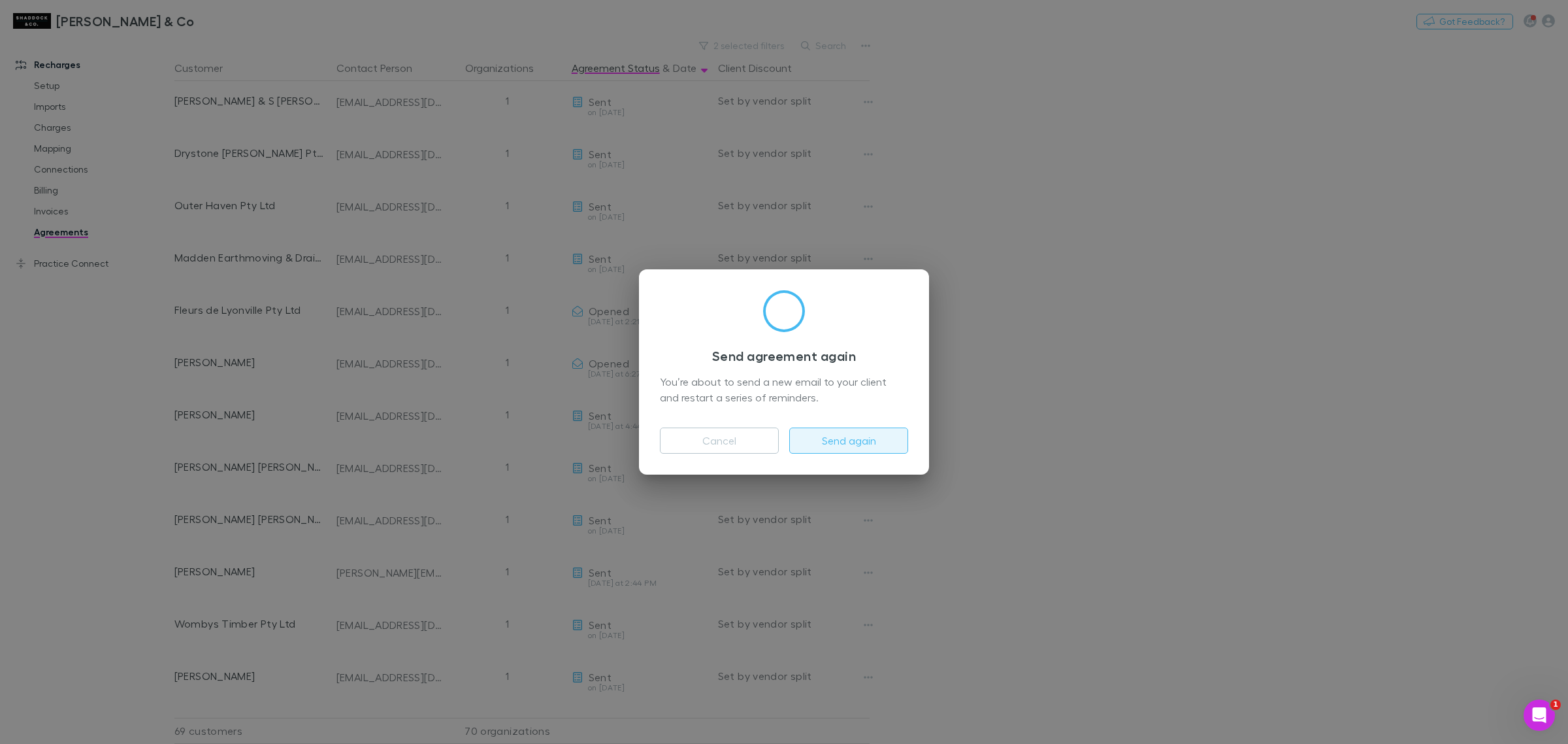
click at [840, 437] on button "Send again" at bounding box center [848, 440] width 118 height 26
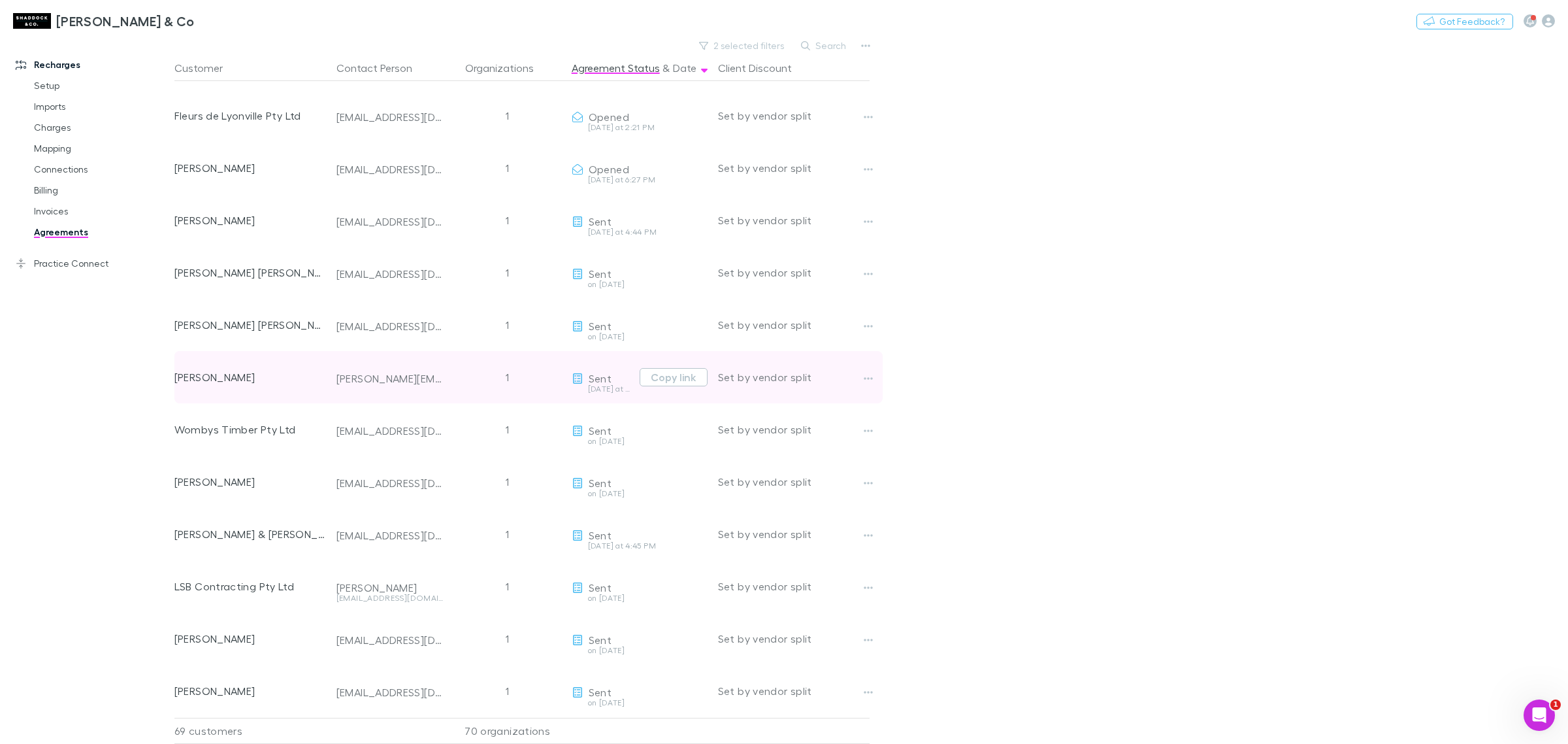
scroll to position [2983, 0]
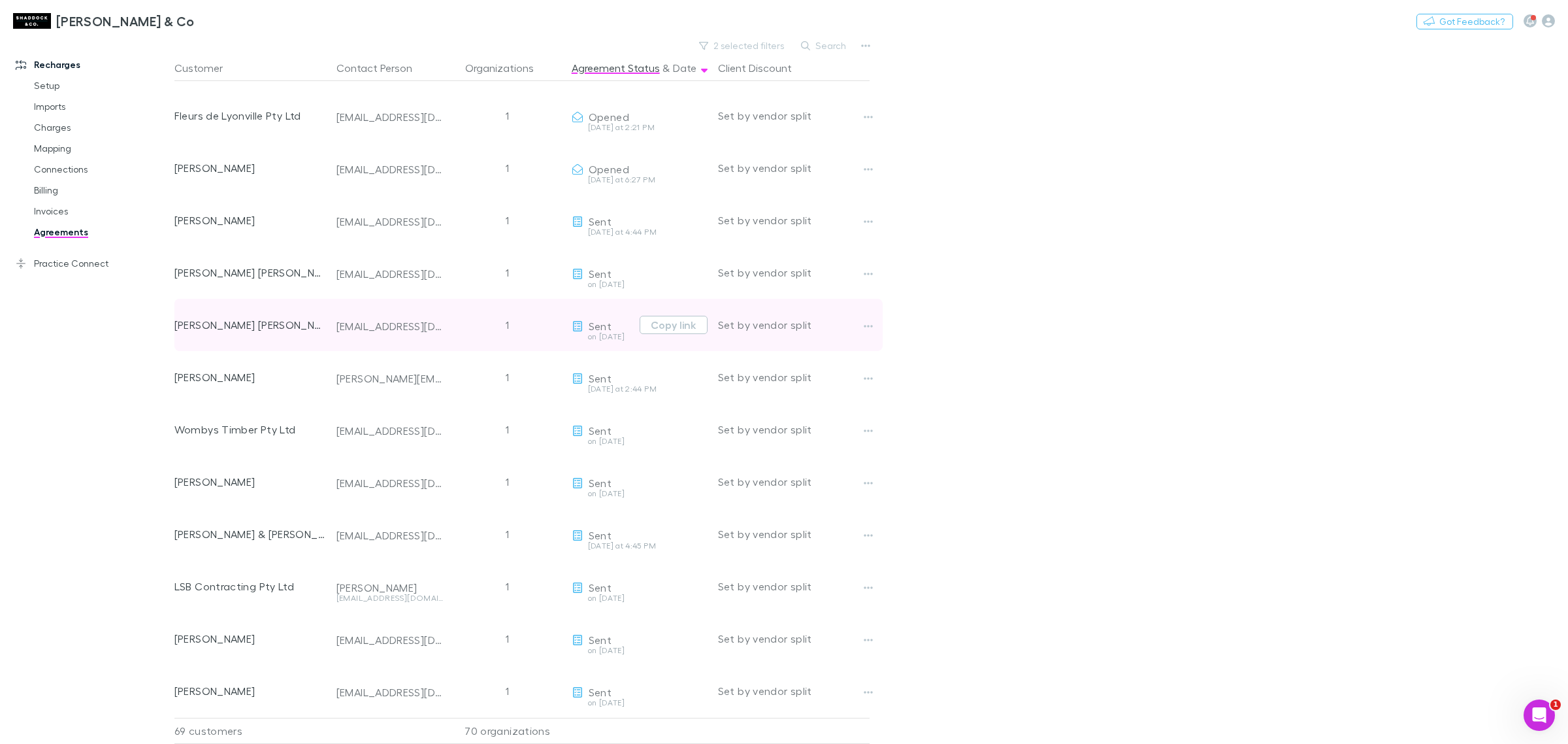
click at [869, 303] on div at bounding box center [879, 324] width 42 height 53
click at [868, 317] on button "button" at bounding box center [868, 326] width 19 height 19
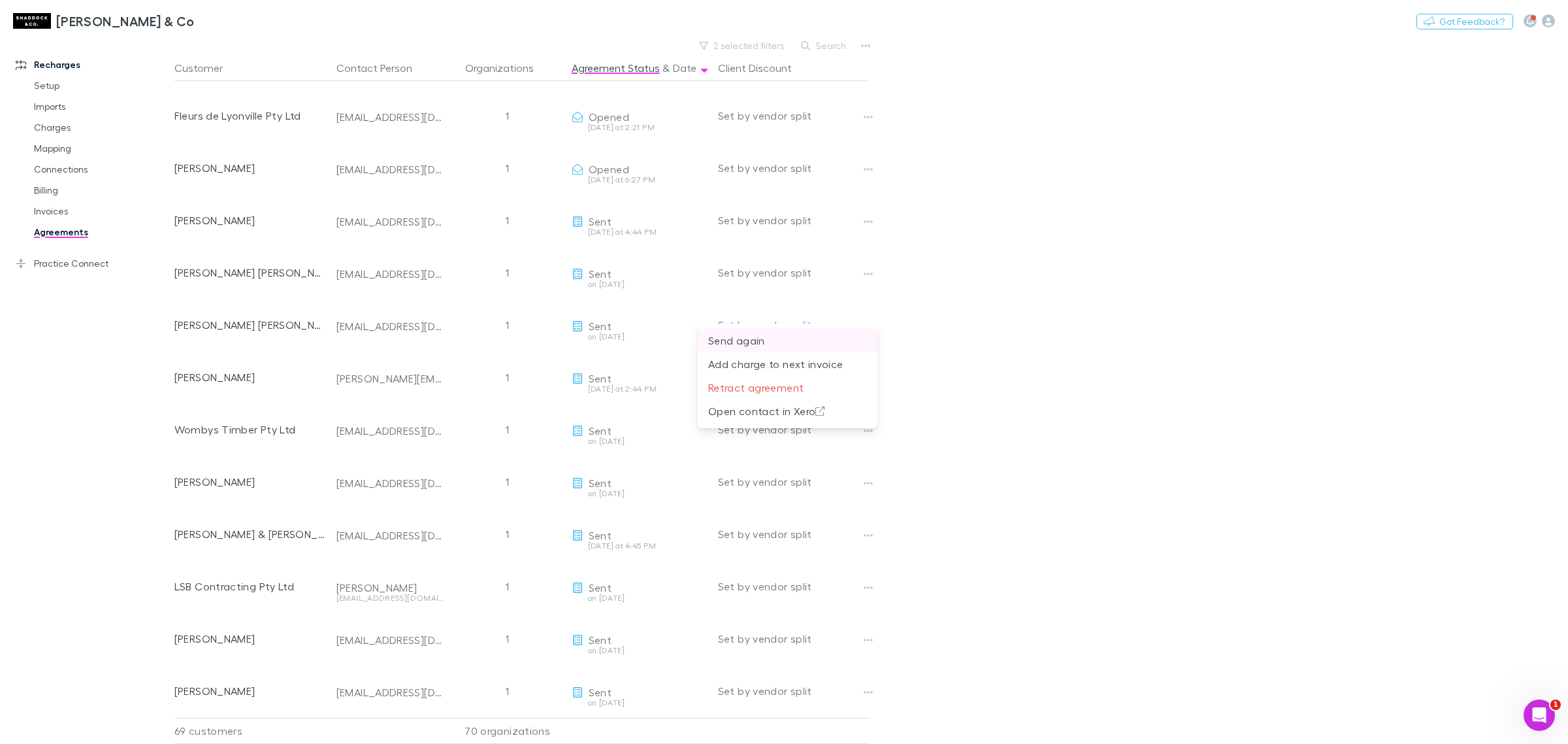
click at [778, 347] on p "Send again" at bounding box center [788, 340] width 159 height 16
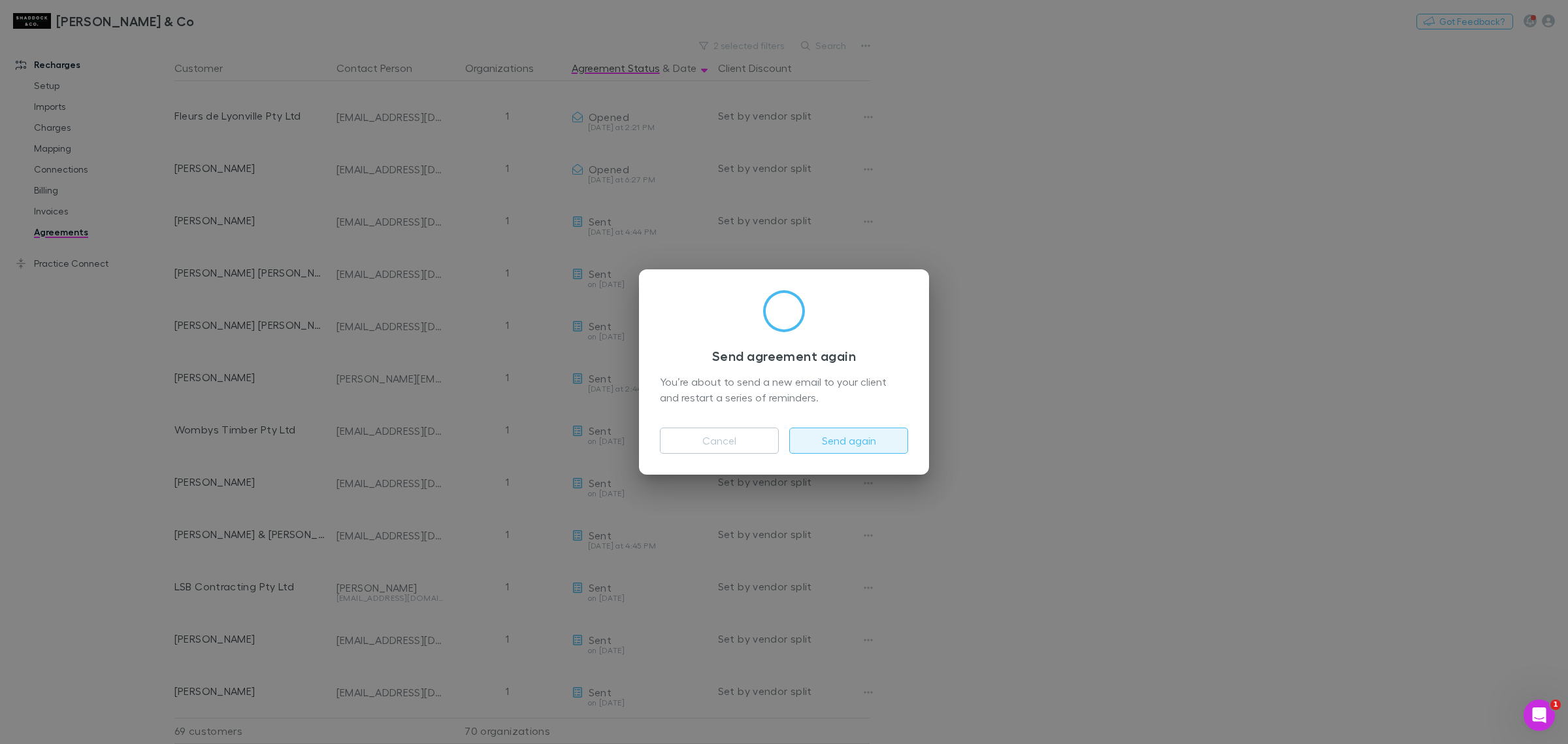
click at [866, 437] on button "Send again" at bounding box center [848, 440] width 118 height 26
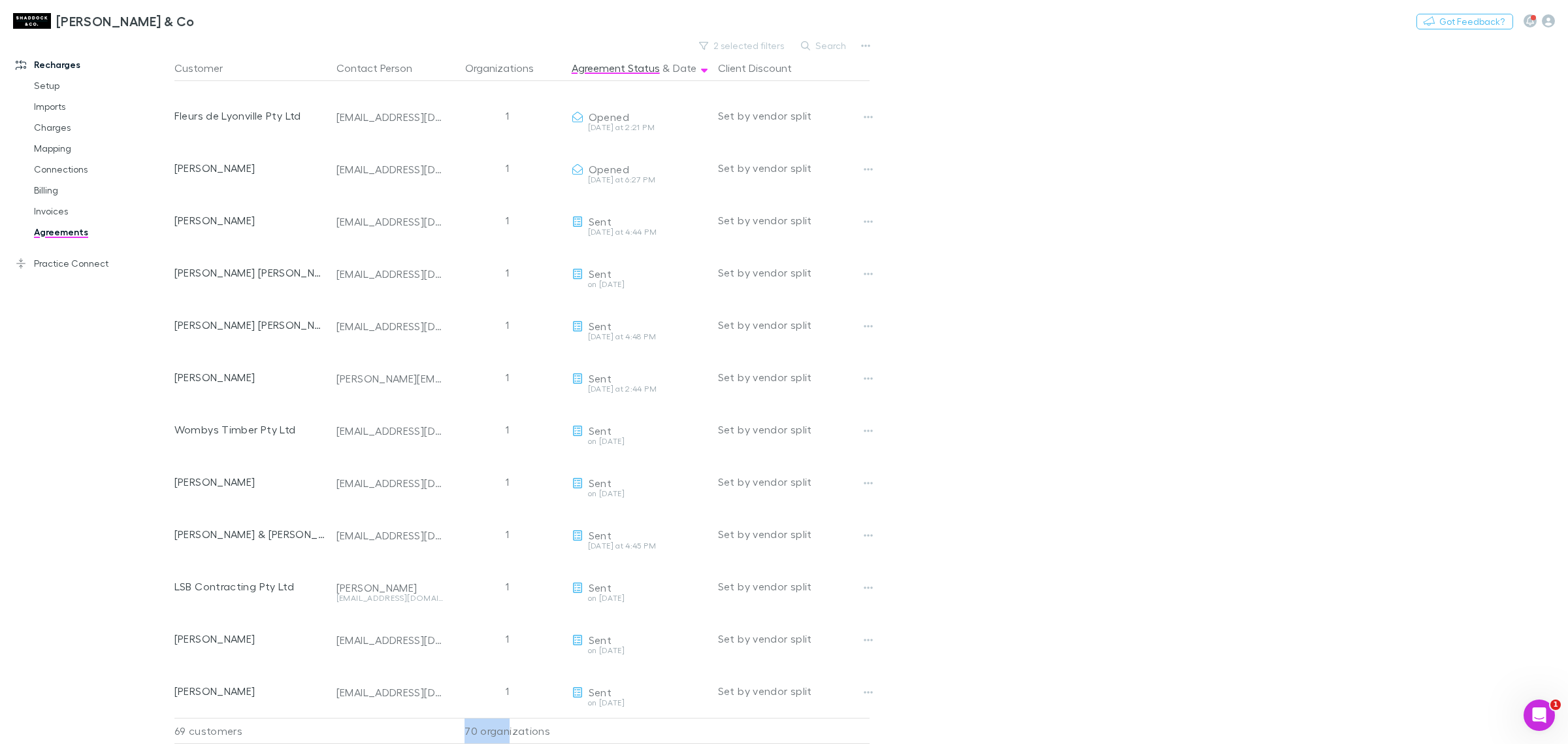
drag, startPoint x: 510, startPoint y: 720, endPoint x: 454, endPoint y: 723, distance: 56.1
click at [454, 723] on div "70 organizations" at bounding box center [508, 730] width 118 height 26
click at [90, 585] on div "Recharges Setup Imports Charges Mapping Connections Billing Invoices Agreements…" at bounding box center [94, 388] width 187 height 694
click at [54, 85] on link "Setup" at bounding box center [102, 85] width 163 height 20
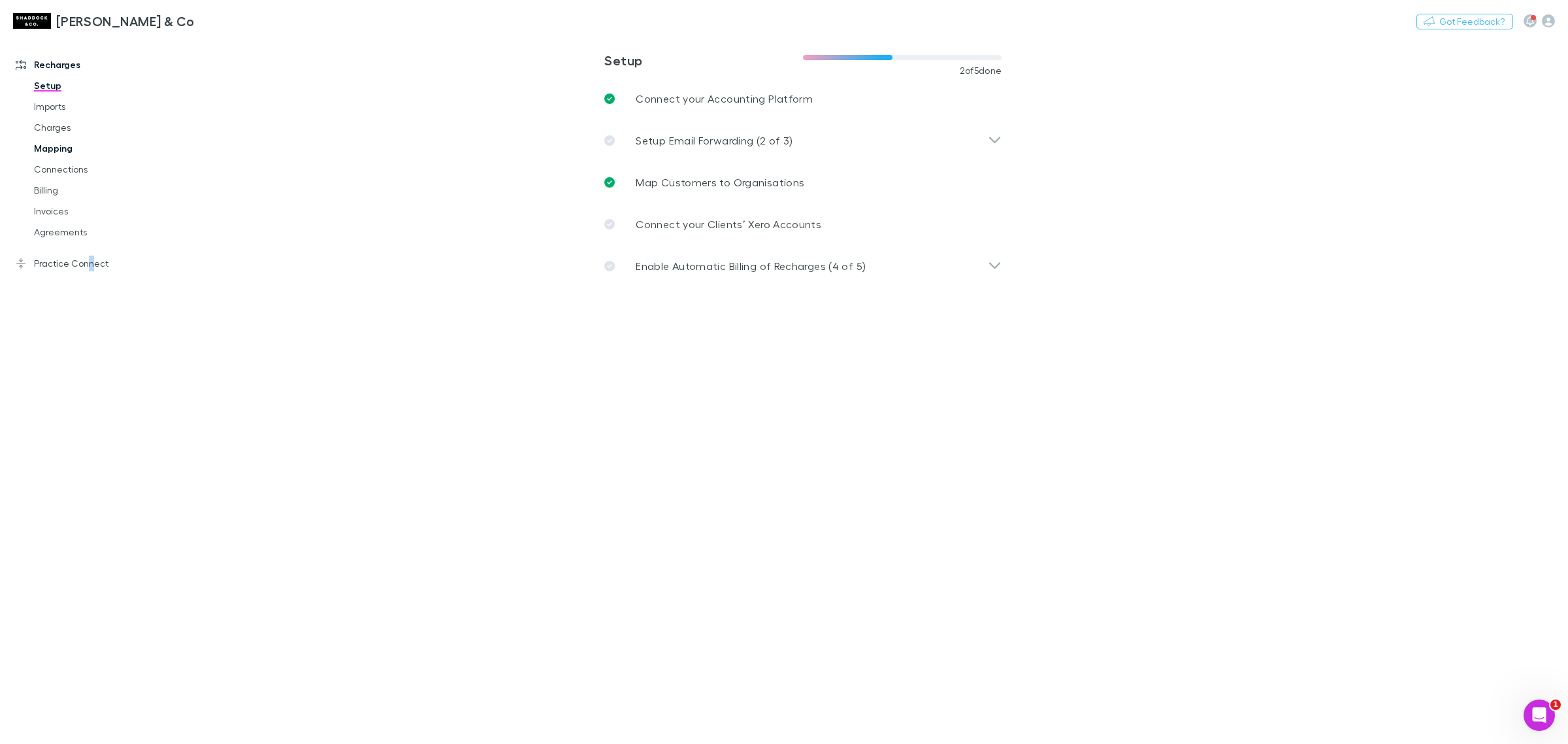
click at [51, 148] on link "Mapping" at bounding box center [102, 148] width 163 height 20
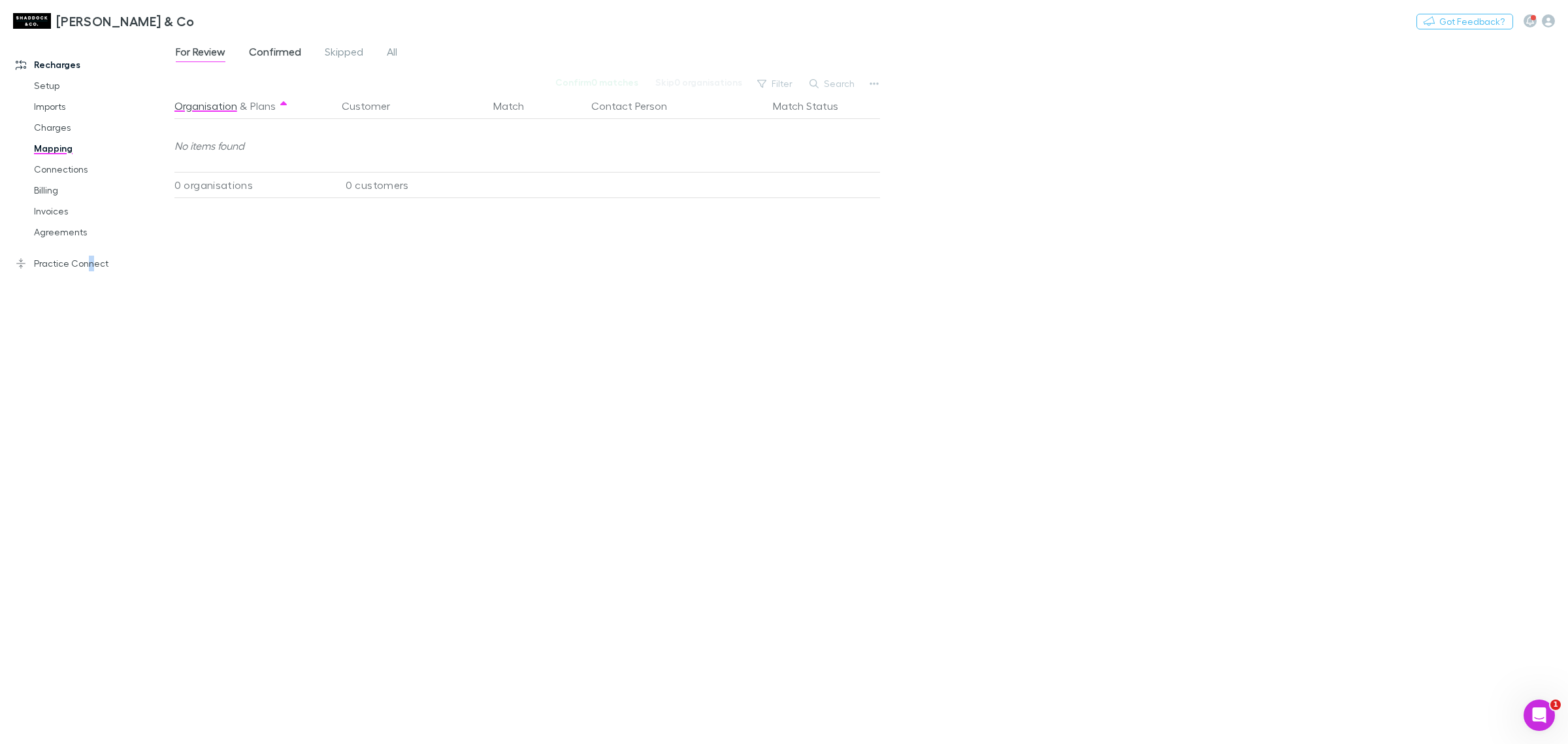
click at [281, 49] on span "Confirmed" at bounding box center [274, 53] width 53 height 17
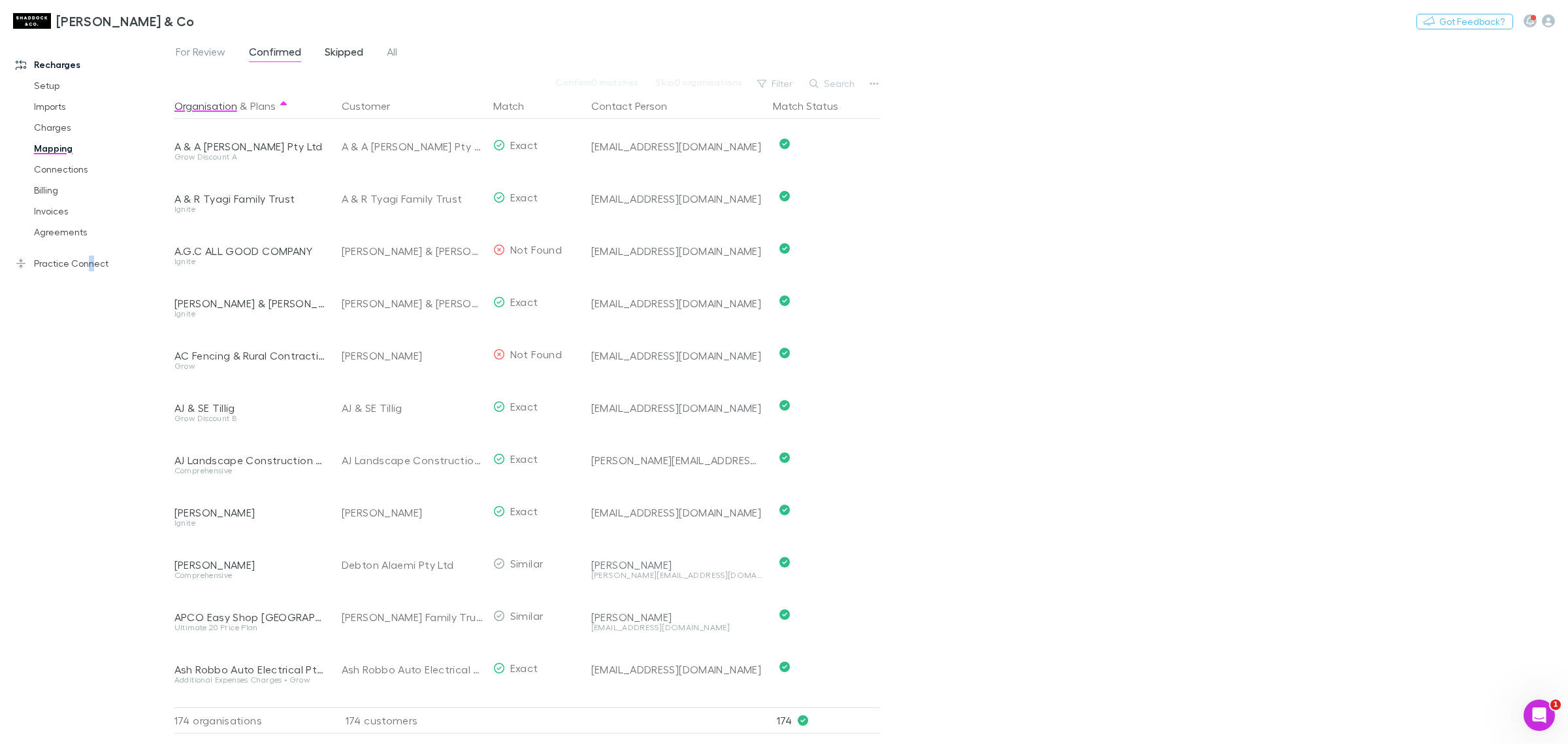
click at [342, 48] on span "Skipped" at bounding box center [343, 53] width 38 height 17
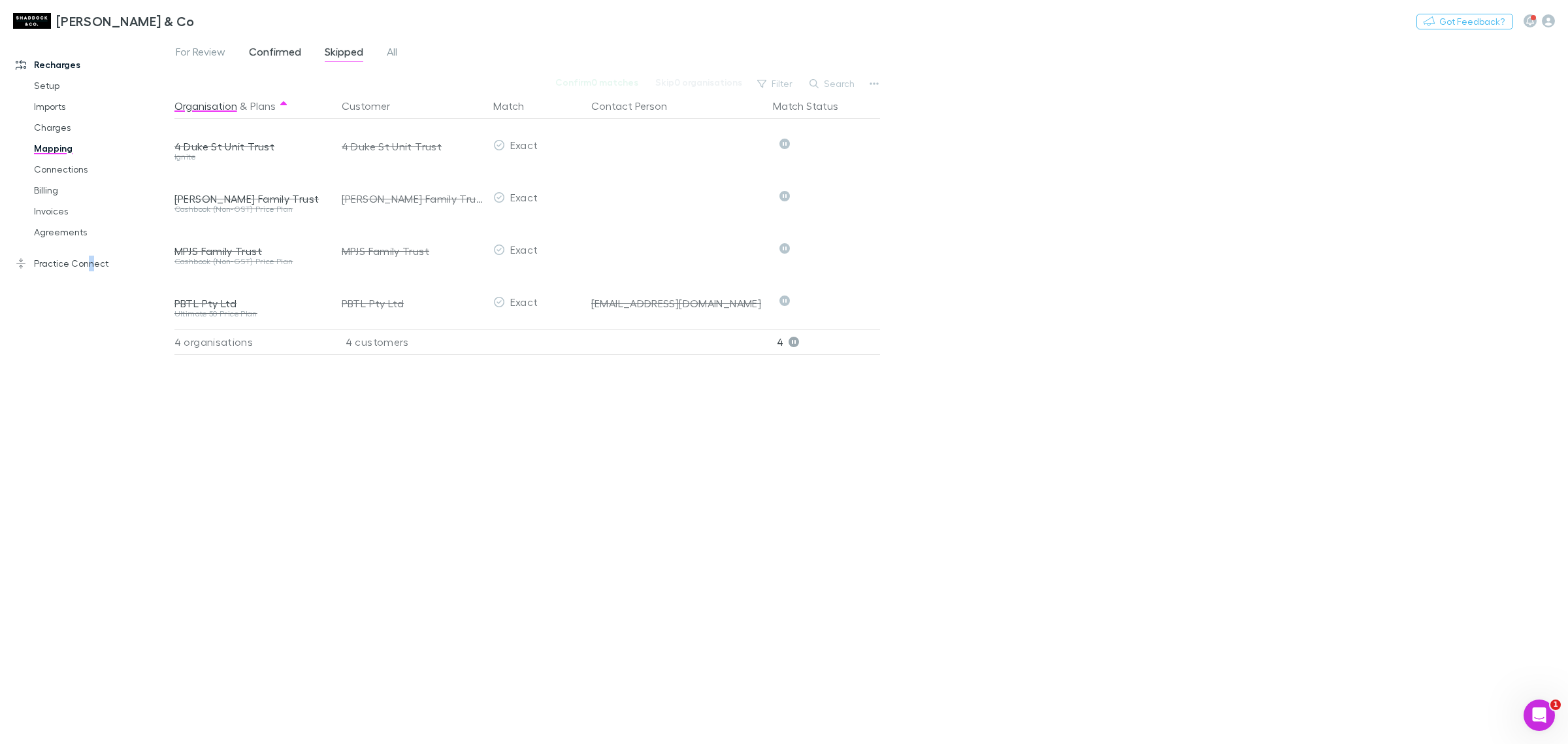
click at [274, 53] on span "Confirmed" at bounding box center [274, 53] width 53 height 17
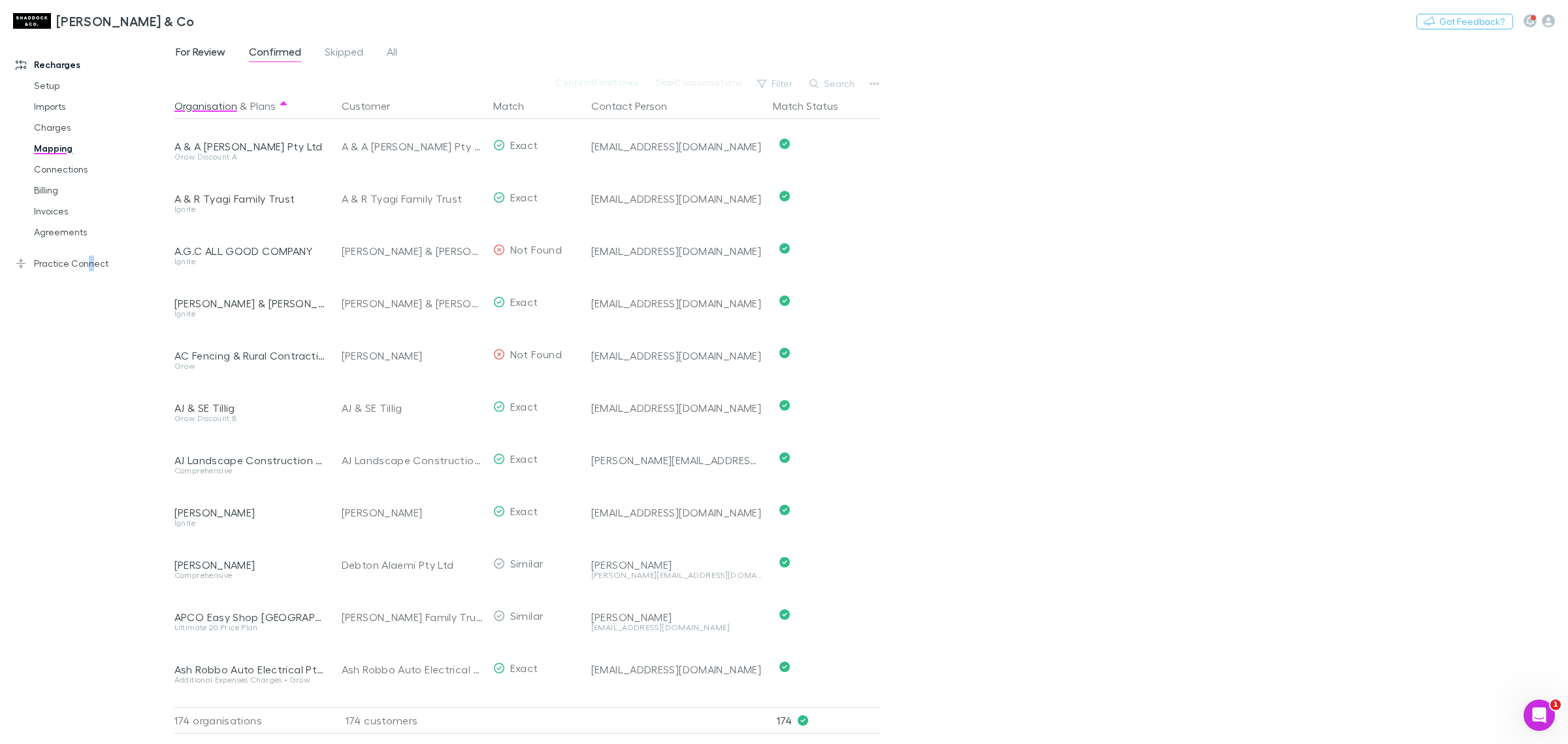
click at [197, 50] on span "For Review" at bounding box center [200, 53] width 50 height 17
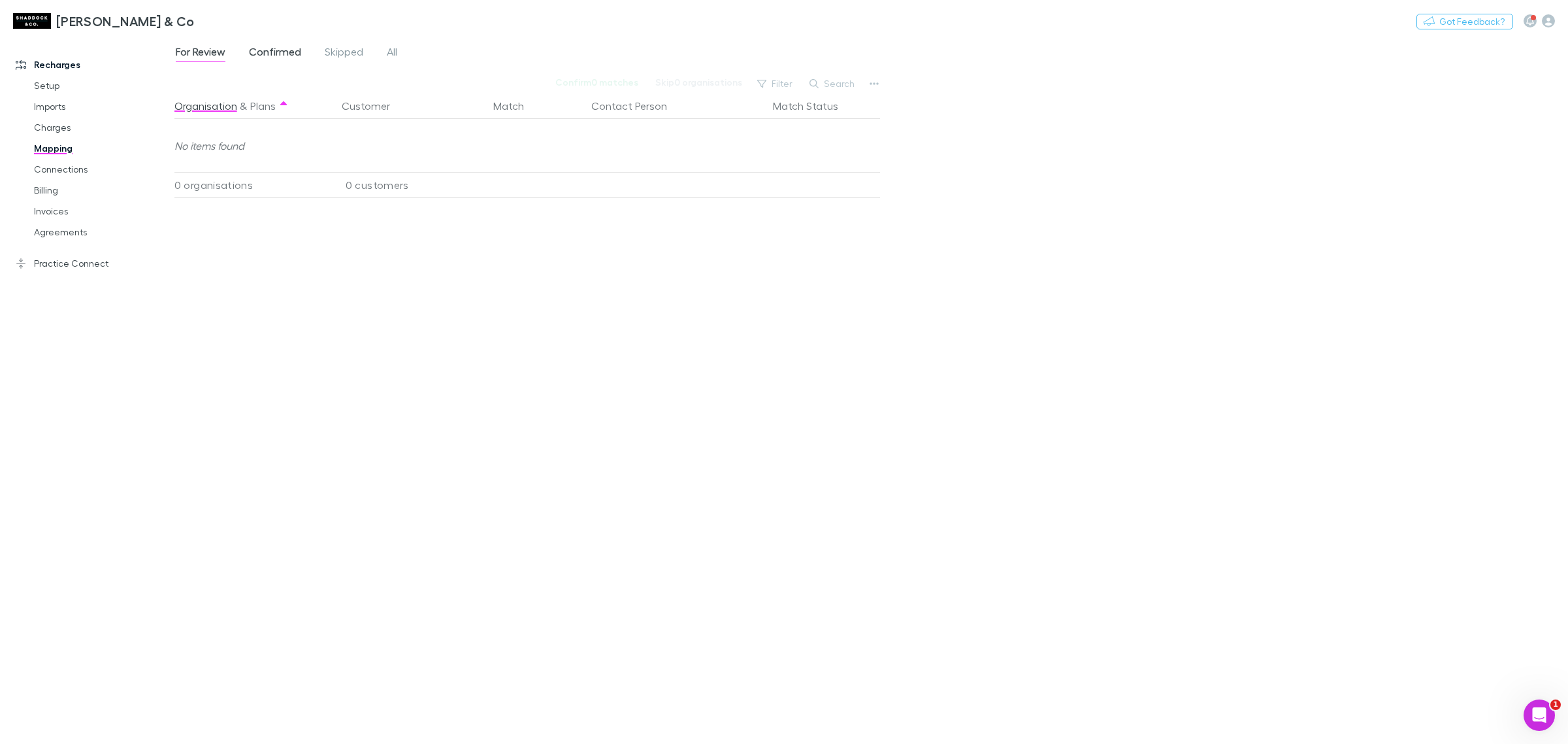
click at [301, 51] on div "For Review Confirmed Skipped All" at bounding box center [291, 53] width 234 height 20
click at [295, 51] on span "Confirmed" at bounding box center [274, 53] width 53 height 17
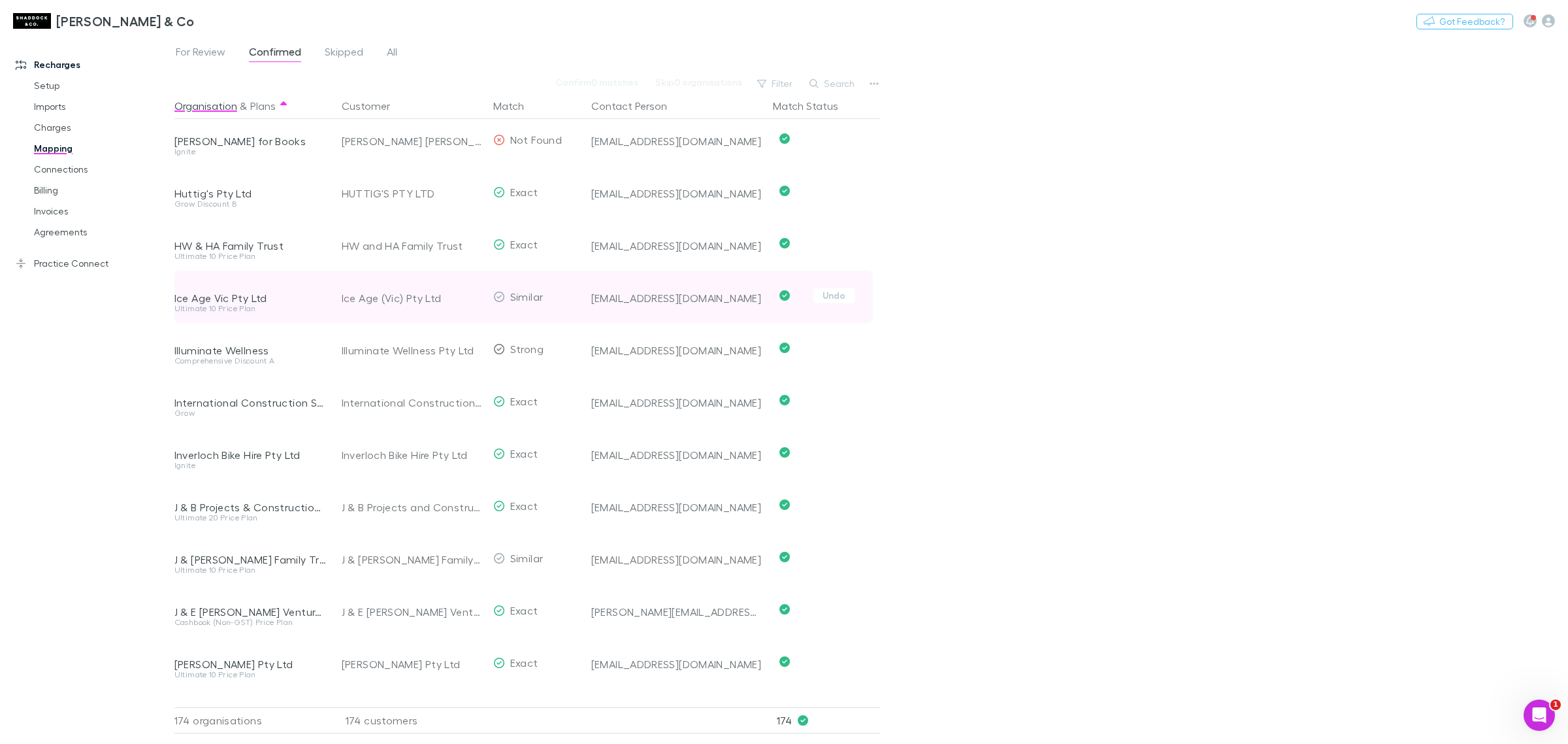
scroll to position [3754, 0]
